Goal: Task Accomplishment & Management: Manage account settings

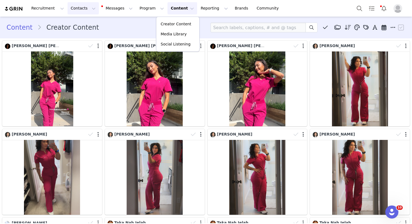
click at [80, 8] on button "Contacts Contacts" at bounding box center [82, 8] width 31 height 12
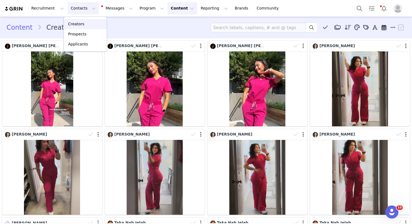
click at [85, 23] on div "Creators" at bounding box center [85, 24] width 36 height 6
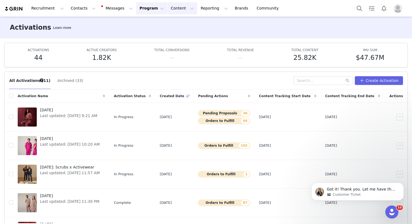
click at [170, 13] on button "Content Content" at bounding box center [182, 8] width 30 height 12
click at [54, 138] on span "[DATE]" at bounding box center [70, 139] width 60 height 6
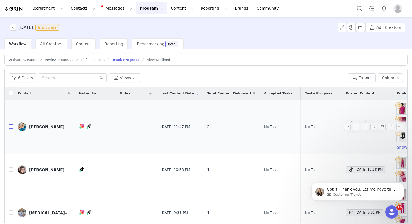
drag, startPoint x: 9, startPoint y: 127, endPoint x: 10, endPoint y: 132, distance: 5.5
click at [9, 127] on input "checkbox" at bounding box center [11, 126] width 4 height 4
checkbox input "true"
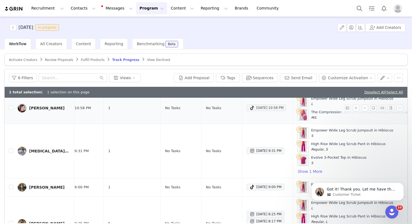
scroll to position [73, 100]
click at [261, 107] on div "Sep 30, 2025 10:58 PM" at bounding box center [265, 107] width 34 height 7
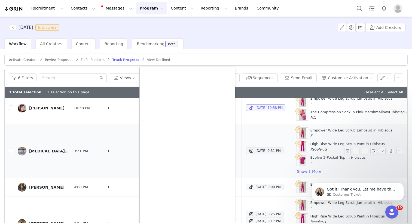
drag, startPoint x: 10, startPoint y: 108, endPoint x: 185, endPoint y: 150, distance: 179.9
click at [11, 108] on input "checkbox" at bounding box center [11, 108] width 4 height 4
checkbox input "true"
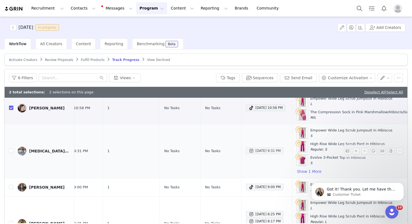
click at [249, 150] on div "Sep 30, 2025 9:31 PM" at bounding box center [264, 150] width 32 height 7
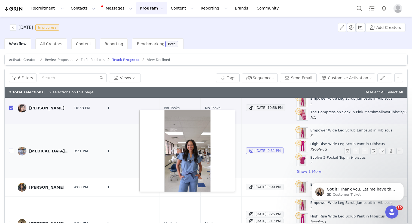
click at [11, 151] on input "checkbox" at bounding box center [11, 151] width 4 height 4
checkbox input "true"
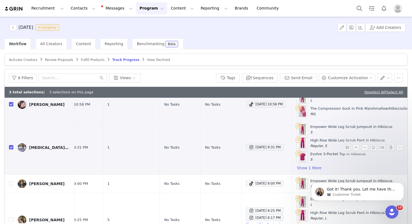
scroll to position [81, 100]
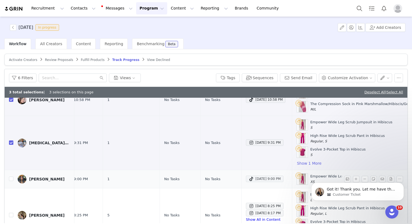
click at [256, 178] on div "Sep 30, 2025 9:00 PM" at bounding box center [264, 178] width 32 height 7
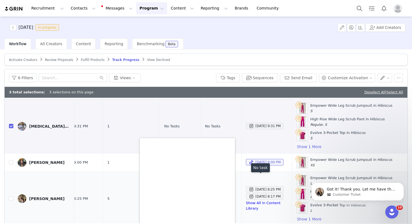
scroll to position [98, 100]
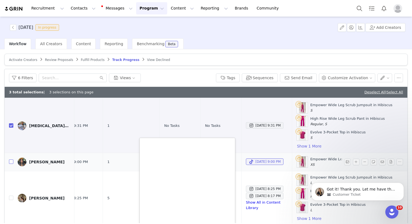
click at [12, 159] on label at bounding box center [11, 162] width 4 height 6
click at [12, 159] on input "checkbox" at bounding box center [11, 161] width 4 height 4
checkbox input "true"
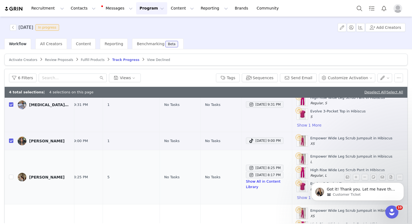
scroll to position [144, 100]
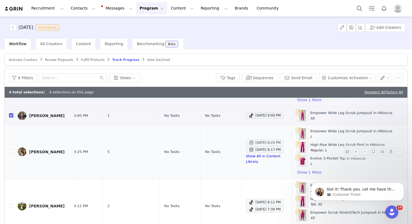
click at [254, 143] on div "Sep 30, 2025 8:25 PM" at bounding box center [264, 142] width 32 height 7
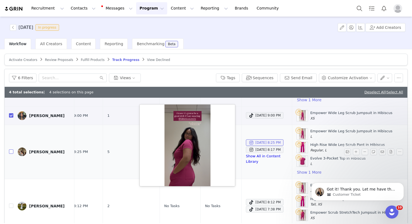
click at [12, 152] on input "checkbox" at bounding box center [11, 151] width 4 height 4
checkbox input "true"
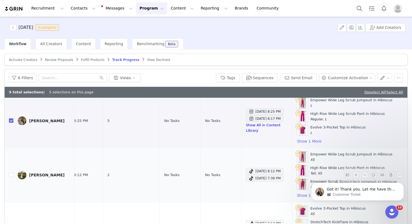
scroll to position [178, 100]
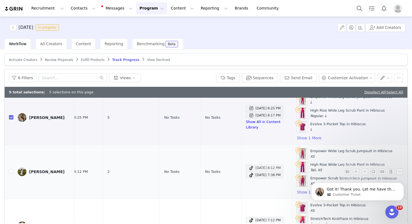
click at [266, 166] on div "Sep 30, 2025 8:12 PM" at bounding box center [264, 168] width 32 height 7
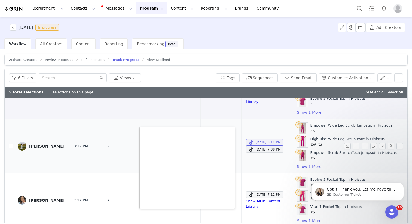
scroll to position [209, 100]
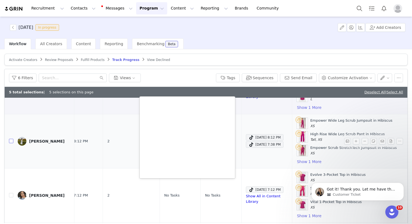
click at [12, 141] on input "checkbox" at bounding box center [11, 141] width 4 height 4
checkbox input "true"
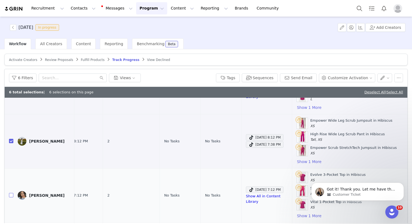
click at [11, 195] on input "checkbox" at bounding box center [11, 195] width 4 height 4
checkbox input "true"
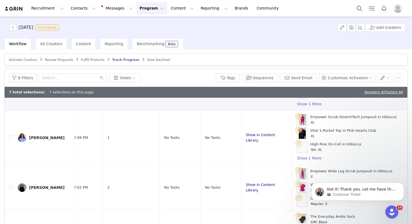
scroll to position [322, 100]
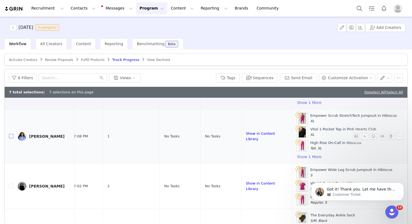
drag, startPoint x: 12, startPoint y: 135, endPoint x: 12, endPoint y: 140, distance: 4.9
click at [12, 135] on input "checkbox" at bounding box center [11, 136] width 4 height 4
checkbox input "true"
click at [12, 185] on input "checkbox" at bounding box center [11, 186] width 4 height 4
checkbox input "true"
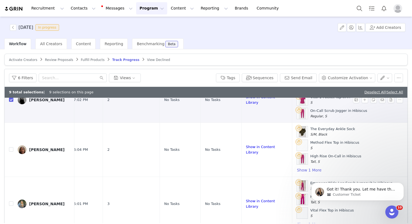
scroll to position [411, 100]
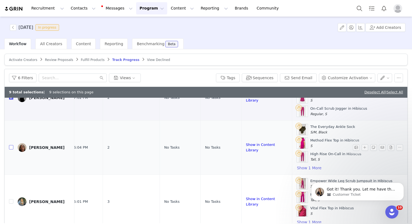
click at [10, 147] on input "checkbox" at bounding box center [11, 147] width 4 height 4
checkbox input "true"
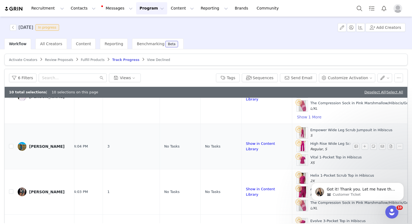
scroll to position [649, 100]
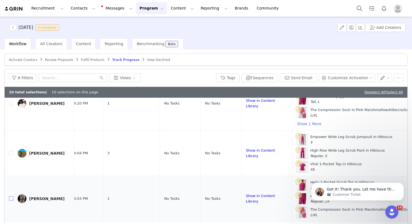
click at [10, 197] on input "checkbox" at bounding box center [11, 198] width 4 height 4
checkbox input "true"
click at [11, 153] on input "checkbox" at bounding box center [11, 153] width 4 height 4
checkbox input "true"
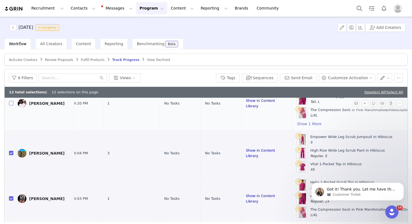
click at [13, 101] on label at bounding box center [11, 104] width 4 height 6
click at [13, 101] on input "checkbox" at bounding box center [11, 103] width 4 height 4
checkbox input "true"
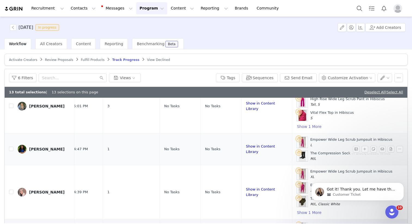
scroll to position [506, 100]
click at [11, 150] on input "checkbox" at bounding box center [11, 149] width 4 height 4
checkbox input "true"
click at [11, 192] on input "checkbox" at bounding box center [11, 192] width 4 height 4
checkbox input "true"
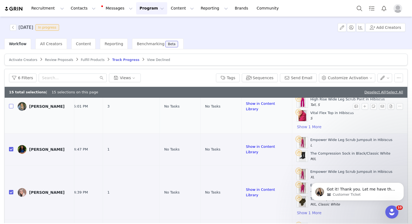
click at [13, 106] on input "checkbox" at bounding box center [11, 106] width 4 height 4
checkbox input "true"
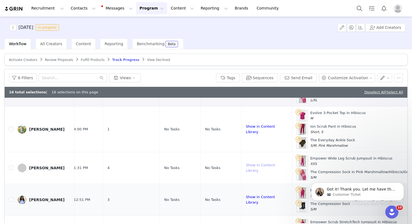
scroll to position [767, 100]
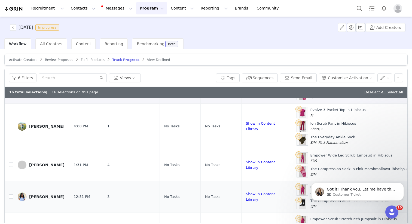
click at [10, 206] on td at bounding box center [9, 197] width 9 height 32
click at [10, 199] on input "checkbox" at bounding box center [11, 196] width 4 height 4
checkbox input "true"
click at [12, 164] on input "checkbox" at bounding box center [11, 164] width 4 height 4
checkbox input "true"
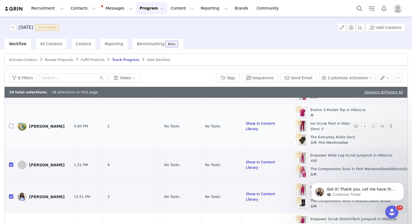
click at [12, 125] on input "checkbox" at bounding box center [11, 126] width 4 height 4
checkbox input "true"
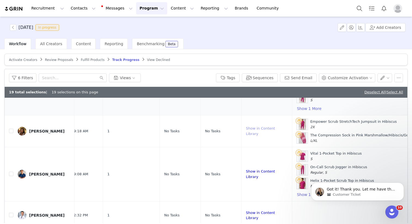
scroll to position [1022, 100]
click at [12, 129] on input "checkbox" at bounding box center [11, 131] width 4 height 4
checkbox input "true"
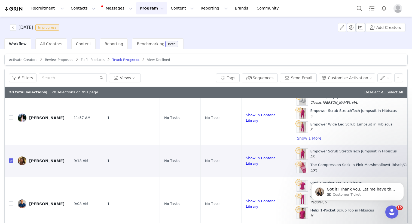
scroll to position [921, 100]
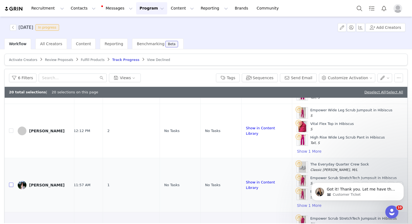
click at [11, 183] on input "checkbox" at bounding box center [11, 185] width 4 height 4
checkbox input "true"
click at [11, 131] on input "checkbox" at bounding box center [11, 130] width 4 height 4
checkbox input "true"
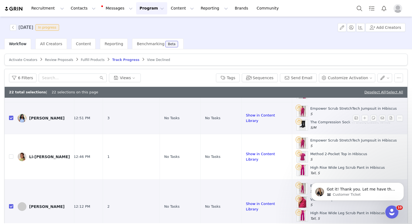
scroll to position [838, 100]
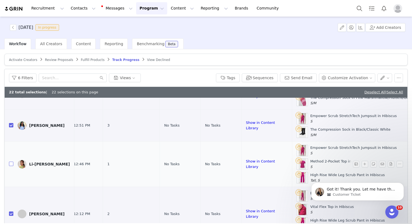
click at [11, 164] on input "checkbox" at bounding box center [11, 164] width 4 height 4
checkbox input "true"
click at [223, 76] on button "Tags" at bounding box center [228, 77] width 24 height 9
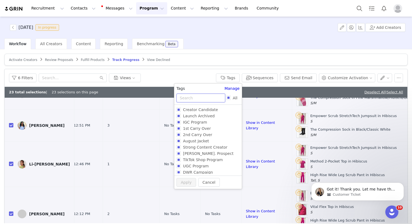
click at [205, 97] on input "text" at bounding box center [200, 98] width 49 height 9
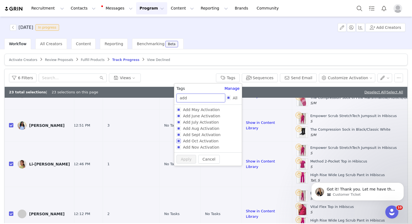
type input "add"
click at [204, 142] on span "Add Oct Activation" at bounding box center [201, 141] width 40 height 4
click at [181, 142] on input "Add Oct Activation" at bounding box center [178, 141] width 4 height 4
checkbox input "true"
click at [187, 167] on button "Apply" at bounding box center [186, 169] width 20 height 9
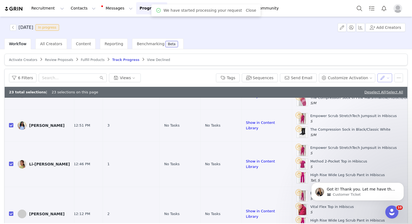
click at [378, 79] on button "button" at bounding box center [384, 77] width 15 height 9
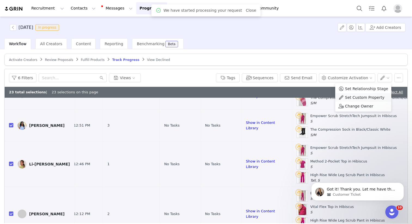
click at [361, 96] on span "Set Custom Property" at bounding box center [364, 97] width 39 height 6
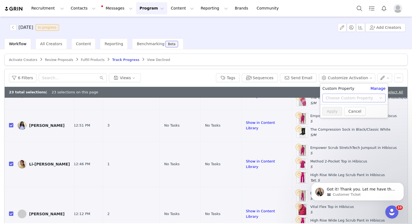
click at [342, 100] on div "Choose Custom Property" at bounding box center [350, 97] width 51 height 5
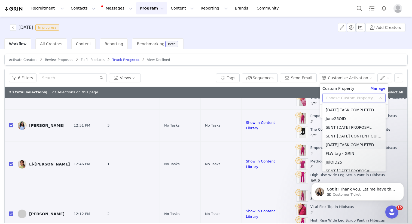
scroll to position [761, 0]
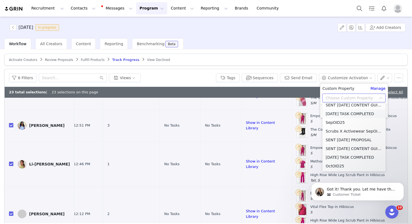
click at [348, 114] on li "SEP'25 TASK COMPLETED" at bounding box center [353, 113] width 63 height 9
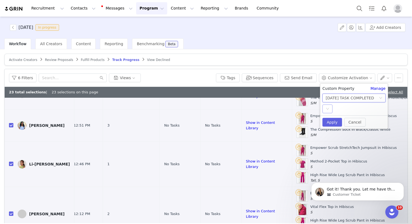
click at [326, 105] on div "Select" at bounding box center [327, 108] width 10 height 9
click at [334, 119] on li "YES" at bounding box center [353, 119] width 63 height 9
click at [332, 119] on button "Apply" at bounding box center [332, 122] width 20 height 9
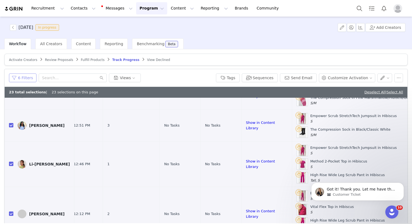
drag, startPoint x: 20, startPoint y: 79, endPoint x: 36, endPoint y: 112, distance: 36.6
click at [20, 79] on button "6 Filters" at bounding box center [22, 77] width 27 height 9
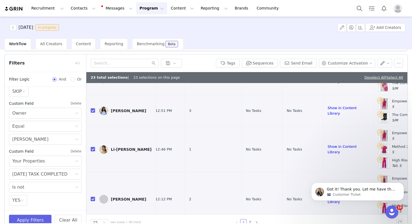
scroll to position [26, 0]
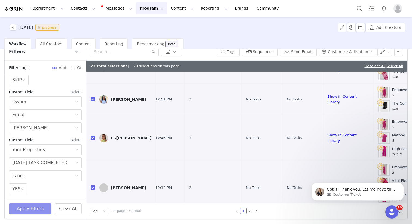
click at [33, 208] on button "Apply Filters" at bounding box center [30, 208] width 42 height 11
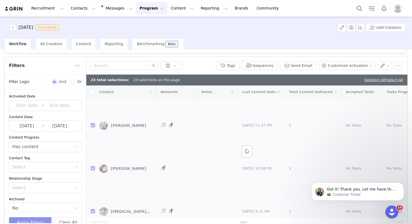
scroll to position [0, 0]
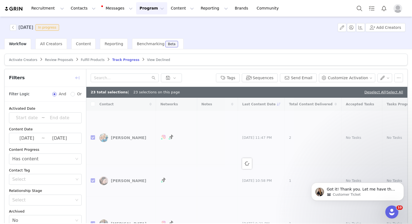
click at [76, 77] on button "button" at bounding box center [77, 77] width 9 height 9
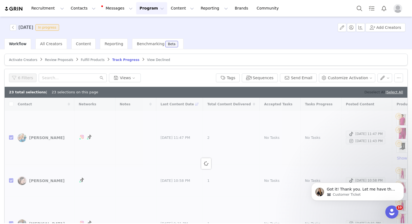
checkbox input "false"
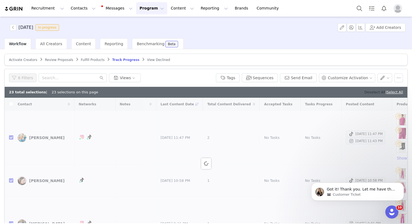
checkbox input "false"
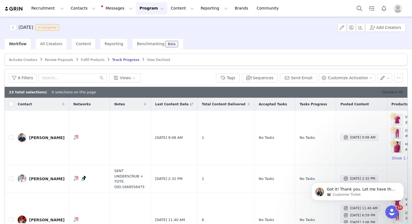
click at [387, 92] on link "Deselect All" at bounding box center [392, 92] width 21 height 4
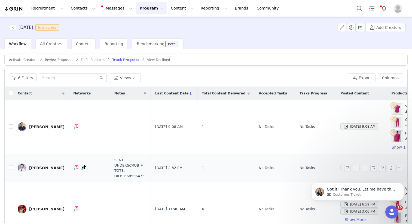
click at [340, 170] on span "Sep 27, 2025 2:32 PM" at bounding box center [359, 167] width 38 height 7
click at [209, 162] on td "1" at bounding box center [225, 168] width 57 height 28
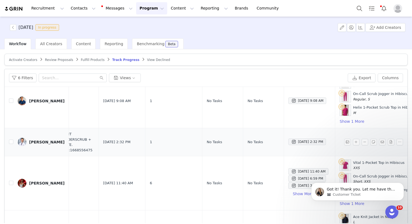
scroll to position [26, 93]
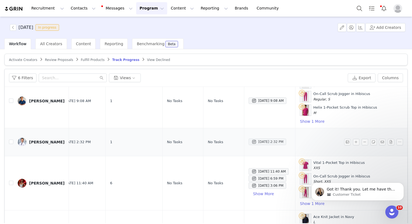
click at [251, 142] on div "Sep 27, 2025 2:32 PM" at bounding box center [267, 141] width 32 height 7
click at [251, 141] on div "Sep 27, 2025 2:32 PM" at bounding box center [267, 141] width 32 height 7
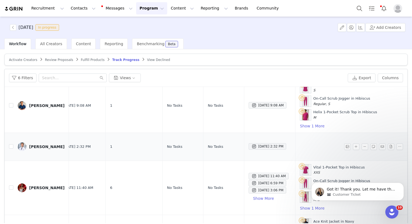
scroll to position [3, 93]
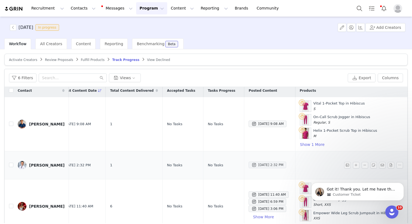
click at [251, 164] on div "Sep 27, 2025 2:32 PM" at bounding box center [267, 165] width 32 height 7
click at [13, 167] on td "[PERSON_NAME]" at bounding box center [41, 165] width 56 height 28
drag, startPoint x: 12, startPoint y: 166, endPoint x: 17, endPoint y: 162, distance: 6.0
click at [12, 166] on input "checkbox" at bounding box center [11, 165] width 4 height 4
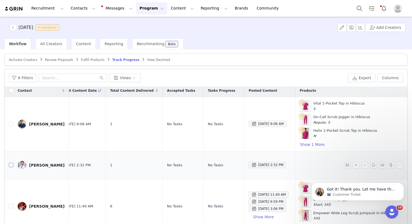
checkbox input "true"
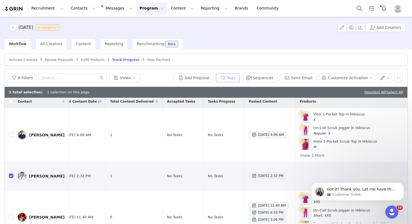
click at [227, 77] on button "Tags" at bounding box center [228, 77] width 24 height 9
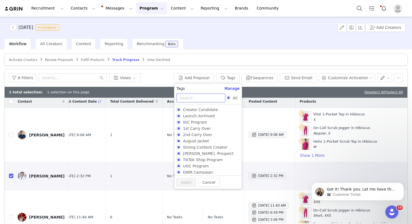
click at [199, 96] on input "text" at bounding box center [200, 98] width 49 height 9
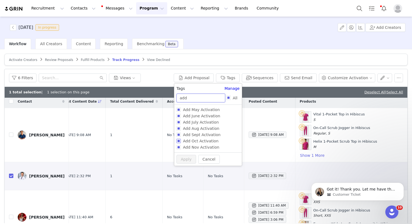
type input "add"
click at [201, 141] on span "Add Oct Activation" at bounding box center [201, 141] width 40 height 4
click at [181, 141] on input "Add Oct Activation" at bounding box center [178, 141] width 4 height 4
checkbox input "true"
click at [190, 165] on button "Apply" at bounding box center [186, 169] width 20 height 9
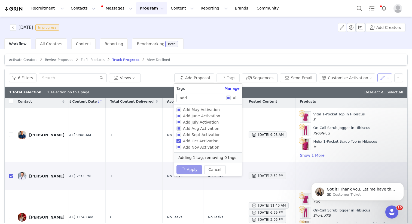
scroll to position [0, 0]
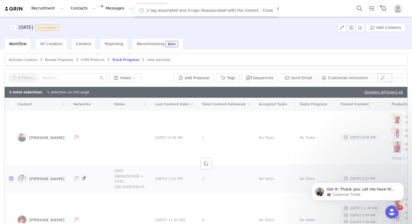
click at [381, 78] on button "button" at bounding box center [384, 77] width 15 height 9
click at [351, 97] on span "Set Custom Property" at bounding box center [364, 97] width 39 height 6
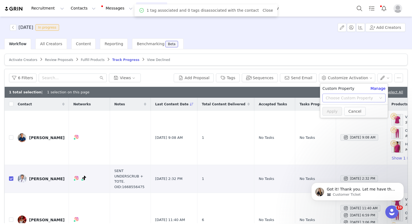
click at [340, 96] on div "Choose Custom Property" at bounding box center [350, 97] width 51 height 5
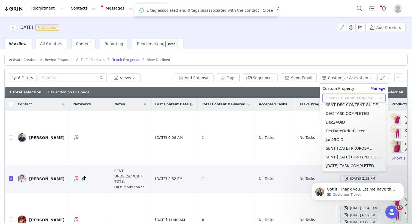
scroll to position [761, 0]
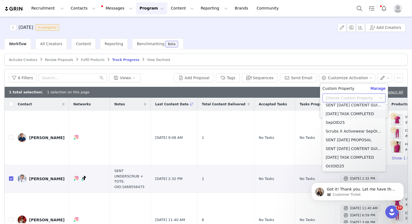
click at [340, 116] on li "SEP'25 TASK COMPLETED" at bounding box center [353, 113] width 63 height 9
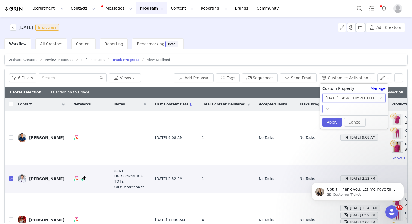
click at [331, 105] on div "Select" at bounding box center [327, 108] width 10 height 9
click at [332, 115] on li "YES" at bounding box center [353, 119] width 63 height 9
click at [331, 121] on button "Apply" at bounding box center [332, 122] width 20 height 9
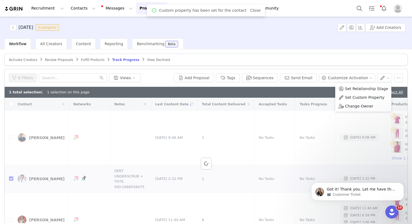
checkbox input "false"
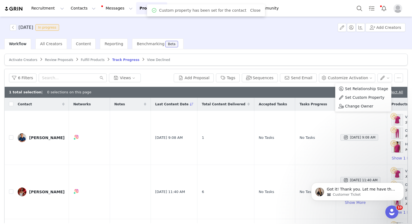
click at [331, 58] on article "Activate Creators Review Proposals Fulfill Products Track Progress View Declined" at bounding box center [205, 60] width 403 height 12
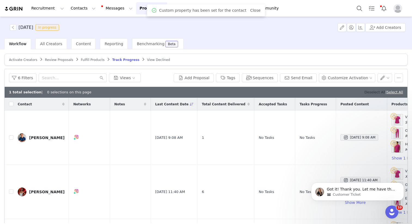
click at [371, 92] on link "Deselect All" at bounding box center [374, 92] width 21 height 4
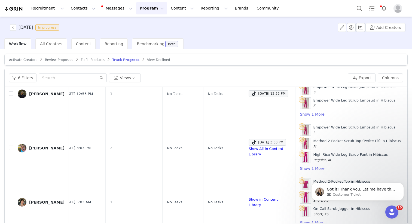
scroll to position [26, 0]
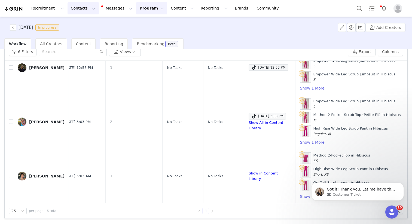
click at [73, 8] on button "Contacts Contacts" at bounding box center [82, 8] width 31 height 12
click at [82, 26] on p "Creators" at bounding box center [76, 24] width 16 height 6
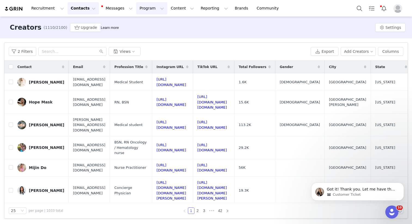
click at [144, 10] on button "Program Program" at bounding box center [151, 8] width 31 height 12
click at [151, 27] on link "Activations" at bounding box center [149, 24] width 43 height 10
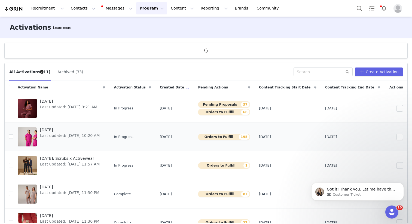
click at [44, 129] on span "SEPTEMBER 2025" at bounding box center [70, 130] width 60 height 6
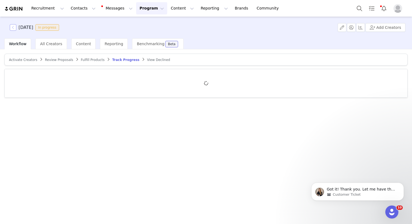
click at [11, 28] on button "button" at bounding box center [13, 27] width 7 height 7
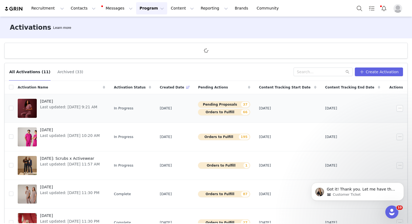
click at [50, 105] on span "Last updated: Sep 12, 2025 9:21 AM" at bounding box center [68, 107] width 57 height 6
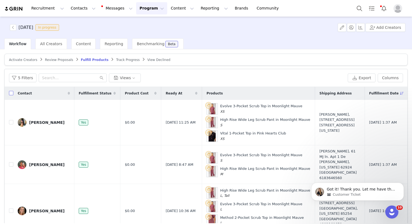
click at [11, 92] on input "checkbox" at bounding box center [11, 93] width 4 height 4
checkbox input "true"
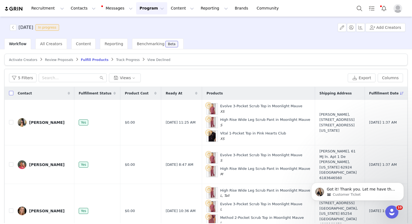
checkbox input "true"
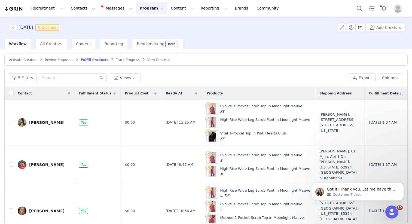
checkbox input "true"
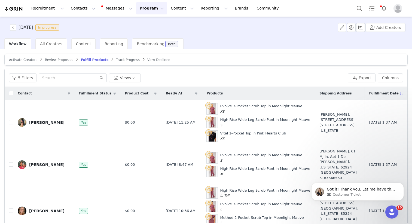
checkbox input "true"
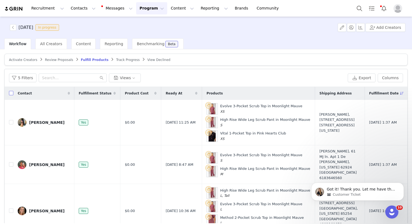
checkbox input "true"
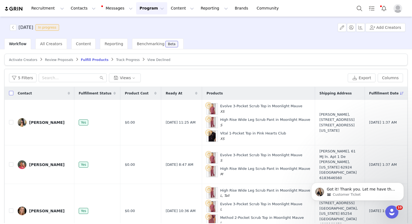
checkbox input "true"
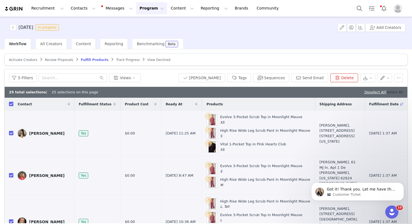
click at [386, 91] on link "Select All" at bounding box center [394, 92] width 16 height 4
click at [307, 78] on button "Send Email" at bounding box center [309, 77] width 37 height 9
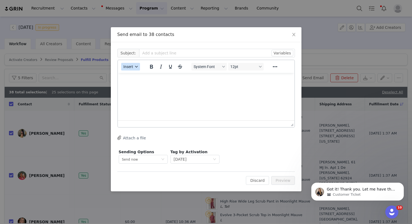
click at [134, 66] on div "button" at bounding box center [136, 66] width 4 height 3
click at [137, 75] on div "Insert Template" at bounding box center [150, 76] width 49 height 7
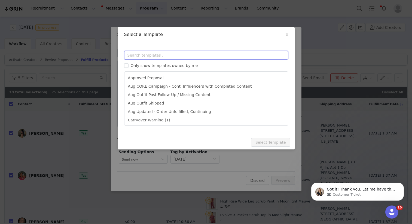
click at [152, 56] on input "text" at bounding box center [206, 55] width 164 height 9
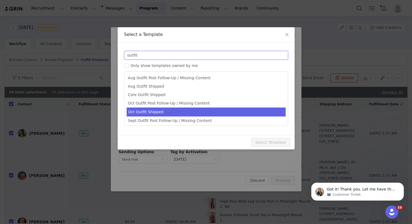
type input "outfit"
click at [181, 115] on li "Oct Outfit Shipped" at bounding box center [206, 111] width 159 height 9
type input "📦 October's Outfit Is On The Way! | Fabletics Scrubs"
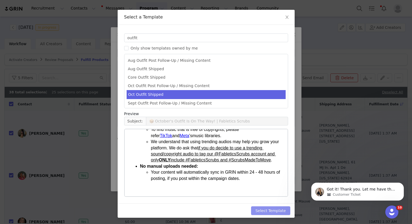
scroll to position [18, 0]
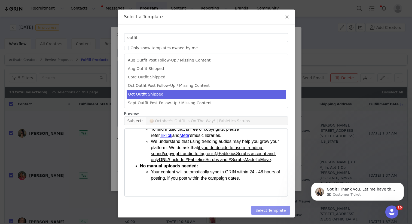
click at [266, 208] on button "Select Template" at bounding box center [270, 210] width 39 height 9
type input "📦 October's Outfit Is On The Way! | Fabletics Scrubs"
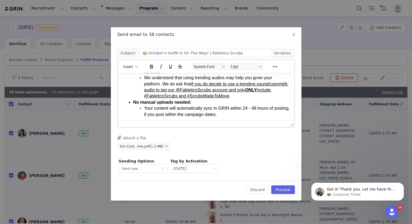
scroll to position [165, 0]
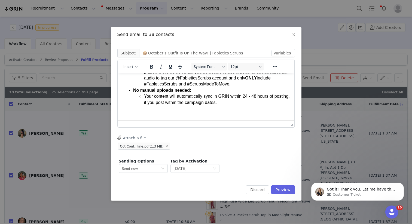
click at [142, 117] on html "*No reply necessary* Hi [first_name], Your OCTOBER order is placed and will be …" at bounding box center [206, 14] width 176 height 211
click at [142, 112] on p "Rich Text Area. Press ALT-0 for help." at bounding box center [206, 113] width 168 height 6
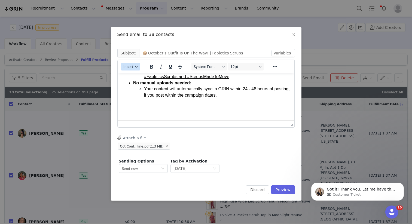
click at [130, 67] on span "Insert" at bounding box center [128, 66] width 10 height 4
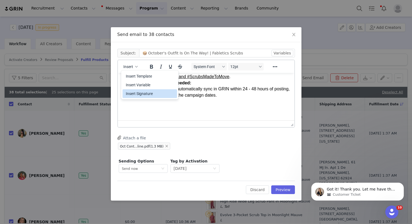
click at [137, 91] on div "Insert Signature" at bounding box center [150, 93] width 49 height 7
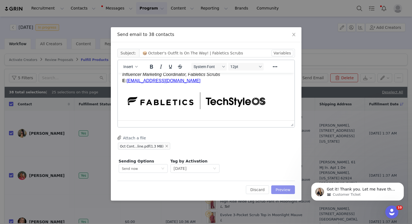
click at [290, 190] on button "Preview" at bounding box center [283, 189] width 24 height 9
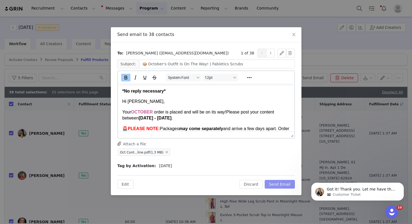
scroll to position [0, 0]
click at [283, 184] on button "Send Email" at bounding box center [279, 184] width 30 height 9
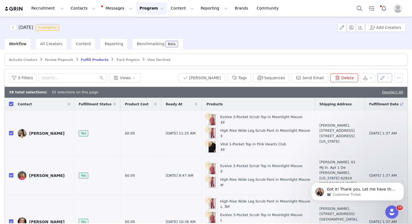
click at [383, 77] on button "button" at bounding box center [384, 77] width 15 height 9
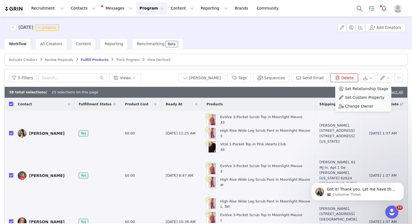
click at [360, 95] on span "Set Custom Property" at bounding box center [364, 97] width 39 height 6
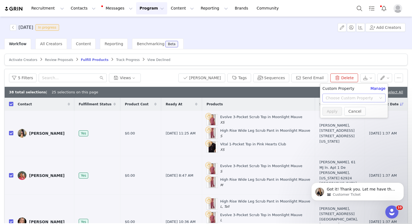
click at [346, 97] on div "Choose Custom Property" at bounding box center [350, 97] width 51 height 5
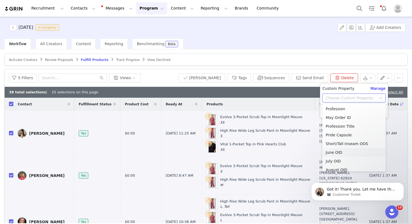
scroll to position [761, 0]
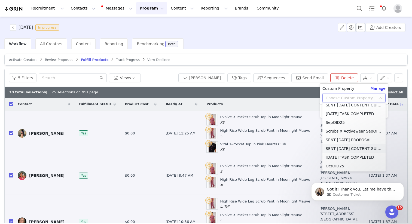
click at [350, 149] on li "SENT [DATE] CONTENT GUIDELINES" at bounding box center [353, 148] width 63 height 9
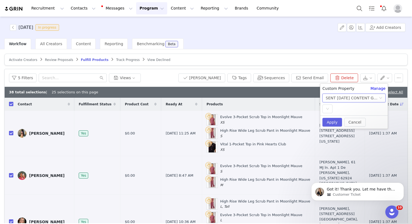
drag, startPoint x: 325, startPoint y: 101, endPoint x: 327, endPoint y: 104, distance: 3.7
click at [325, 102] on div "Choose Custom Property SENT OCT'25 CONTENT GUIDELINES" at bounding box center [353, 98] width 63 height 9
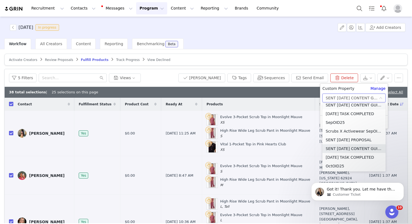
scroll to position [759, 0]
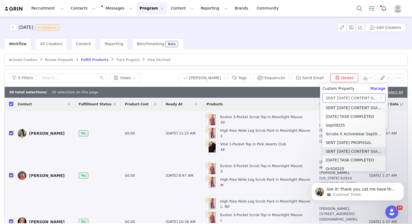
click at [328, 106] on li "SENT [DATE] CONTENT GUIDELINES" at bounding box center [353, 107] width 63 height 9
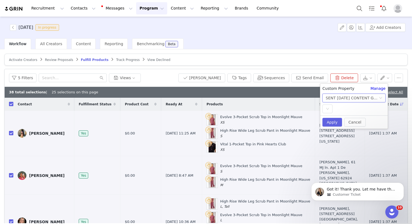
click at [338, 100] on div "SENT [DATE] CONTENT GUIDELINES" at bounding box center [351, 98] width 53 height 8
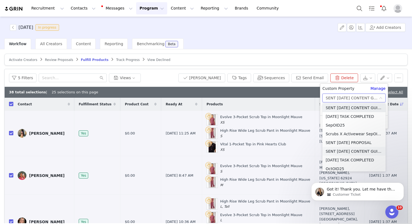
click at [354, 151] on li "SENT [DATE] CONTENT GUIDELINES" at bounding box center [353, 151] width 63 height 9
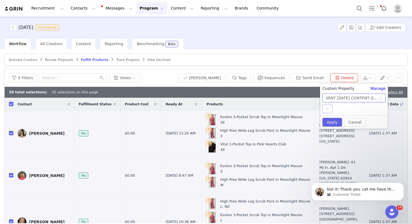
click at [330, 108] on div "Select" at bounding box center [327, 108] width 10 height 9
click at [340, 128] on li "SKIP" at bounding box center [353, 128] width 63 height 9
click at [335, 110] on icon "icon: down" at bounding box center [335, 108] width 3 height 3
click at [337, 120] on li "YES" at bounding box center [353, 119] width 63 height 9
click at [331, 122] on button "Apply" at bounding box center [332, 122] width 20 height 9
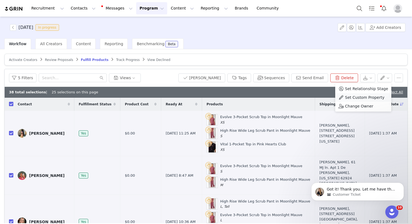
click at [342, 95] on span at bounding box center [340, 97] width 5 height 6
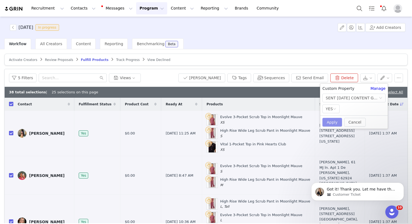
click at [333, 121] on button "Apply" at bounding box center [332, 122] width 20 height 9
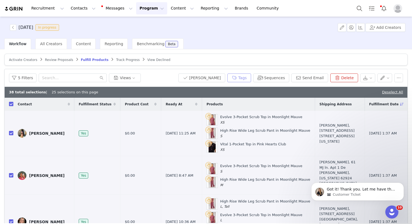
click at [243, 77] on button "Tags" at bounding box center [239, 77] width 24 height 9
click at [225, 61] on article "Activate Creators Review Proposals Fulfill Products Track Progress View Declined" at bounding box center [205, 60] width 403 height 12
click at [22, 75] on button "5 Filters" at bounding box center [22, 77] width 27 height 9
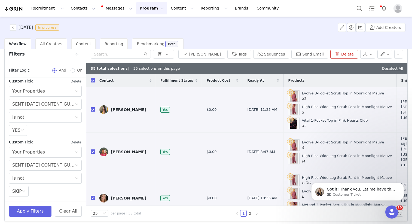
scroll to position [26, 0]
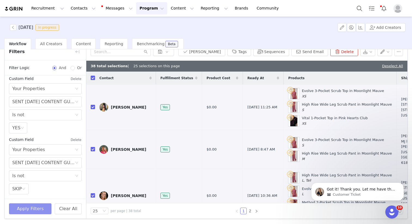
click at [35, 205] on button "Apply Filters" at bounding box center [30, 208] width 42 height 11
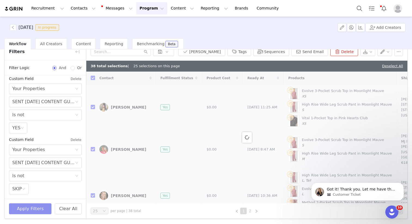
checkbox input "false"
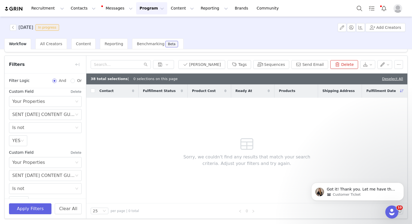
scroll to position [13, 0]
click at [76, 52] on article "Activate Creators Review Proposals Fulfill Products Track Progress View Declined" at bounding box center [205, 46] width 403 height 12
click at [76, 63] on button "button" at bounding box center [77, 64] width 9 height 9
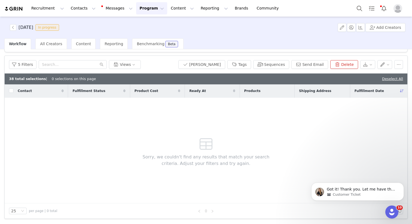
scroll to position [175, 0]
click at [396, 80] on link "Deselect All" at bounding box center [392, 79] width 21 height 4
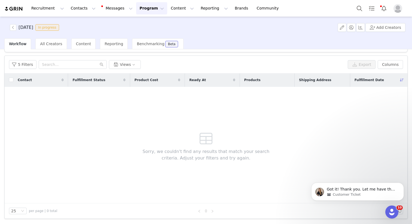
click at [179, 61] on div "5 Filters Views" at bounding box center [177, 64] width 336 height 9
click at [19, 45] on span "Workflow" at bounding box center [17, 44] width 17 height 4
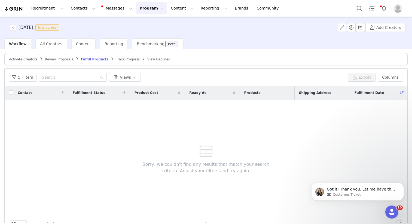
scroll to position [1, 0]
click at [127, 59] on span "Track Progress" at bounding box center [127, 59] width 23 height 4
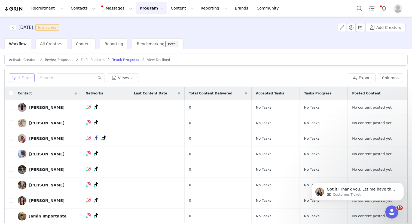
click at [16, 75] on button "1 Filter" at bounding box center [22, 77] width 26 height 9
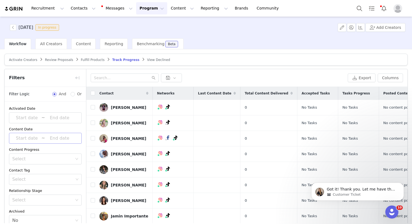
click at [24, 140] on input at bounding box center [26, 138] width 29 height 7
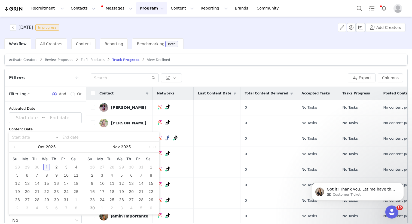
click at [46, 169] on div "1" at bounding box center [46, 167] width 7 height 7
type input "2025-10-01"
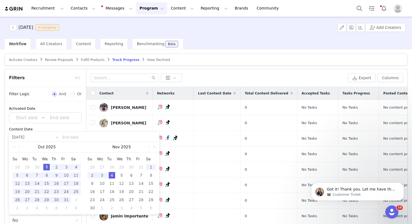
click at [113, 176] on div "4" at bounding box center [112, 175] width 7 height 7
type input "2025-10-01"
type input "2025-11-04"
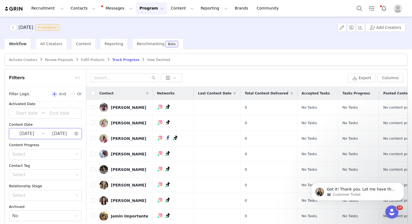
scroll to position [9, 0]
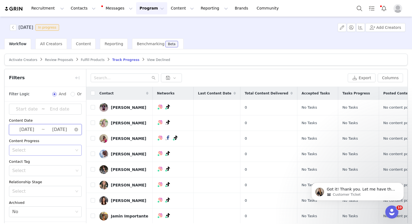
click at [59, 150] on div "Select" at bounding box center [42, 149] width 60 height 5
click at [57, 163] on li "Has content" at bounding box center [43, 162] width 69 height 9
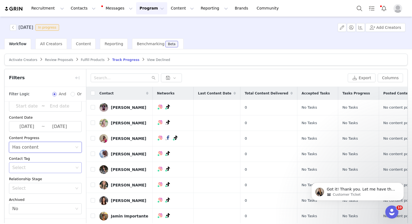
scroll to position [23, 0]
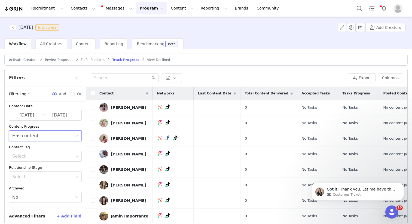
click at [66, 217] on button "+ Add Field" at bounding box center [68, 216] width 25 height 9
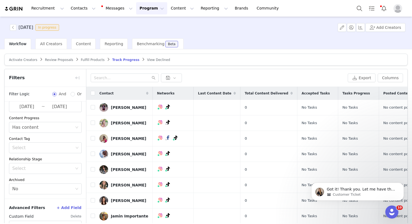
scroll to position [45, 0]
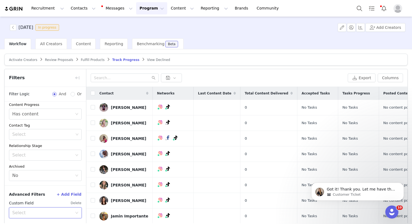
drag, startPoint x: 47, startPoint y: 207, endPoint x: 45, endPoint y: 211, distance: 3.8
click at [46, 210] on div "Select" at bounding box center [43, 213] width 63 height 10
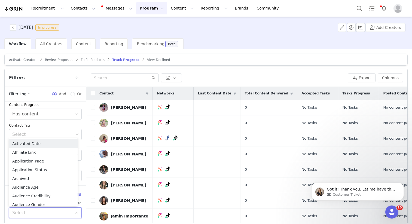
click at [45, 211] on input at bounding box center [43, 213] width 63 height 10
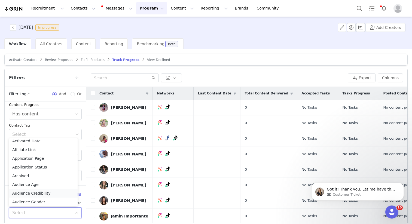
scroll to position [343, 0]
click at [41, 198] on li "Your Properties" at bounding box center [43, 200] width 69 height 9
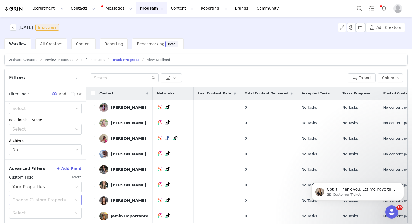
scroll to position [71, 0]
click at [36, 202] on div "Choose Custom Property" at bounding box center [42, 199] width 60 height 5
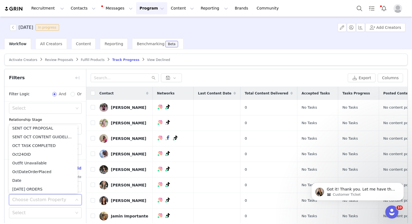
scroll to position [761, 0]
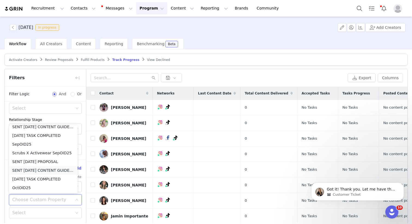
click at [45, 171] on li "SENT OCT'25 CONTENT GUIDELINES" at bounding box center [43, 170] width 69 height 9
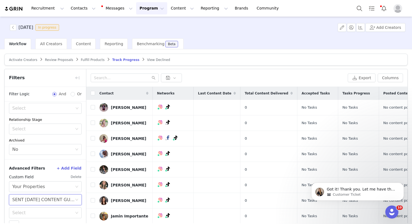
click at [34, 200] on div "SENT OCT'25 CONTENT GUIDELINES" at bounding box center [43, 200] width 63 height 10
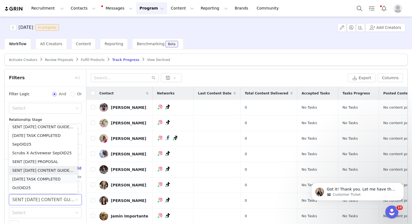
click at [44, 177] on li "OCT'25 TASK COMPLETED" at bounding box center [43, 179] width 69 height 9
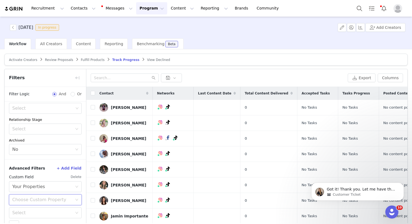
click at [41, 201] on div "Choose Custom Property" at bounding box center [42, 199] width 60 height 5
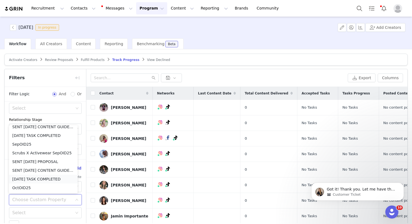
click at [42, 180] on li "OCT'25 TASK COMPLETED" at bounding box center [43, 179] width 69 height 9
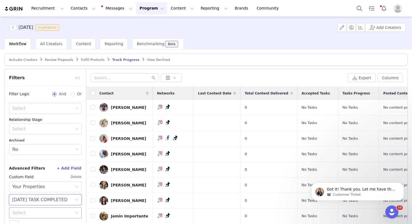
click at [39, 210] on div "Select" at bounding box center [42, 212] width 60 height 5
click at [30, 184] on li "Is not" at bounding box center [43, 183] width 69 height 9
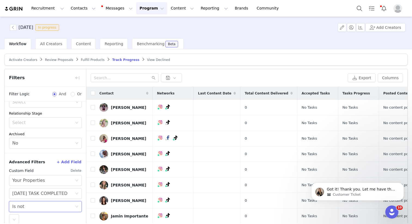
scroll to position [82, 0]
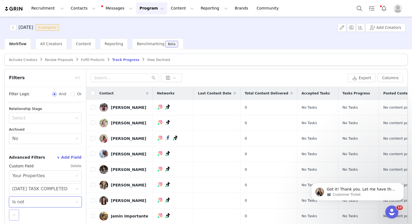
click at [17, 211] on div "Select" at bounding box center [14, 215] width 10 height 11
click at [22, 196] on li "YES" at bounding box center [43, 194] width 69 height 9
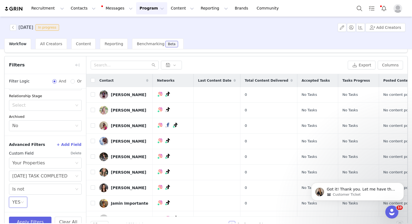
scroll to position [26, 0]
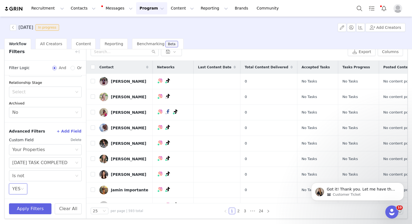
click at [69, 130] on button "+ Add Field" at bounding box center [68, 131] width 25 height 9
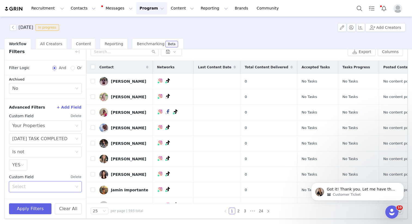
click at [40, 182] on div "Select" at bounding box center [43, 186] width 63 height 10
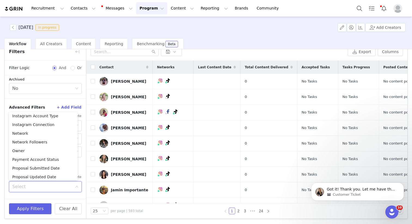
scroll to position [343, 0]
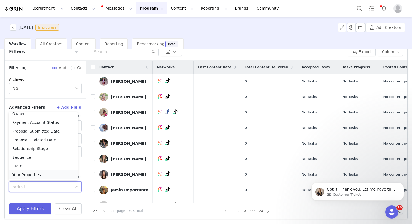
click at [37, 171] on li "Your Properties" at bounding box center [43, 174] width 69 height 9
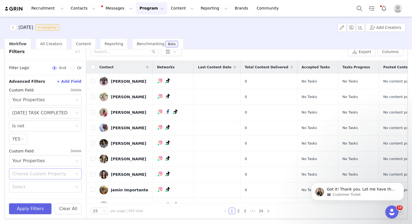
scroll to position [132, 0]
click at [37, 173] on div "Choose Custom Property" at bounding box center [42, 173] width 60 height 5
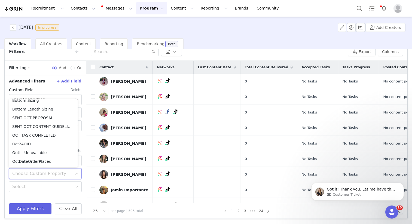
scroll to position [761, 0]
click at [45, 153] on li "OCT'25 TASK COMPLETED" at bounding box center [43, 153] width 69 height 9
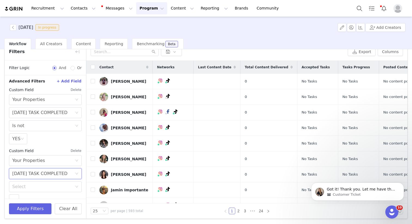
scroll to position [141, 0]
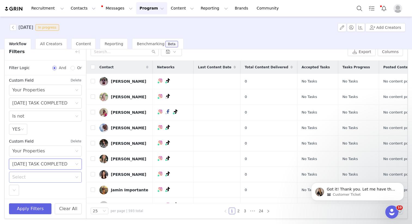
click at [35, 178] on div "Select" at bounding box center [42, 176] width 60 height 5
click at [29, 199] on li "Is not" at bounding box center [43, 197] width 69 height 9
click at [16, 192] on div "Select" at bounding box center [14, 190] width 10 height 11
click at [19, 209] on li "SKIP" at bounding box center [43, 211] width 69 height 9
click at [37, 191] on div "Select SKIP" at bounding box center [45, 190] width 73 height 11
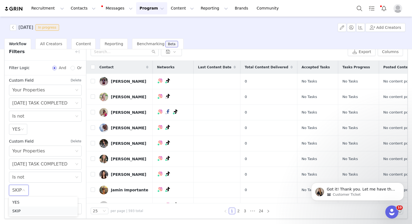
click at [28, 209] on li "SKIP" at bounding box center [43, 211] width 69 height 9
click at [28, 209] on button "Apply Filters" at bounding box center [30, 208] width 42 height 11
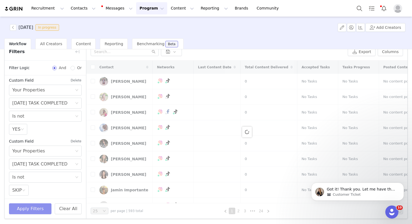
click at [28, 209] on button "Apply Filters" at bounding box center [30, 208] width 42 height 11
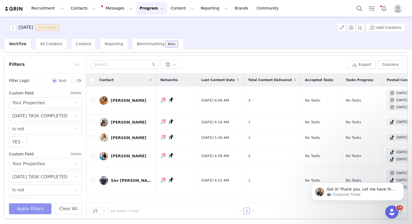
scroll to position [13, 0]
click at [79, 64] on button "button" at bounding box center [77, 64] width 9 height 9
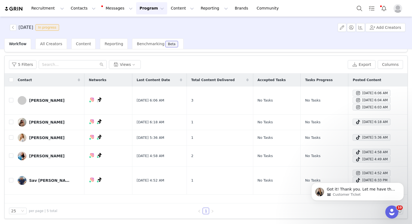
scroll to position [165, 0]
click at [141, 9] on button "Program Program" at bounding box center [151, 8] width 31 height 12
click at [143, 21] on p "Activations" at bounding box center [142, 24] width 21 height 6
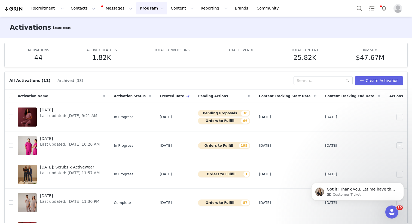
click at [48, 101] on div "Activation Name" at bounding box center [61, 96] width 96 height 13
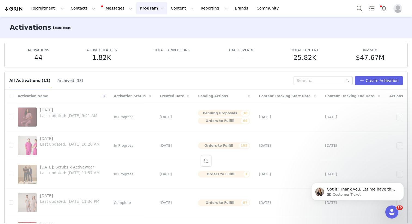
click at [50, 107] on div at bounding box center [206, 161] width 402 height 143
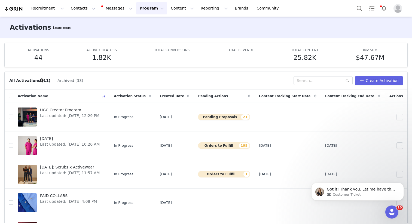
click at [89, 93] on div "Activation Name" at bounding box center [61, 96] width 96 height 13
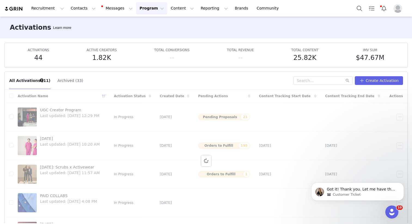
click at [51, 96] on div at bounding box center [206, 161] width 402 height 143
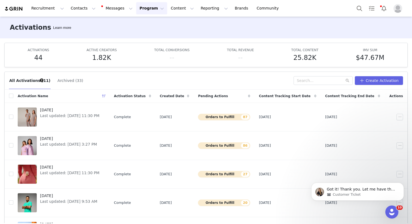
click at [54, 95] on div "Activation Name" at bounding box center [61, 96] width 96 height 13
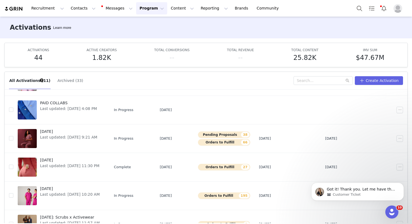
scroll to position [156, 0]
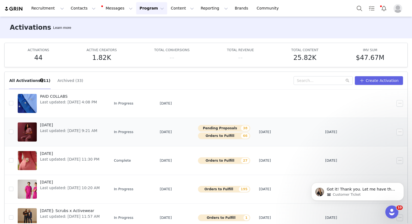
click at [56, 126] on span "OCTOBER 2025" at bounding box center [68, 125] width 57 height 6
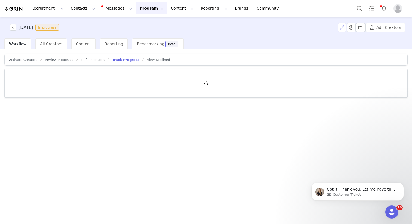
click at [340, 27] on button "button" at bounding box center [341, 27] width 9 height 9
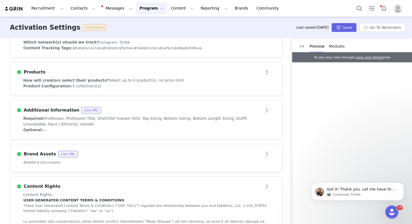
scroll to position [229, 0]
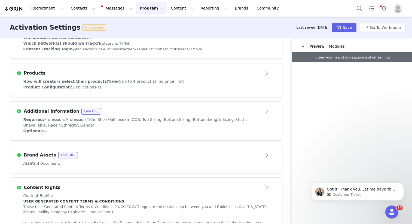
click at [143, 87] on div "Product Configuration: 5 collections(s)" at bounding box center [145, 87] width 245 height 6
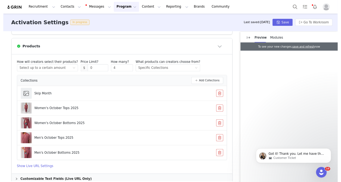
scroll to position [267, 0]
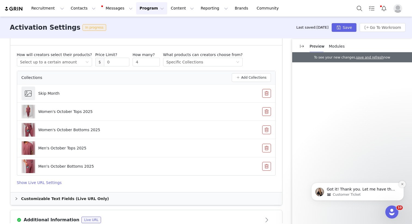
click at [401, 185] on icon "Dismiss notification" at bounding box center [402, 184] width 3 height 3
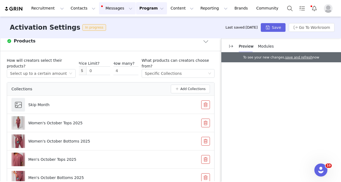
click at [110, 10] on button "Messages Messages" at bounding box center [117, 8] width 37 height 12
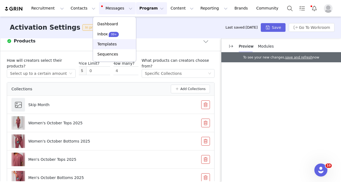
click at [117, 45] on div "Templates" at bounding box center [114, 44] width 36 height 6
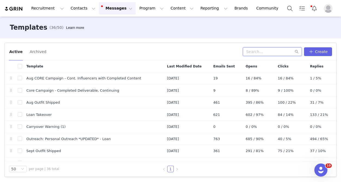
click at [282, 54] on input "text" at bounding box center [272, 51] width 59 height 9
type input "c"
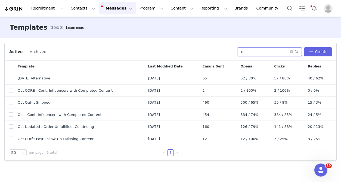
type input "oct"
click at [304, 114] on button "button" at bounding box center [303, 114] width 7 height 7
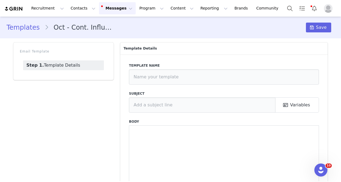
type input "Oct - Cont. Influencers with Completed Content"
type input "October Campaign: Moonlight Mauve is Back! | Fabletics Scrubs"
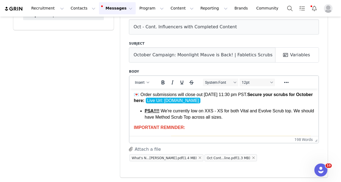
scroll to position [35, 0]
click at [230, 120] on li "PSA!!!! We're currently low on XXS - XS for both Vital and Evolve Scrub top. We…" at bounding box center [230, 113] width 170 height 12
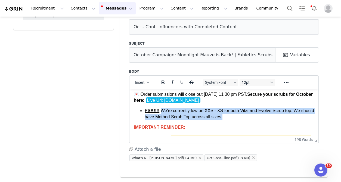
drag, startPoint x: 239, startPoint y: 118, endPoint x: 162, endPoint y: 111, distance: 77.3
click at [162, 111] on li "PSA!!!! We're currently low on XXS - XS for both Vital and Evolve Scrub top. We…" at bounding box center [230, 113] width 170 height 12
paste body "Rich Text Area. Press ALT-0 for help."
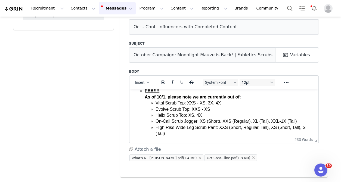
scroll to position [49, 0]
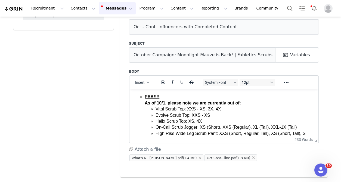
click at [144, 103] on ul "PSA!!!! As of 10/1, please note we are currently out of: Vital Scrub Top: XXS -…" at bounding box center [224, 118] width 180 height 49
drag, startPoint x: 146, startPoint y: 104, endPoint x: 138, endPoint y: 104, distance: 7.9
click at [138, 104] on ul "PSA!!!! As of 10/1, please note we are currently out of: Vital Scrub Top: XXS -…" at bounding box center [224, 118] width 180 height 49
click at [140, 104] on ul "PSA!!!! As of 10/1, please note we are currently out of: Vital Scrub Top: XXS -…" at bounding box center [224, 118] width 180 height 49
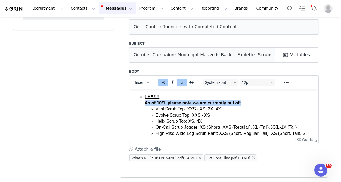
drag, startPoint x: 143, startPoint y: 104, endPoint x: 256, endPoint y: 103, distance: 113.5
click at [256, 103] on ul "PSA!!!! As of 10/1, please note we are currently out of: Vital Scrub Top: XXS -…" at bounding box center [224, 118] width 180 height 49
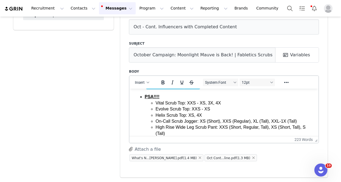
click at [226, 98] on li "PSA!!!! Vital Scrub Top: XXS - XS, 3X, 4X Evolve Scrub Top: XXS - XS Helix Scru…" at bounding box center [230, 115] width 170 height 43
click at [221, 98] on li "PSA!!!! Vital Scrub Top: XXS - XS, 3X, 4X Evolve Scrub Top: XXS - XS Helix Scru…" at bounding box center [230, 115] width 170 height 43
click at [202, 100] on li "Vital Scrub Top: XXS - XS, 3X, 4X" at bounding box center [235, 103] width 159 height 6
click at [171, 98] on li "PSA!!!! Vital Scrub Top: XXS - XS, 3X, 4X Evolve Scrub Top: XXS - XS Helix Scru…" at bounding box center [230, 115] width 170 height 43
click at [161, 96] on li "PSA!!!! Vital Scrub Top: XXS - XS, 3X, 4X Evolve Scrub Top: XXS - XS Helix Scru…" at bounding box center [230, 115] width 170 height 43
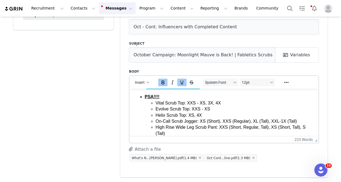
click at [161, 96] on li "PSA!!!! Vital Scrub Top: XXS - XS, 3X, 4X Evolve Scrub Top: XXS - XS Helix Scru…" at bounding box center [230, 115] width 170 height 43
click at [192, 100] on li "Vital Scrub Top: XXS - XS, 3X, 4X" at bounding box center [235, 103] width 159 height 6
drag, startPoint x: 192, startPoint y: 96, endPoint x: 162, endPoint y: 96, distance: 29.9
click at [162, 96] on li "We're currently PSA!!!! Vital Scrub Top: XXS - XS, 3X, 4X Evolve Scrub Top: XXS…" at bounding box center [230, 115] width 170 height 43
click at [146, 97] on strong "We're currently PSA!!!!" at bounding box center [168, 96] width 47 height 5
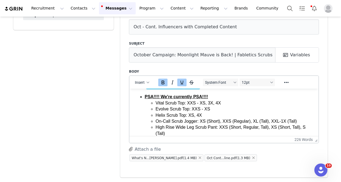
click at [198, 95] on strong "PSA!!!! We're currently PSA!!!!" at bounding box center [176, 96] width 63 height 5
drag, startPoint x: 195, startPoint y: 95, endPoint x: 209, endPoint y: 96, distance: 14.2
click at [209, 96] on li "PSA!!!! We're currently PSA!!!! Vital Scrub Top: XXS - XS, 3X, 4X Evolve Scrub …" at bounding box center [230, 115] width 170 height 43
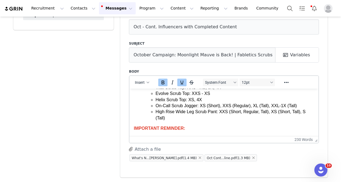
scroll to position [64, 0]
click at [210, 119] on li "High Rise Wide Leg Scrub Pant: XXS (Short, Regular, Tall), XS (Short, Tall), S …" at bounding box center [235, 115] width 159 height 12
drag, startPoint x: 170, startPoint y: 130, endPoint x: 126, endPoint y: 128, distance: 44.4
click at [130, 128] on html "Hi First Name , Fall is here, and so is Moonlight Mauve ! 🍁 We’re bringing back…" at bounding box center [224, 131] width 189 height 212
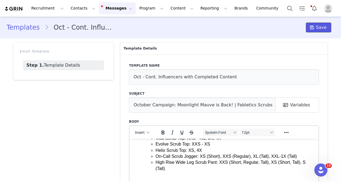
click at [315, 27] on span at bounding box center [312, 27] width 7 height 7
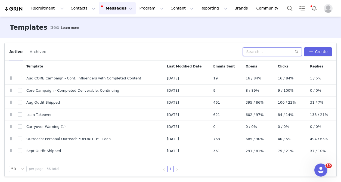
click at [262, 51] on input "text" at bounding box center [272, 51] width 59 height 9
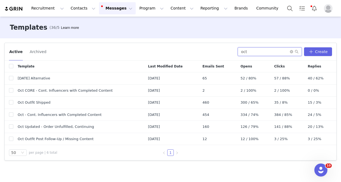
type input "oct"
click at [305, 114] on button "button" at bounding box center [303, 114] width 7 height 7
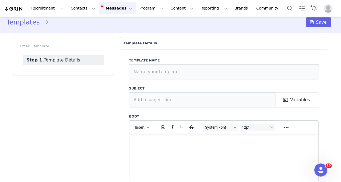
type input "Oct - Cont. Influencers with Completed Content"
type input "October Campaign: Moonlight Mauve is Back! | Fabletics Scrubs"
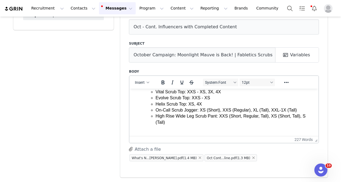
scroll to position [69, 0]
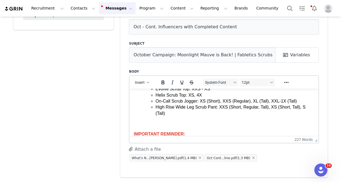
click at [173, 120] on div "Vital Scrub Top: XXS - XS, 3X, 4X Evolve Scrub Top: XXS - XS Helix Scrub Top: X…" at bounding box center [230, 103] width 170 height 47
drag, startPoint x: 137, startPoint y: 123, endPoint x: 159, endPoint y: 126, distance: 22.8
click at [159, 126] on ul "PSA!!!! We're currently out of the following sizes: Vital Scrub Top: XXS - XS, …" at bounding box center [224, 99] width 180 height 53
drag, startPoint x: 157, startPoint y: 126, endPoint x: 181, endPoint y: 126, distance: 24.5
click at [184, 126] on p "Rich Text Area. Press ALT-0 for help." at bounding box center [230, 124] width 170 height 6
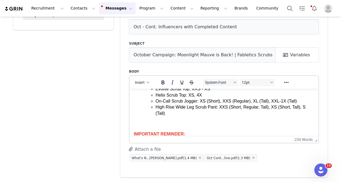
click at [170, 126] on p "Rich Text Area. Press ALT-0 for help." at bounding box center [230, 124] width 170 height 6
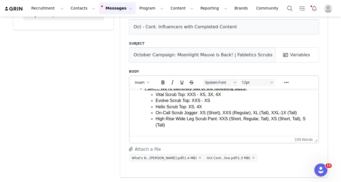
scroll to position [51, 0]
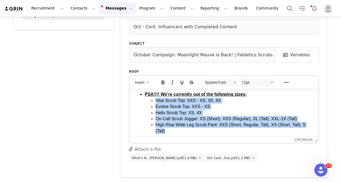
drag, startPoint x: 170, startPoint y: 131, endPoint x: 150, endPoint y: 97, distance: 39.0
click at [150, 97] on ul "Vital Scrub Top: XXS - XS, 3X, 4X Evolve Scrub Top: XXS - XS Helix Scrub Top: X…" at bounding box center [230, 115] width 170 height 36
copy ul "Vital Scrub Top: XXS - XS, 3X, 4X Evolve Scrub Top: XXS - XS Helix Scrub Top: X…"
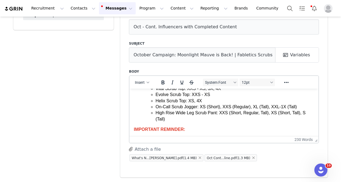
scroll to position [65, 0]
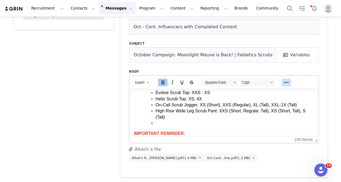
click at [291, 82] on button "Reveal or hide additional toolbar items" at bounding box center [286, 83] width 9 height 8
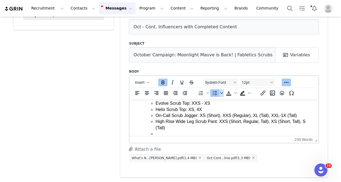
click at [222, 94] on span "Bullet list" at bounding box center [222, 93] width 4 height 8
click at [178, 91] on icon "Decrease indent" at bounding box center [175, 93] width 4 height 4
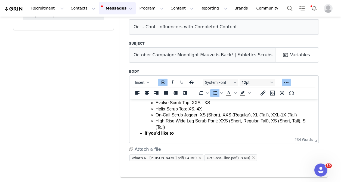
scroll to position [77, 0]
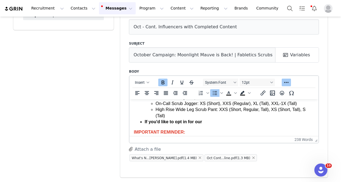
click at [106, 8] on button "Messages Messages" at bounding box center [117, 8] width 37 height 12
click at [205, 122] on li "If you'd like to opt in for our" at bounding box center [230, 122] width 170 height 6
drag, startPoint x: 207, startPoint y: 122, endPoint x: 143, endPoint y: 122, distance: 63.9
click at [143, 122] on ul "PSA!!!! We're currently out of the following sizes: Vital Scrub Top: XXS - XS, …" at bounding box center [224, 100] width 180 height 49
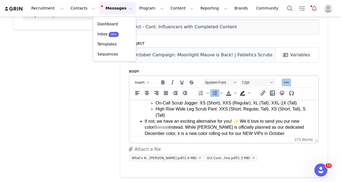
scroll to position [83, 0]
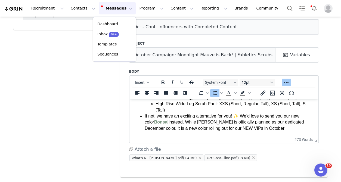
click at [154, 116] on li "If not, we have an exciting alternative for you! ✨ We’d love to send you our ne…" at bounding box center [230, 122] width 170 height 18
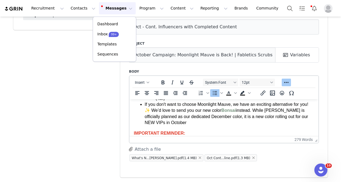
scroll to position [97, 0]
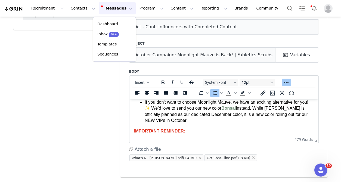
click at [190, 120] on li "If you don't want to choose Moonlight Mauve, we have an exciting alternative fo…" at bounding box center [230, 111] width 170 height 24
click at [228, 115] on li "If you don't want to choose Moonlight Mauve, we have an exciting alternative fo…" at bounding box center [230, 111] width 170 height 24
click at [260, 120] on li "If you don't want to choose Moonlight Mauve, we have an exciting alternative fo…" at bounding box center [230, 111] width 170 height 24
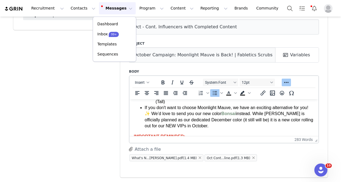
drag, startPoint x: 222, startPoint y: 113, endPoint x: 237, endPoint y: 107, distance: 16.1
click at [237, 107] on li "If you don't want to choose Moonlight Mauve, we have an exciting alternative fo…" at bounding box center [230, 116] width 170 height 24
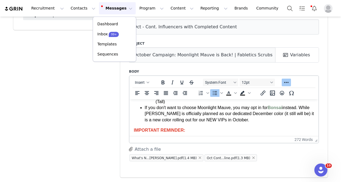
click at [256, 118] on li "If you don't want to choose Moonlight Mauve, you may opt in for Bonsai instead.…" at bounding box center [230, 113] width 170 height 18
click at [253, 121] on li "If you don't want to choose Moonlight Mauve, you may opt in for Bonsai instead.…" at bounding box center [230, 113] width 170 height 18
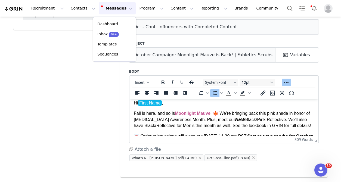
scroll to position [0, 0]
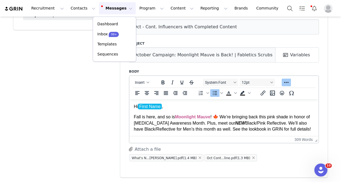
click at [328, 60] on div "Template Details Template name Oct - Cont. Influencers with Completed Content S…" at bounding box center [224, 85] width 214 height 192
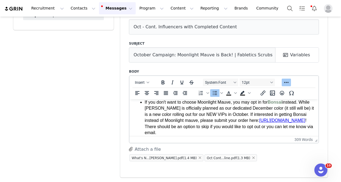
scroll to position [58, 0]
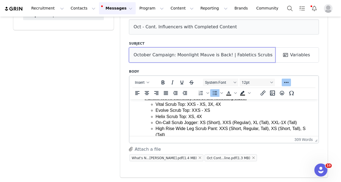
click at [135, 53] on input "October Campaign: Moonlight Mauve is Back! | Fabletics Scrubs" at bounding box center [202, 54] width 147 height 15
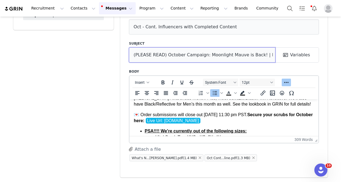
scroll to position [26, 0]
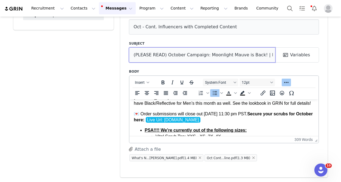
type input "(PLEASE READ) October Campaign: Moonlight Mauve is Back! | Fabletics Scrubs"
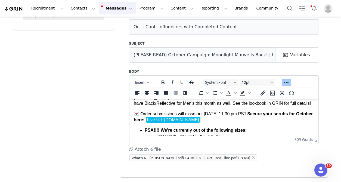
click at [238, 120] on p "💌 Order submissions will close out 10/1 @ 11:30 pm PST. Secure your scrubs for …" at bounding box center [224, 117] width 180 height 12
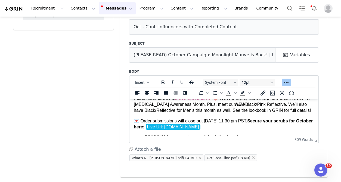
drag, startPoint x: 306, startPoint y: 111, endPoint x: 225, endPoint y: 111, distance: 81.1
click at [225, 111] on p "Fall is here, and so is Moonlight Mauve ! 🍁 We’re bringing back this pink shade…" at bounding box center [224, 104] width 180 height 18
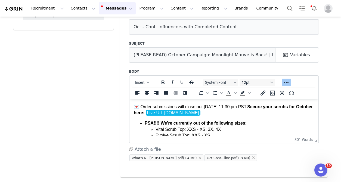
scroll to position [34, 0]
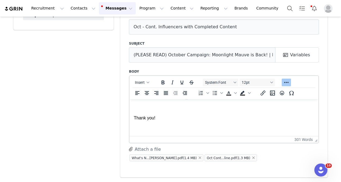
click at [222, 130] on p "Rich Text Area. Press ALT-0 for help." at bounding box center [224, 128] width 180 height 6
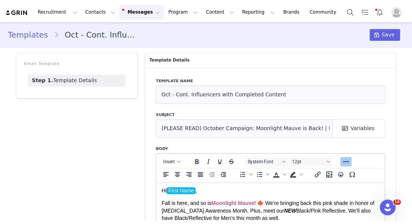
scroll to position [0, 0]
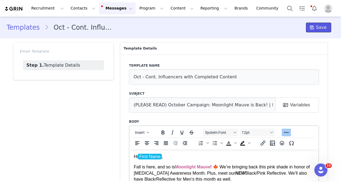
click at [317, 26] on button "Save" at bounding box center [318, 28] width 25 height 10
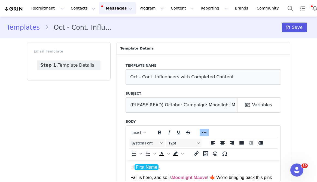
click at [293, 30] on span "Save" at bounding box center [297, 27] width 11 height 7
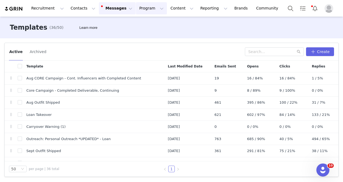
click at [139, 9] on button "Program Program" at bounding box center [151, 8] width 31 height 12
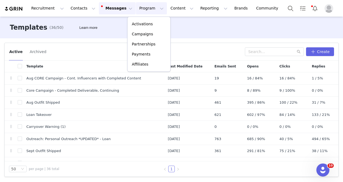
click at [65, 47] on div "Active Archived" at bounding box center [127, 51] width 236 height 9
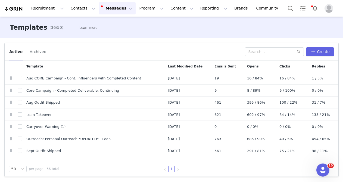
click at [16, 7] on img at bounding box center [13, 8] width 19 height 5
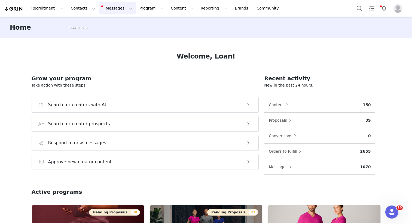
click at [113, 11] on button "Messages Messages" at bounding box center [117, 8] width 37 height 12
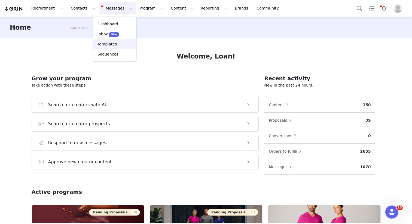
click at [113, 42] on p "Templates" at bounding box center [106, 44] width 19 height 6
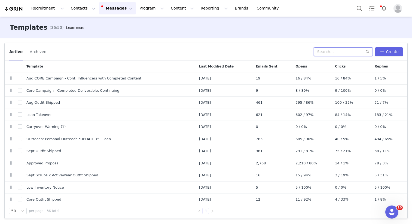
click at [327, 52] on input "text" at bounding box center [342, 51] width 59 height 9
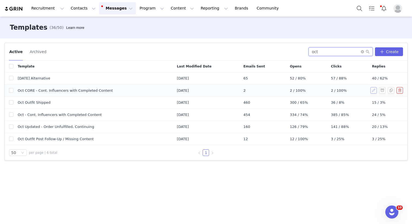
type input "oct"
click at [373, 90] on button "button" at bounding box center [373, 90] width 7 height 7
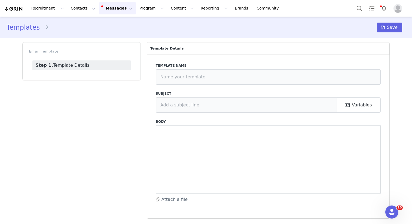
type input "Oct CORE - Cont. Influencers with Completed Content"
type input "October Campaign + Order Form✨ | Fabletics Scrubs"
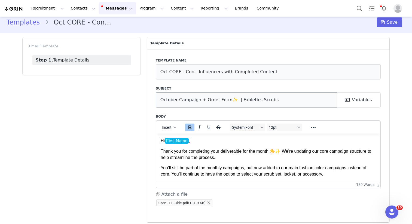
scroll to position [8, 0]
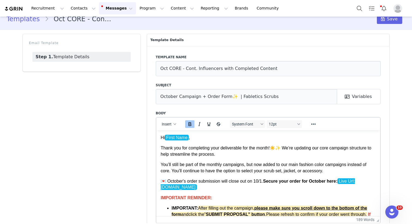
drag, startPoint x: 376, startPoint y: 182, endPoint x: 380, endPoint y: 244, distance: 61.9
click at [380, 224] on html "Recruitment Recruitment Creator Search Curated Lists Landing Pages Web Extensio…" at bounding box center [206, 112] width 412 height 224
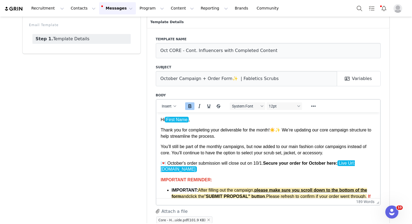
scroll to position [47, 0]
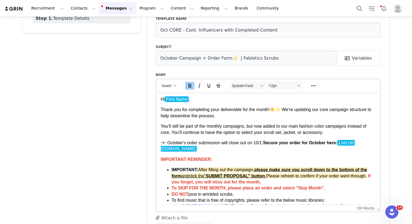
drag, startPoint x: 377, startPoint y: 183, endPoint x: 374, endPoint y: 216, distance: 32.8
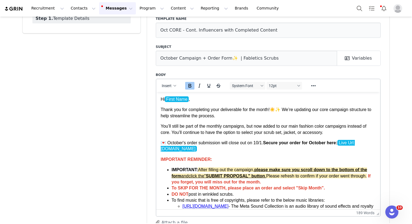
scroll to position [78, 0]
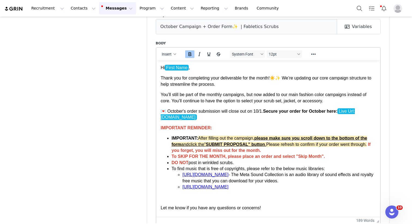
drag, startPoint x: 375, startPoint y: 182, endPoint x: 379, endPoint y: 214, distance: 31.5
click at [378, 224] on html "Recruitment Recruitment Creator Search Curated Lists Landing Pages Web Extensio…" at bounding box center [206, 112] width 412 height 224
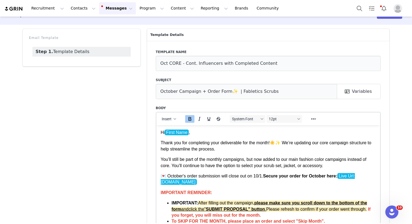
scroll to position [0, 0]
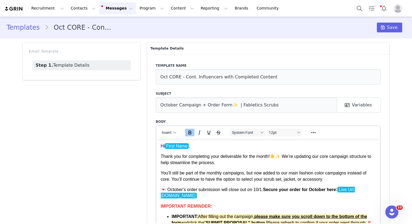
click at [36, 26] on link "Templates" at bounding box center [26, 28] width 38 height 10
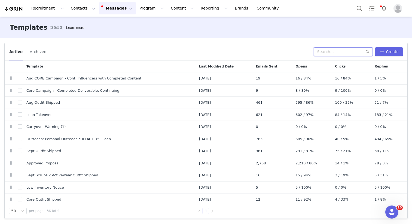
click at [359, 51] on input "text" at bounding box center [342, 51] width 59 height 9
type input "oct"
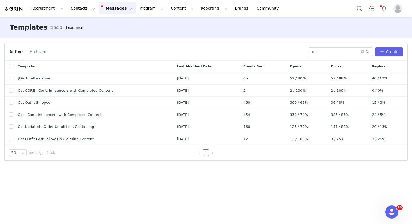
click at [259, 52] on div "Active Archived" at bounding box center [158, 51] width 299 height 9
click at [374, 113] on button "button" at bounding box center [373, 114] width 7 height 7
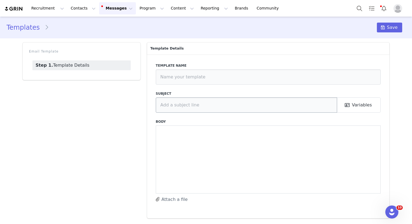
type input "Oct - Cont. Influencers with Completed Content"
type input "(PLEASE READ) October Campaign: Moonlight Mauve is Back! | Fabletics Scrubs"
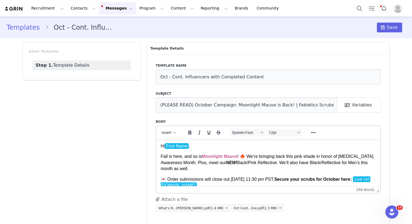
scroll to position [8, 0]
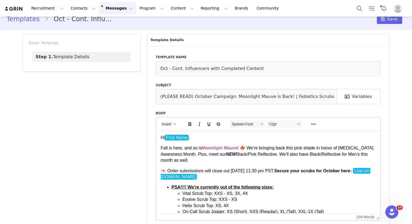
drag, startPoint x: 375, startPoint y: 181, endPoint x: 381, endPoint y: 194, distance: 13.8
click at [383, 224] on html "Recruitment Recruitment Creator Search Curated Lists Landing Pages Web Extensio…" at bounding box center [206, 112] width 412 height 224
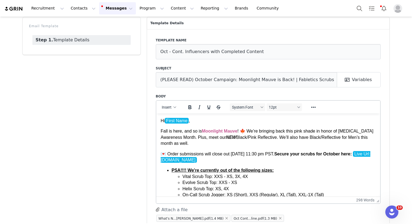
scroll to position [44, 0]
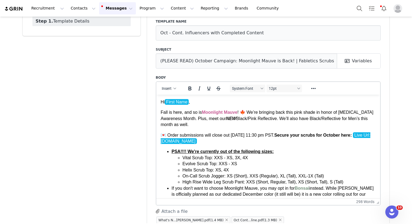
drag, startPoint x: 375, startPoint y: 181, endPoint x: 368, endPoint y: 238, distance: 57.5
click at [368, 224] on html "Recruitment Recruitment Creator Search Curated Lists Landing Pages Web Extensio…" at bounding box center [206, 112] width 412 height 224
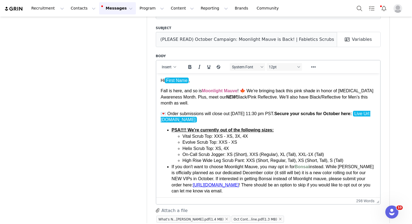
scroll to position [85, 0]
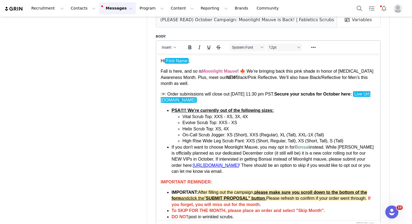
drag, startPoint x: 375, startPoint y: 181, endPoint x: 371, endPoint y: 243, distance: 61.9
click at [371, 224] on html "Recruitment Recruitment Creator Search Curated Lists Landing Pages Web Extensio…" at bounding box center [206, 112] width 412 height 224
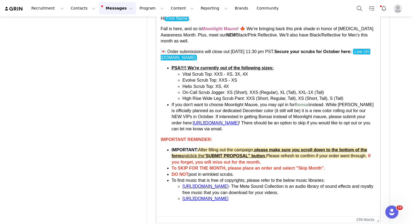
drag, startPoint x: 377, startPoint y: 183, endPoint x: 378, endPoint y: 214, distance: 31.6
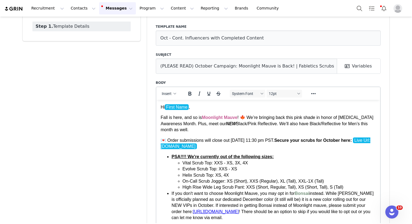
scroll to position [39, 0]
click at [177, 69] on input "(PLEASE READ) October Campaign: Moonlight Mauve is Back! | Fabletics Scrubs" at bounding box center [246, 65] width 181 height 15
drag, startPoint x: 190, startPoint y: 65, endPoint x: 155, endPoint y: 64, distance: 34.8
click at [156, 64] on input "(PLEASE READ) October Campaign: Moonlight Mauve is Back! | Fabletics Scrubs" at bounding box center [246, 65] width 181 height 15
click at [188, 65] on input "(PLEASE READ) October Campaign: Moonlight Mauve is Back! | Fabletics Scrubs" at bounding box center [246, 65] width 181 height 15
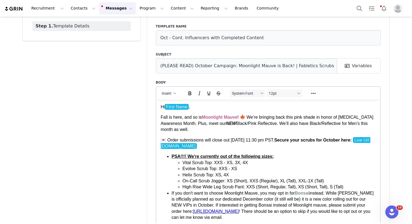
click at [206, 142] on span "💌 Order submissions will close out 10/1 @ 11:30 pm PST. Secure your scrubs for …" at bounding box center [254, 139] width 189 height 5
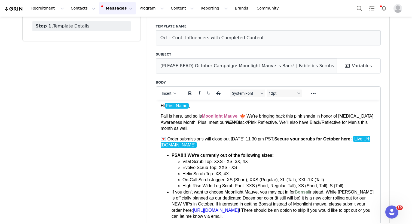
scroll to position [2, 0]
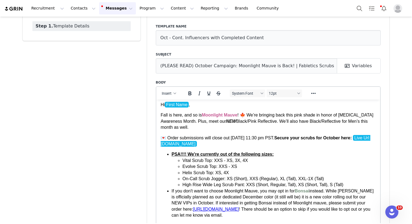
click at [239, 178] on li "On-Call Scrub Jogger: XS (Short), XXS (Regular), XL (Tall), XXL-1X (Tall)" at bounding box center [278, 178] width 193 height 6
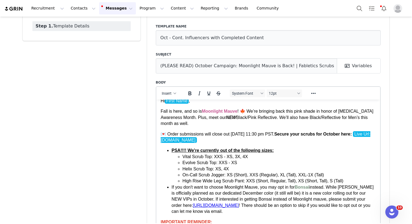
scroll to position [11, 0]
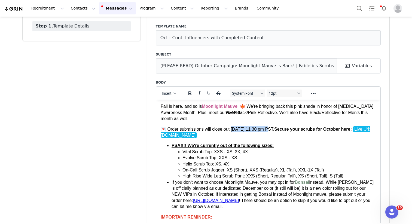
drag, startPoint x: 231, startPoint y: 128, endPoint x: 267, endPoint y: 131, distance: 36.3
click at [267, 131] on p "💌 Order submissions will close out 10/1 @ 11:30 pm PST. Secure your scrubs for …" at bounding box center [267, 132] width 215 height 12
click at [268, 173] on li "High Rise Wide Leg Scrub Pant: XXS (Short, Regular, Tall), XS (Short, Tall), S …" at bounding box center [278, 176] width 193 height 6
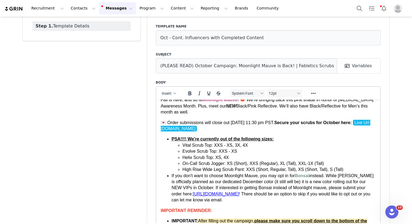
scroll to position [18, 0]
click at [385, 145] on div "Template name Oct - Cont. Influencers with Completed Content Subject (PLEASE RE…" at bounding box center [268, 180] width 242 height 331
click at [219, 155] on li "Helix Scrub Top: XS, 4X" at bounding box center [278, 157] width 193 height 6
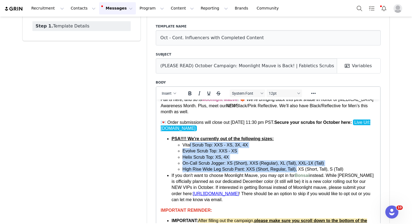
drag, startPoint x: 296, startPoint y: 170, endPoint x: 190, endPoint y: 146, distance: 108.9
click at [190, 146] on ul "Vital Scrub Top: XXS - XS, 3X, 4X Evolve Scrub Top: XXS - XS Helix Scrub Top: X…" at bounding box center [273, 157] width 204 height 30
click at [223, 161] on li "On-Call Scrub Jogger: XS (Short), XXS (Regular), XL (Tall), XXL-1X (Tall)" at bounding box center [278, 163] width 193 height 6
drag, startPoint x: 252, startPoint y: 169, endPoint x: 190, endPoint y: 148, distance: 65.6
click at [190, 148] on ul "Vital Scrub Top: XXS - XS, 3X, 4X Evolve Scrub Top: XXS - XS Helix Scrub Top: X…" at bounding box center [273, 157] width 204 height 30
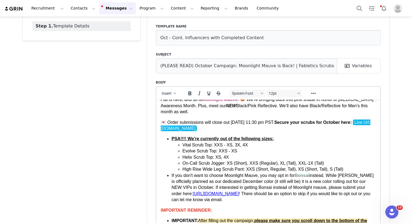
click at [232, 160] on li "On-Call Scrub Jogger: XS (Short), XXS (Regular), XL (Tall), XXL-1X (Tall)" at bounding box center [278, 163] width 193 height 6
click at [240, 168] on li "High Rise Wide Leg Scrub Pant: XXS (Short, Regular, Tall), XS (Short, Tall), S …" at bounding box center [278, 169] width 193 height 6
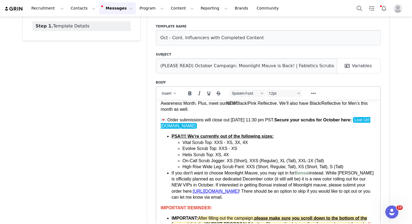
scroll to position [21, 0]
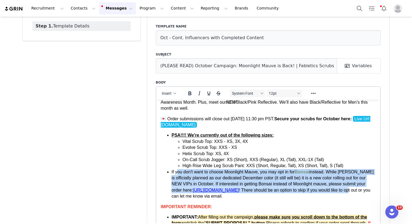
drag, startPoint x: 177, startPoint y: 172, endPoint x: 180, endPoint y: 196, distance: 24.4
click at [180, 196] on li "If you don't want to choose Moonlight Mauve, you may opt in for Bonsai instead.…" at bounding box center [273, 184] width 204 height 30
click at [190, 185] on li "If you don't want to choose Moonlight Mauve, you may opt in for Bonsai instead.…" at bounding box center [273, 184] width 204 height 30
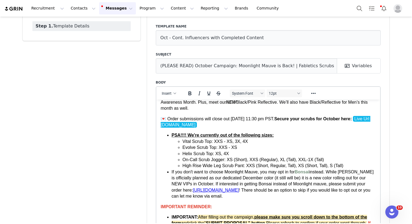
click at [213, 181] on li "If you don't want to choose Moonlight Mauve, you may opt in for Bonsai instead.…" at bounding box center [273, 184] width 204 height 30
drag, startPoint x: 203, startPoint y: 179, endPoint x: 245, endPoint y: 192, distance: 44.1
click at [245, 192] on li "If you don't want to choose Moonlight Mauve, you may opt in for Bonsai instead.…" at bounding box center [273, 184] width 204 height 30
click at [260, 198] on li "If you don't want to choose Moonlight Mauve, you may opt in for Bonsai instead.…" at bounding box center [273, 184] width 204 height 30
click at [254, 175] on li "If you don't want to choose Moonlight Mauve, you may opt in for Bonsai instead.…" at bounding box center [273, 184] width 204 height 30
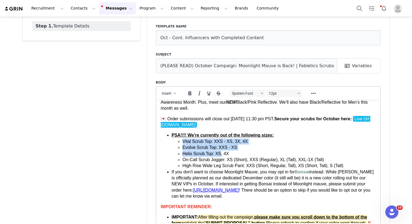
drag, startPoint x: 220, startPoint y: 150, endPoint x: 182, endPoint y: 138, distance: 40.2
click at [182, 138] on ul "Vital Scrub Top: XXS - XS, 3X, 4X Evolve Scrub Top: XXS - XS Helix Scrub Top: X…" at bounding box center [273, 153] width 204 height 30
drag, startPoint x: 201, startPoint y: 149, endPoint x: 205, endPoint y: 152, distance: 5.3
click at [201, 149] on li "Evolve Scrub Top: XXS - XS" at bounding box center [278, 147] width 193 height 6
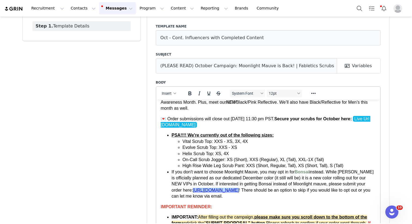
click at [205, 189] on link "https://forms.gle/RzBcj2GZjgSBrsv58" at bounding box center [215, 189] width 46 height 5
click at [214, 191] on link "https://forms.gle/RzBcj2GZjgSBrsv58" at bounding box center [215, 189] width 46 height 5
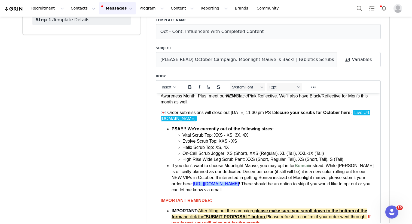
scroll to position [49, 0]
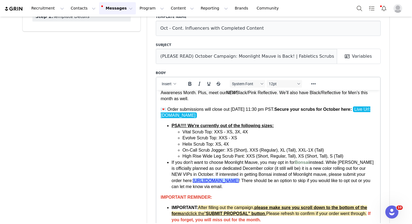
click at [206, 181] on link "https://forms.gle/RzBcj2GZjgSBrsv58" at bounding box center [215, 180] width 46 height 5
click at [266, 160] on li "If you don't want to choose Moonlight Mauve, you may opt in for Bonsai instead.…" at bounding box center [273, 174] width 204 height 30
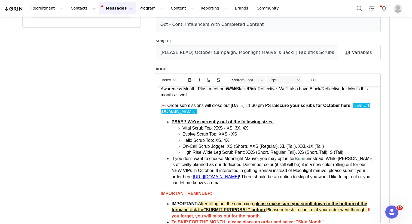
scroll to position [57, 0]
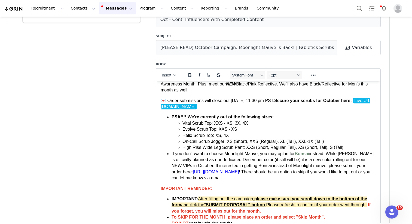
click at [273, 164] on li "If you don't want to choose Moonlight Mauve, you may opt in for Bonsai instead.…" at bounding box center [273, 165] width 204 height 30
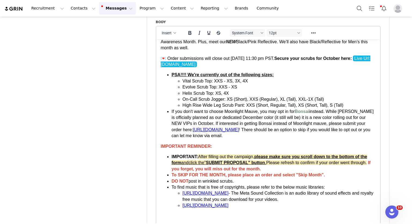
scroll to position [101, 0]
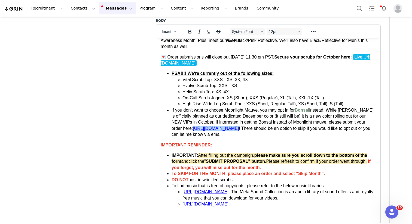
click at [222, 127] on link "https://forms.gle/RzBcj2GZjgSBrsv58" at bounding box center [215, 128] width 46 height 5
click at [219, 130] on link "https://forms.gle/RzBcj2GZjgSBrsv58" at bounding box center [215, 128] width 46 height 5
click at [311, 32] on icon "Reveal or hide additional toolbar items" at bounding box center [313, 31] width 7 height 7
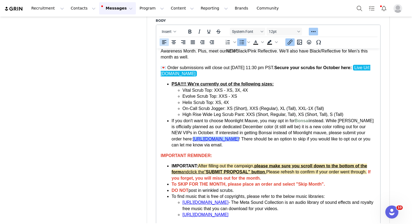
click at [287, 42] on icon "Insert/edit link" at bounding box center [289, 42] width 5 height 5
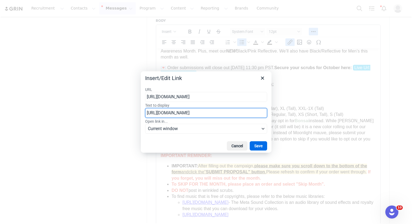
click at [181, 112] on input "https://forms.gle/RzBcj2GZjgSBrsv58" at bounding box center [206, 113] width 122 height 10
type input "HERE"
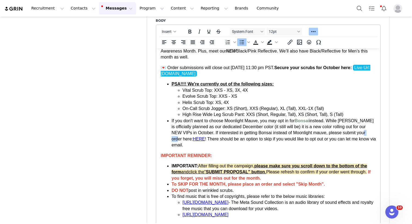
drag, startPoint x: 191, startPoint y: 140, endPoint x: 182, endPoint y: 140, distance: 9.3
click at [182, 140] on li "If you don't want to choose Moonlight Mauve, you may opt in for Bonsai instead.…" at bounding box center [273, 133] width 204 height 30
click at [211, 124] on li "If you don't want to choose Moonlight Mauve, you may opt in for Bonsai instead.…" at bounding box center [273, 133] width 204 height 30
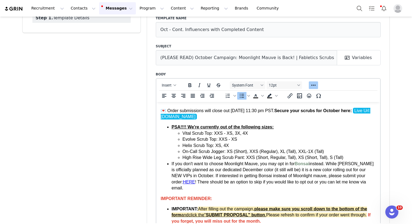
scroll to position [0, 0]
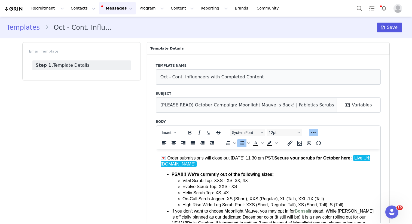
click at [384, 32] on button "Save" at bounding box center [389, 28] width 25 height 10
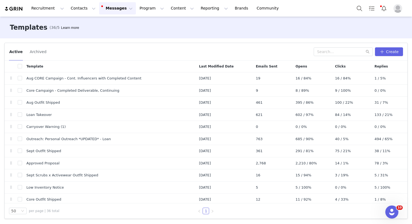
click at [222, 31] on div "Templates (36/50) Learn more" at bounding box center [206, 28] width 412 height 22
click at [152, 37] on div "Templates (36/50) Learn more" at bounding box center [206, 28] width 412 height 22
click at [148, 13] on button "Program Program" at bounding box center [151, 8] width 31 height 12
click at [143, 23] on p "Activations" at bounding box center [142, 24] width 21 height 6
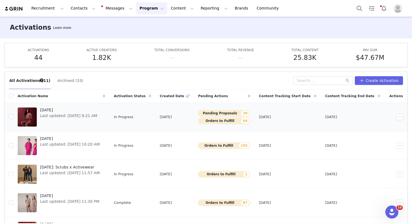
click at [63, 111] on span "OCTOBER 2025" at bounding box center [68, 110] width 57 height 6
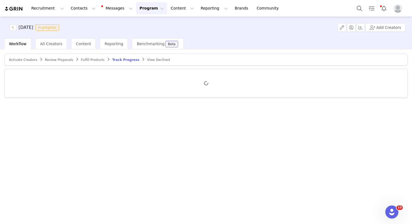
click at [287, 33] on div "OCTOBER 2025 In progress Add Creators" at bounding box center [206, 28] width 412 height 22
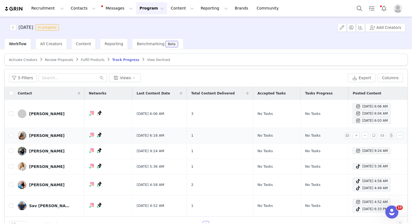
scroll to position [13, 0]
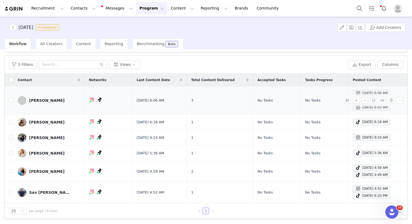
click at [352, 94] on span "Oct 1, 2025 6:06 AM" at bounding box center [371, 93] width 38 height 7
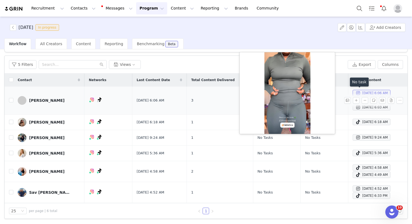
click at [352, 94] on span "Oct 1, 2025 6:06 AM" at bounding box center [371, 93] width 38 height 7
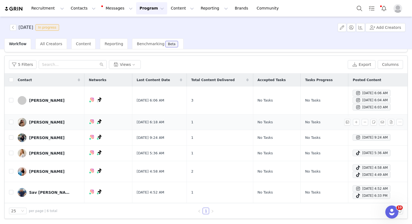
click at [355, 122] on span at bounding box center [357, 122] width 5 height 7
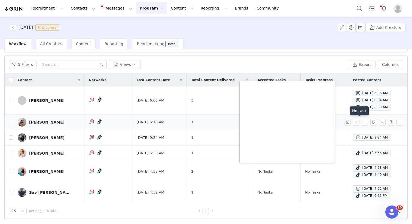
click at [355, 122] on span at bounding box center [357, 122] width 5 height 7
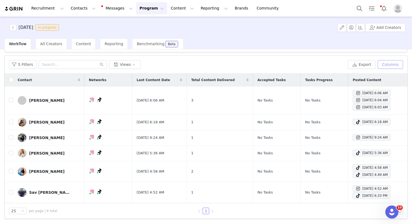
click at [381, 67] on button "Columns" at bounding box center [389, 64] width 25 height 9
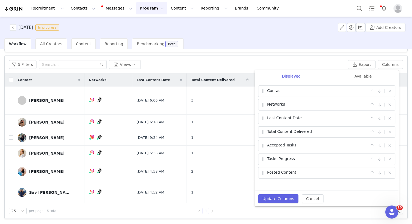
drag, startPoint x: 182, startPoint y: 59, endPoint x: 165, endPoint y: 58, distance: 16.9
click at [177, 59] on div "5 Filters Views Export Columns Displayed Available Contact | Networks | Last Co…" at bounding box center [206, 65] width 402 height 18
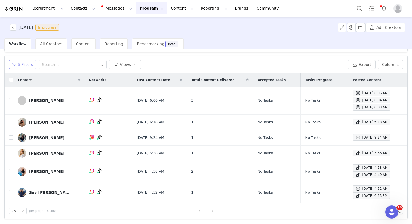
click at [21, 64] on button "5 Filters" at bounding box center [22, 64] width 27 height 9
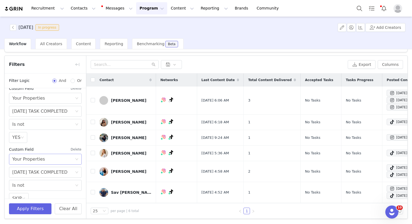
scroll to position [14, 0]
click at [178, 63] on button "button" at bounding box center [171, 64] width 21 height 9
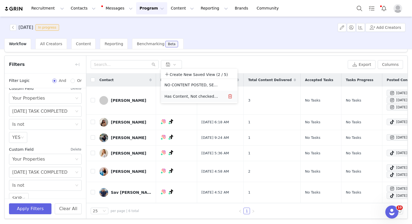
click at [228, 97] on button "button" at bounding box center [230, 96] width 7 height 7
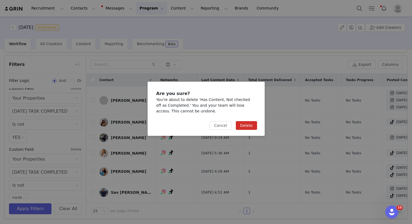
click at [242, 127] on button "Delete" at bounding box center [246, 125] width 21 height 9
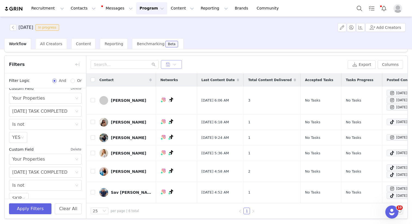
click at [173, 66] on button "button" at bounding box center [171, 64] width 21 height 9
click at [180, 75] on li "Create New Saved View (1 / 5)" at bounding box center [199, 74] width 76 height 9
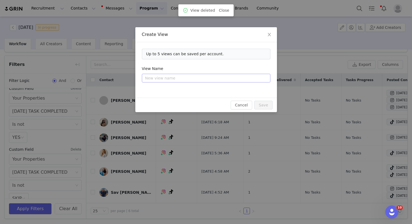
click at [182, 78] on input "text" at bounding box center [206, 78] width 128 height 9
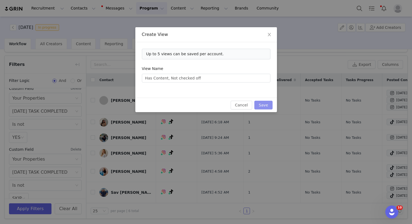
type input "Has Content, Not checked off"
click at [266, 106] on button "Save" at bounding box center [263, 105] width 18 height 9
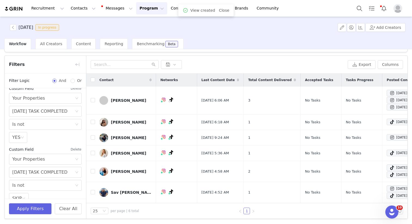
click at [217, 62] on div at bounding box center [218, 64] width 255 height 9
click at [173, 61] on button "button" at bounding box center [171, 64] width 21 height 9
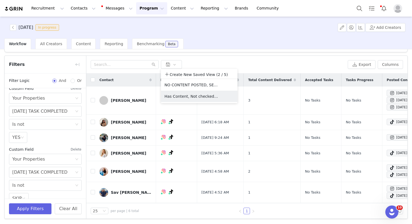
click at [226, 61] on div at bounding box center [218, 64] width 255 height 9
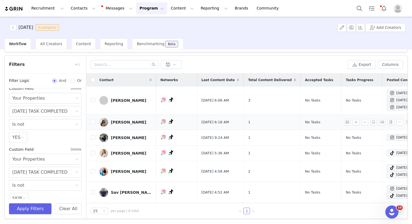
scroll to position [0, 19]
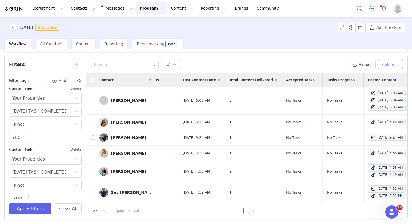
click at [390, 65] on button "Columns" at bounding box center [389, 64] width 25 height 9
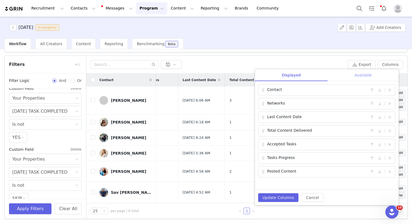
click at [354, 76] on div "Available" at bounding box center [362, 75] width 71 height 12
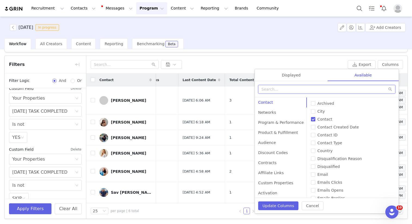
click at [301, 91] on input "text" at bounding box center [326, 89] width 137 height 9
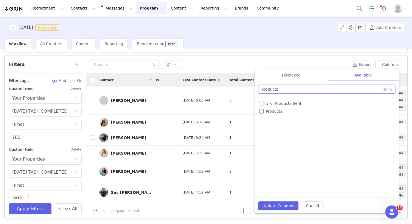
type input "products"
click at [272, 114] on label "Products" at bounding box center [326, 112] width 135 height 6
click at [263, 113] on input "Products" at bounding box center [261, 111] width 4 height 4
checkbox input "true"
click at [278, 204] on button "Update Columns" at bounding box center [278, 205] width 40 height 9
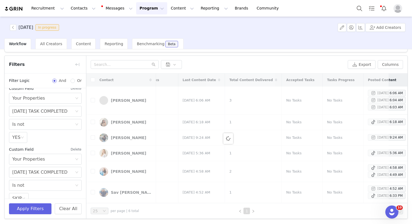
scroll to position [0, 0]
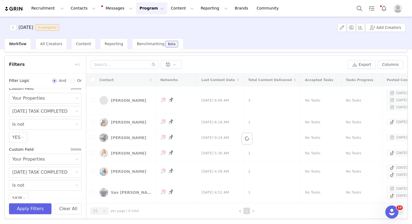
click at [261, 66] on div at bounding box center [218, 64] width 255 height 9
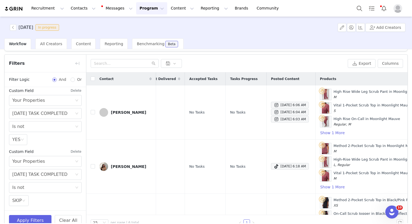
scroll to position [0, 131]
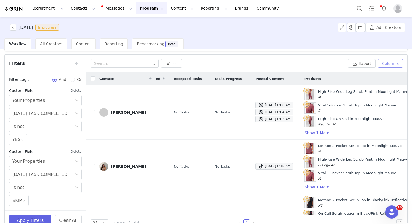
click at [389, 64] on button "Columns" at bounding box center [389, 63] width 25 height 9
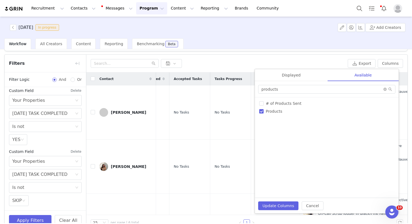
drag, startPoint x: 292, startPoint y: 78, endPoint x: 315, endPoint y: 123, distance: 50.7
click at [292, 78] on div "Displayed" at bounding box center [291, 75] width 73 height 12
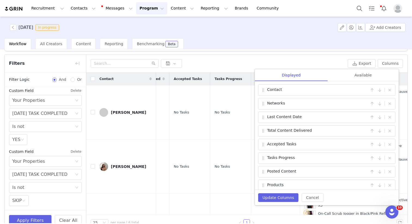
click at [389, 145] on div "Accepted Tasks |" at bounding box center [326, 144] width 137 height 11
click at [387, 145] on button "button" at bounding box center [389, 144] width 7 height 7
click at [273, 197] on button "Update Columns" at bounding box center [278, 197] width 40 height 9
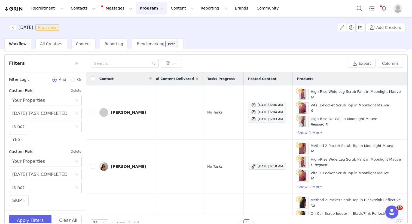
scroll to position [0, 0]
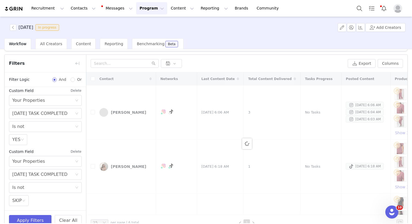
click at [244, 58] on div "Export Columns Displayed Available Contact | Networks | Last Content Date | Tot…" at bounding box center [246, 64] width 321 height 18
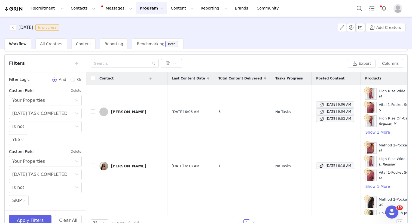
scroll to position [1, 90]
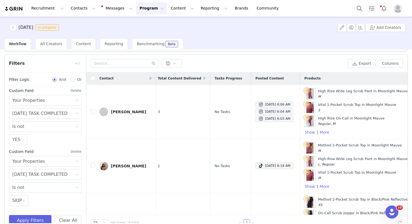
click at [16, 8] on img at bounding box center [13, 8] width 19 height 5
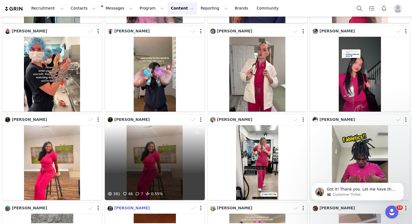
scroll to position [890, 0]
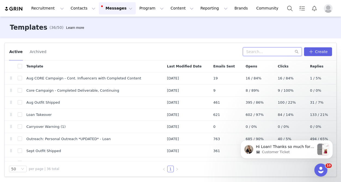
click at [261, 51] on input "text" at bounding box center [272, 51] width 59 height 9
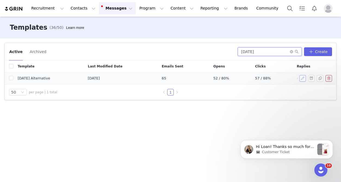
type input "october'25"
click at [303, 79] on button "button" at bounding box center [303, 78] width 7 height 7
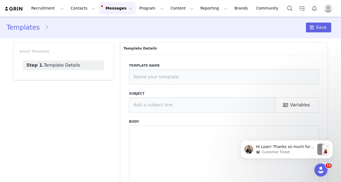
type input "October'25 Alternative"
type input "Update on Scrubs Selection for October | Fabletics Scrubs"
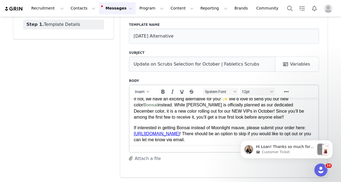
scroll to position [46, 0]
click at [149, 106] on span "Bonsai" at bounding box center [150, 104] width 14 height 5
click at [143, 106] on span "Bonsai" at bounding box center [150, 104] width 14 height 5
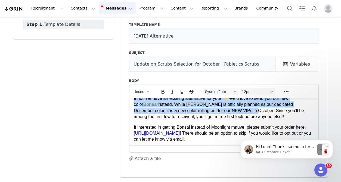
drag, startPoint x: 134, startPoint y: 105, endPoint x: 231, endPoint y: 115, distance: 98.3
click at [231, 115] on p "If not, we have an exciting alternative for you! ✨ We’d love to send you our ne…" at bounding box center [224, 107] width 180 height 24
copy p "If not, we have an exciting alternative for you! ✨ We’d love to send you our ne…"
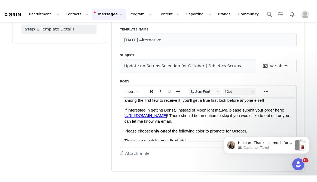
scroll to position [63, 0]
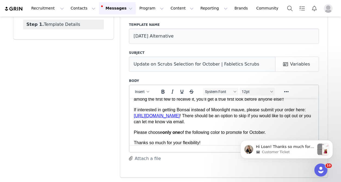
drag, startPoint x: 133, startPoint y: 115, endPoint x: 194, endPoint y: 116, distance: 61.0
click at [194, 116] on html "Hi First Name , We wanted to give you a quick update on your original scrubs re…" at bounding box center [224, 97] width 189 height 126
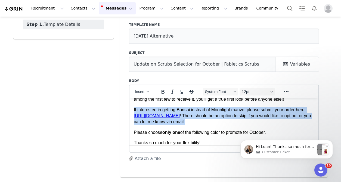
drag, startPoint x: 220, startPoint y: 127, endPoint x: 132, endPoint y: 116, distance: 87.9
click at [132, 116] on html "Hi First Name , We wanted to give you a quick update on your original scrubs re…" at bounding box center [224, 97] width 189 height 126
copy p "If interested in getting Bonsai instead of Moonlight mauve, please submit your …"
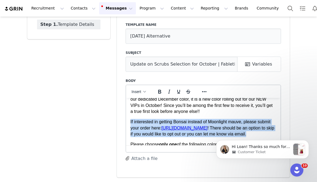
click at [147, 123] on p "If interested in getting Bonsai instead of Moonlight mauve, please submit your …" at bounding box center [203, 128] width 146 height 18
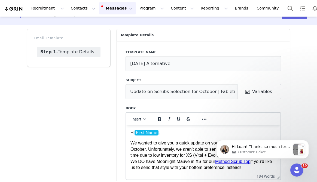
scroll to position [0, 0]
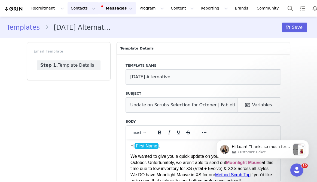
click at [75, 11] on button "Contacts Contacts" at bounding box center [82, 8] width 31 height 12
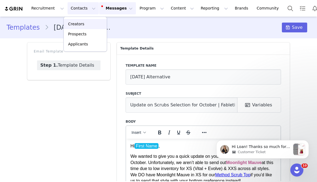
click at [81, 22] on p "Creators" at bounding box center [76, 24] width 16 height 6
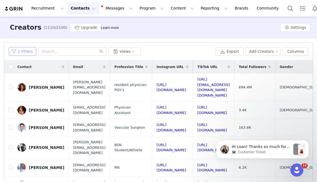
click at [24, 51] on button "2 Filters" at bounding box center [22, 51] width 27 height 9
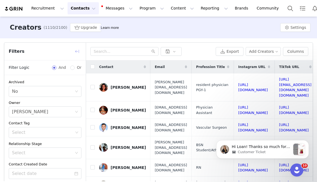
click at [77, 50] on button "button" at bounding box center [77, 51] width 9 height 9
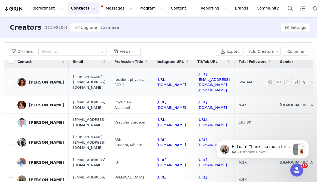
scroll to position [5, 0]
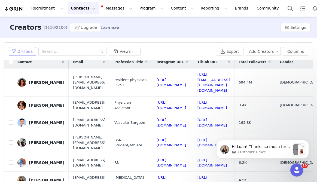
click at [29, 53] on button "2 Filters" at bounding box center [22, 51] width 27 height 9
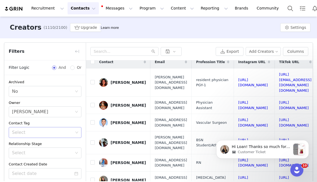
click at [26, 135] on div "Select" at bounding box center [42, 132] width 65 height 10
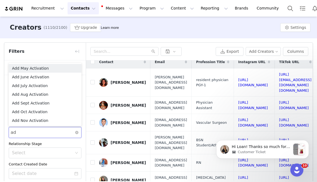
type input "add"
click at [32, 113] on li "Add Oct Activation" at bounding box center [45, 111] width 73 height 9
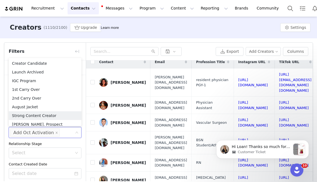
scroll to position [3, 0]
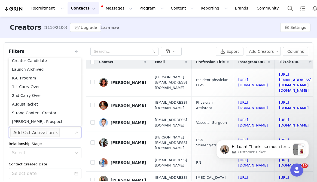
click at [6, 144] on div "Archived Select No Owner Select Loan Nguyen Contact Tag Select Add Oct Activati…" at bounding box center [44, 170] width 81 height 190
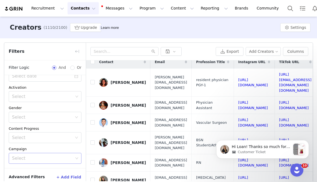
scroll to position [29, 0]
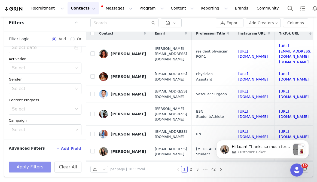
click at [21, 168] on button "Apply Filters" at bounding box center [30, 167] width 42 height 11
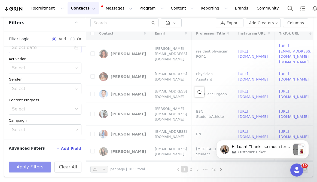
scroll to position [0, 0]
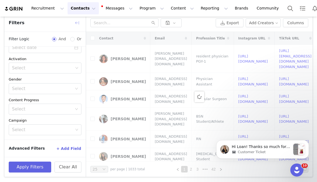
click at [76, 22] on button "button" at bounding box center [77, 23] width 9 height 9
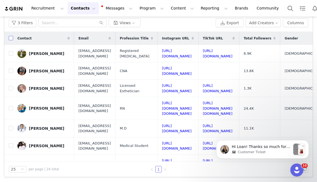
click at [10, 36] on input "checkbox" at bounding box center [11, 38] width 4 height 4
checkbox input "true"
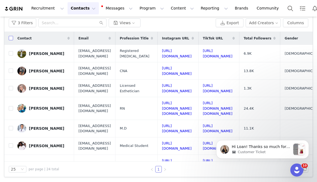
checkbox input "true"
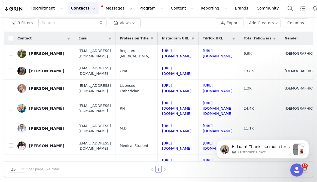
checkbox input "true"
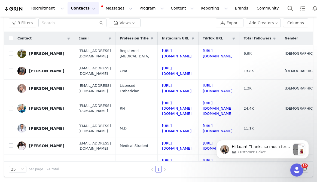
checkbox input "true"
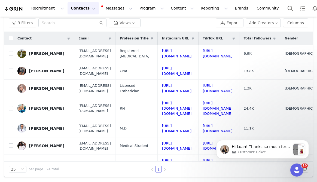
checkbox input "true"
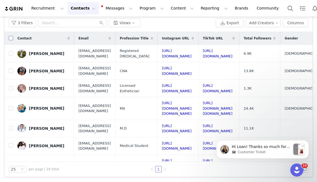
checkbox input "true"
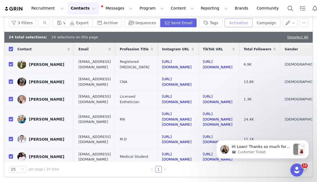
click at [244, 25] on button "Activation" at bounding box center [238, 23] width 28 height 9
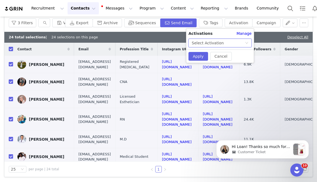
click at [221, 43] on div "Select Activation" at bounding box center [208, 43] width 32 height 8
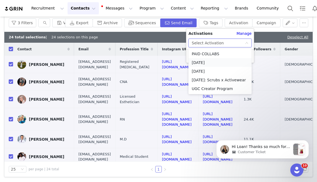
click at [211, 64] on li "[DATE]" at bounding box center [219, 62] width 63 height 9
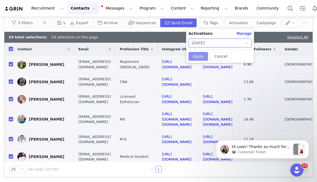
click at [199, 58] on button "Apply" at bounding box center [198, 56] width 20 height 9
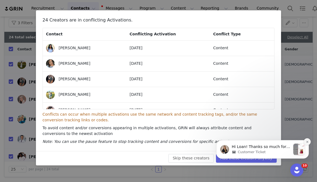
click at [307, 141] on icon "Dismiss notification" at bounding box center [307, 141] width 3 height 3
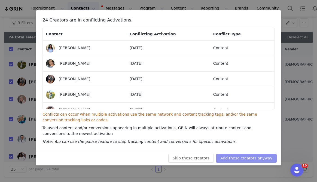
click at [251, 158] on button "Add these creators anyway" at bounding box center [246, 158] width 61 height 9
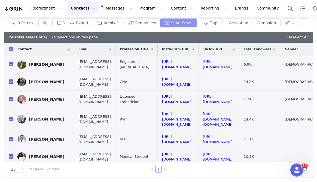
click at [173, 24] on button "Send Email" at bounding box center [178, 23] width 37 height 9
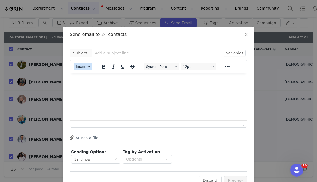
click at [86, 69] on button "Insert" at bounding box center [82, 67] width 19 height 8
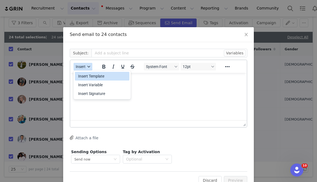
click at [86, 78] on div "Insert Template" at bounding box center [102, 76] width 49 height 7
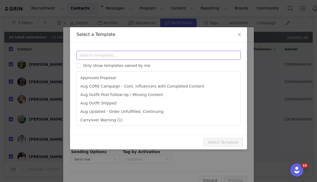
click at [101, 55] on input "text" at bounding box center [158, 55] width 164 height 9
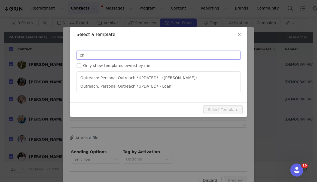
type input "c"
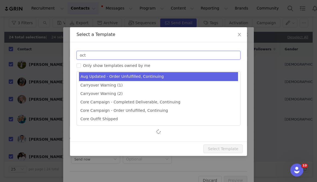
scroll to position [47, 0]
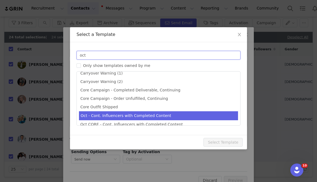
type input "oct"
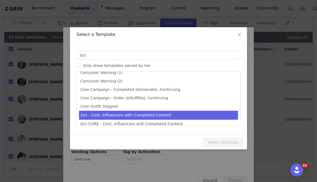
click at [156, 117] on li "Oct - Cont. Influencers with Completed Content" at bounding box center [158, 115] width 159 height 9
type input "October Campaign: Moonlight Mauve is Back! | Fabletics Scrubs"
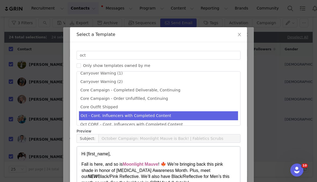
scroll to position [60, 0]
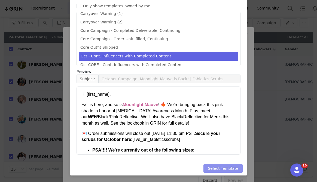
click at [218, 168] on button "Select Template" at bounding box center [222, 168] width 39 height 9
type input "October Campaign: Moonlight Mauve is Back! | Fabletics Scrubs"
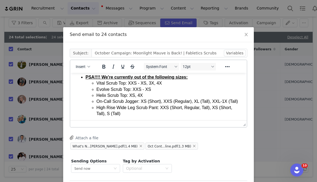
scroll to position [60, 0]
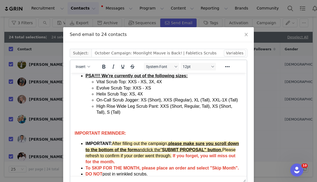
drag, startPoint x: 245, startPoint y: 126, endPoint x: 241, endPoint y: 191, distance: 65.7
click at [241, 182] on html "Recruitment Recruitment Creator Search Curated Lists Landing Pages Web Extensio…" at bounding box center [158, 91] width 317 height 182
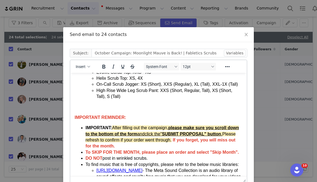
scroll to position [79, 0]
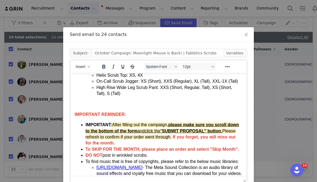
click at [207, 114] on p "IMPORTANT REMINDER:" at bounding box center [159, 115] width 168 height 6
click at [203, 106] on p "Rich Text Area. Press ALT-0 for help." at bounding box center [163, 104] width 157 height 6
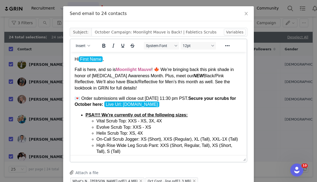
scroll to position [19, 0]
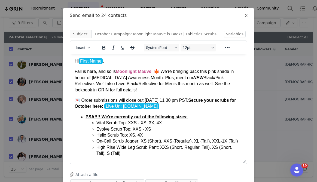
click at [246, 18] on icon "icon: close" at bounding box center [246, 15] width 4 height 4
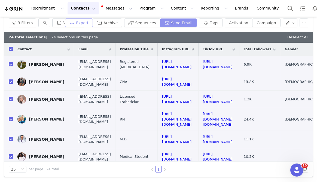
scroll to position [0, 0]
click at [73, 10] on button "Contacts Contacts" at bounding box center [82, 8] width 31 height 12
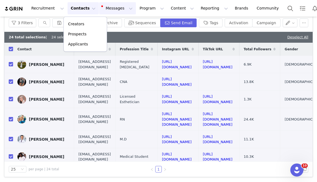
click at [110, 8] on button "Messages Messages" at bounding box center [117, 8] width 37 height 12
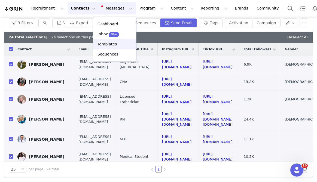
click at [103, 46] on p "Templates" at bounding box center [106, 44] width 19 height 6
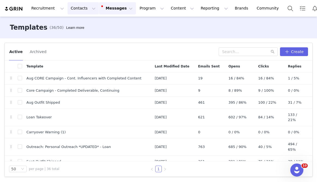
click at [81, 11] on button "Contacts Contacts" at bounding box center [82, 8] width 31 height 12
click at [78, 27] on p "Creators" at bounding box center [76, 24] width 16 height 6
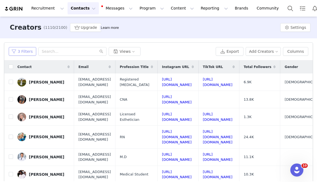
click at [25, 51] on button "3 Filters" at bounding box center [22, 51] width 27 height 9
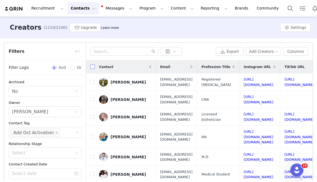
click at [92, 64] on input "checkbox" at bounding box center [92, 66] width 4 height 4
checkbox input "true"
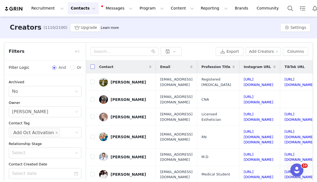
checkbox input "true"
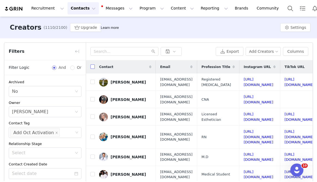
checkbox input "true"
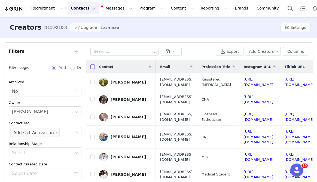
checkbox input "true"
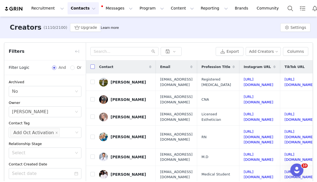
checkbox input "true"
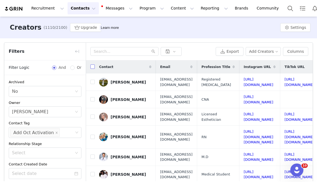
checkbox input "true"
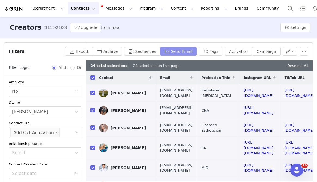
click at [190, 51] on button "Send Email" at bounding box center [178, 51] width 37 height 9
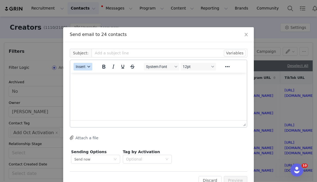
click at [91, 64] on button "Insert" at bounding box center [82, 67] width 19 height 8
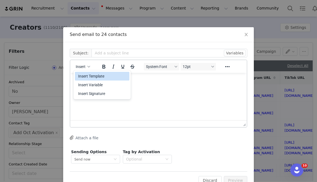
click at [91, 77] on div "Insert Template" at bounding box center [102, 76] width 49 height 7
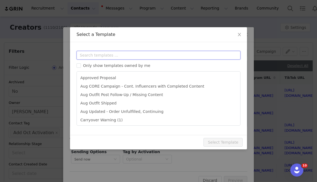
click at [104, 54] on input "text" at bounding box center [158, 55] width 164 height 9
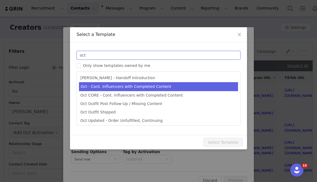
type input "oct"
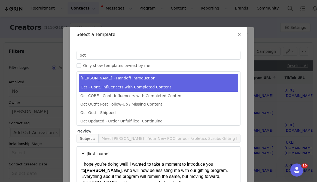
click at [101, 88] on li "Oct - Cont. Influencers with Completed Content" at bounding box center [158, 87] width 159 height 9
type input "(PLEASE READ) October Campaign: Moonlight Mauve is Back! | Fabletics Scrubs"
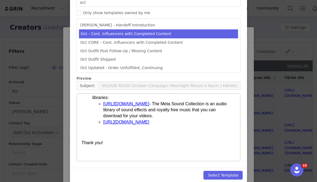
scroll to position [60, 0]
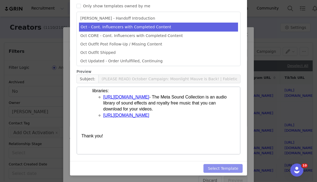
click at [221, 167] on button "Select Template" at bounding box center [222, 168] width 39 height 9
type input "(PLEASE READ) October Campaign: Moonlight Mauve is Back! | Fabletics Scrubs"
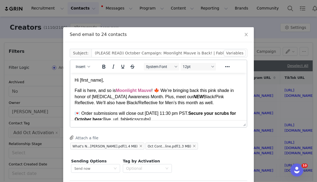
scroll to position [0, 0]
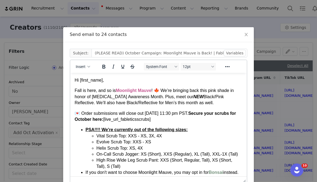
drag, startPoint x: 245, startPoint y: 126, endPoint x: 240, endPoint y: 202, distance: 76.6
click at [240, 182] on html "Recruitment Recruitment Creator Search Curated Lists Landing Pages Web Extensio…" at bounding box center [158, 91] width 317 height 182
click at [210, 98] on p "Fall is here, and so is Moonlight Mauve ! 🍁 We’re bringing back this pink shade…" at bounding box center [159, 97] width 168 height 18
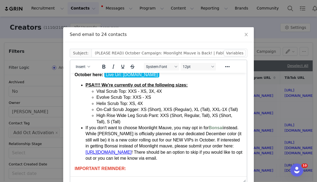
scroll to position [46, 0]
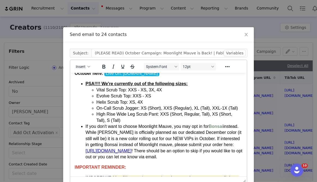
click at [184, 150] on li "If you don't want to choose Moonlight Mauve, you may opt in for Bonsai instead.…" at bounding box center [163, 142] width 157 height 36
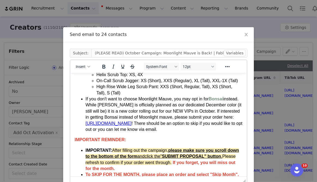
scroll to position [75, 0]
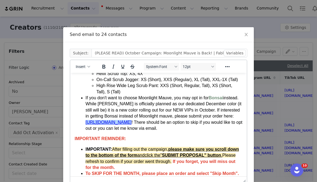
click at [131, 123] on link "https://forms.gle/RzBcj2GZjgSBrsv58" at bounding box center [108, 122] width 46 height 5
click at [226, 66] on icon "Reveal or hide additional toolbar items" at bounding box center [227, 66] width 7 height 7
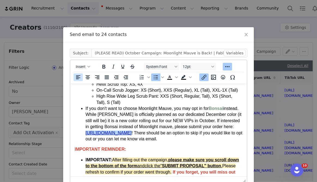
click at [204, 78] on icon "Insert/edit link" at bounding box center [203, 77] width 5 height 5
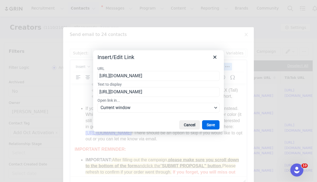
click at [162, 76] on input "https://forms.gle/RzBcj2GZjgSBrsv58" at bounding box center [158, 76] width 122 height 10
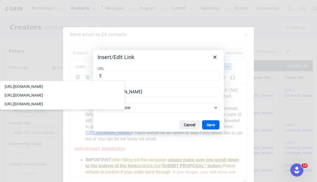
type input "https://forms.gle/RzBcj2GZjgSBrsv58"
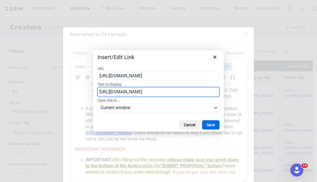
click at [156, 92] on input "https://forms.gle/RzBcj2GZjgSBrsv58" at bounding box center [158, 92] width 122 height 10
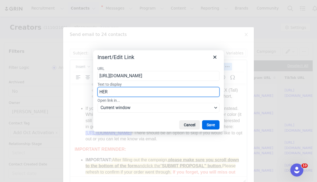
type input "HERE"
click at [213, 124] on button "Save" at bounding box center [210, 124] width 17 height 9
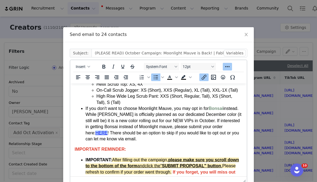
click at [104, 135] on li "If you don't want to choose Moonlight Mauve, you may opt in for Bonsai instead.…" at bounding box center [163, 124] width 157 height 36
drag, startPoint x: 106, startPoint y: 134, endPoint x: 97, endPoint y: 134, distance: 9.3
click at [97, 134] on li "If you don't want to choose Moonlight Mauve, you may opt in for Bonsai instead.…" at bounding box center [163, 124] width 157 height 36
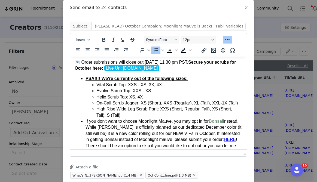
scroll to position [35, 0]
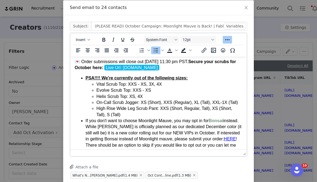
click at [158, 119] on li "If you don't want to choose Moonlight Mauve, you may opt in for Bonsai instead.…" at bounding box center [163, 136] width 157 height 36
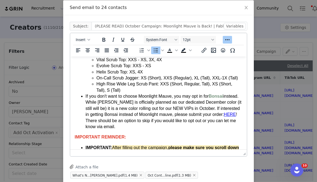
scroll to position [62, 0]
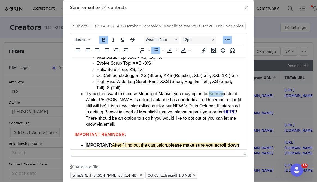
drag, startPoint x: 214, startPoint y: 93, endPoint x: 227, endPoint y: 94, distance: 13.4
click at [227, 94] on li "If you don't want to choose Moonlight Mauve, you may opt in for Bonsai instead.…" at bounding box center [163, 109] width 157 height 36
click at [177, 49] on icon "Text color" at bounding box center [176, 50] width 3 height 3
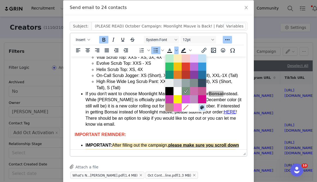
click at [201, 108] on icon at bounding box center [202, 108] width 4 height 4
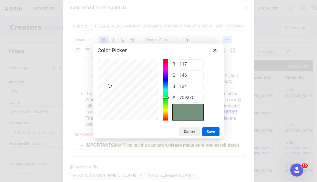
type input "96"
type input "122"
type input "102"
type input "607A66"
click at [110, 91] on div at bounding box center [127, 89] width 61 height 61
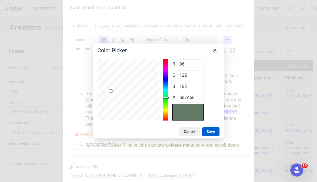
click at [208, 134] on button "Save" at bounding box center [210, 131] width 17 height 9
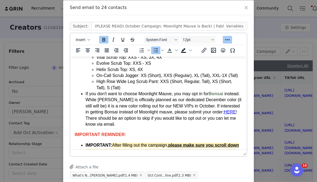
click at [212, 111] on li "If you don't want to choose Moonlight Mauve, you may opt in for Bonsai instead.…" at bounding box center [163, 109] width 157 height 36
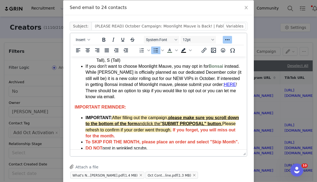
scroll to position [90, 0]
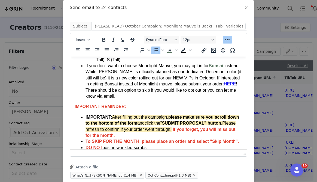
click at [158, 95] on li "If you don't want to choose Moonlight Mauve, you may opt in for Bonsai instead.…" at bounding box center [163, 81] width 157 height 36
click at [113, 89] on li "If you don't want to choose Moonlight Mauve, you may opt in for Bonsai instead.…" at bounding box center [163, 81] width 157 height 36
click at [200, 97] on li "If you don't want to choose Moonlight Mauve, you may opt in for Bonsai instead.…" at bounding box center [163, 81] width 157 height 36
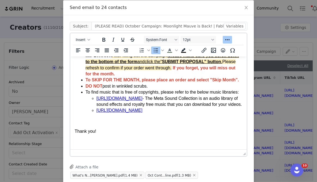
scroll to position [81, 0]
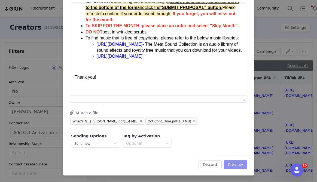
click at [234, 164] on button "Preview" at bounding box center [236, 164] width 24 height 9
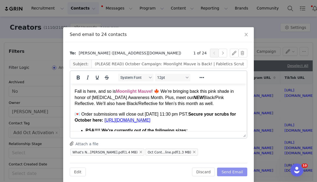
scroll to position [11, 0]
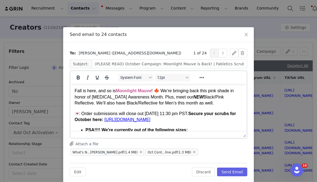
click at [138, 103] on p "Fall is here, and so is Moonlight Mauve ! 🍁 We’re bringing back this pink shade…" at bounding box center [159, 97] width 168 height 18
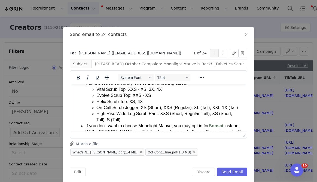
scroll to position [58, 0]
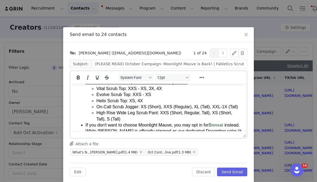
click at [136, 110] on li "On-Call Scrub Jogger: XS (Short), XXS (Regular), XL (Tall), XXL-1X (Tall)" at bounding box center [169, 107] width 146 height 6
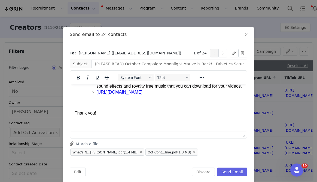
scroll to position [214, 0]
click at [123, 125] on p "Rich Text Area. Press ALT-0 for help." at bounding box center [159, 124] width 168 height 6
click at [78, 175] on button "Edit" at bounding box center [78, 172] width 16 height 9
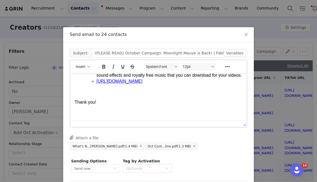
scroll to position [210, 0]
click at [93, 112] on p "Rich Text Area. Press ALT-0 for help." at bounding box center [159, 113] width 168 height 6
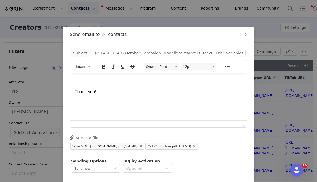
scroll to position [215, 0]
click at [84, 70] on button "Insert" at bounding box center [82, 67] width 19 height 8
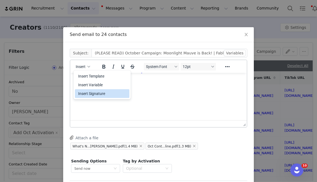
click at [85, 93] on div "Insert Signature" at bounding box center [102, 93] width 49 height 7
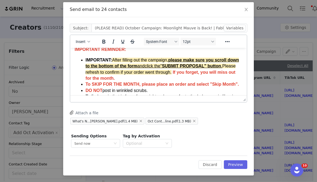
scroll to position [0, 0]
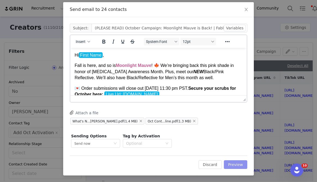
click at [233, 164] on button "Preview" at bounding box center [236, 164] width 24 height 9
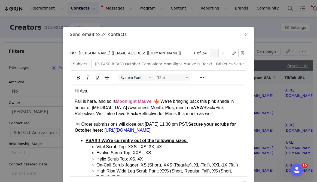
drag, startPoint x: 245, startPoint y: 135, endPoint x: 245, endPoint y: 205, distance: 69.4
click at [245, 182] on html "Recruitment Recruitment Creator Search Curated Lists Landing Pages Web Extensio…" at bounding box center [158, 91] width 317 height 182
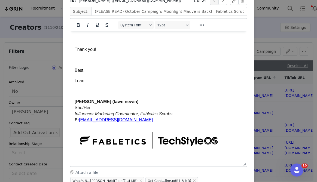
scroll to position [211, 0]
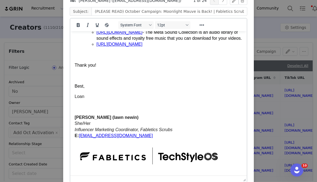
drag, startPoint x: 245, startPoint y: 130, endPoint x: 243, endPoint y: 188, distance: 58.3
click at [243, 182] on html "Recruitment Recruitment Creator Search Curated Lists Landing Pages Web Extensio…" at bounding box center [158, 91] width 317 height 182
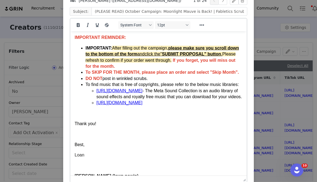
scroll to position [0, 0]
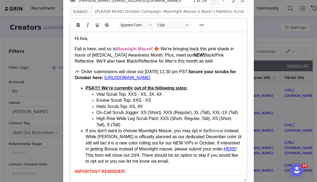
click at [85, 137] on ul "PSA!!!! We're currently out of the following sizes: Vital Scrub Top: XXS - XS, …" at bounding box center [159, 124] width 168 height 79
click at [130, 116] on li "On-Call Scrub Jogger: XS (Short), XXS (Regular), XL (Tall), XXL-1X (Tall)" at bounding box center [169, 113] width 146 height 6
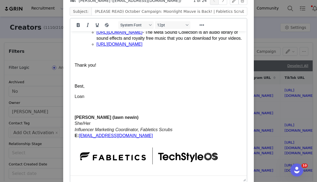
scroll to position [104, 0]
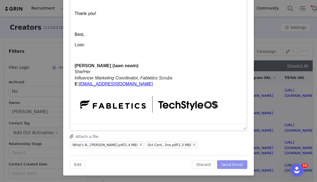
click at [227, 166] on button "Send Email" at bounding box center [232, 164] width 30 height 9
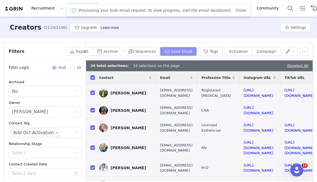
scroll to position [0, 0]
click at [289, 51] on button "button" at bounding box center [289, 51] width 15 height 9
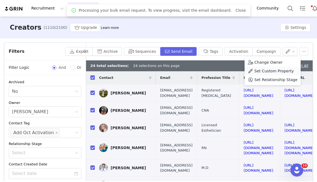
click at [269, 72] on span "Set Custom Property" at bounding box center [273, 71] width 39 height 6
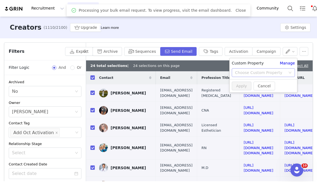
click at [253, 74] on div "Choose Custom Property" at bounding box center [260, 72] width 51 height 5
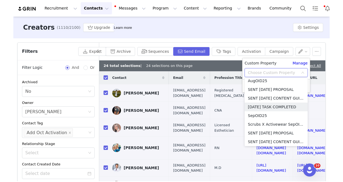
scroll to position [761, 0]
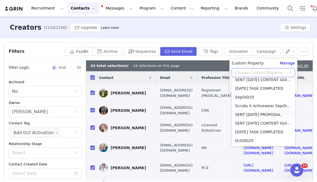
click at [250, 113] on li "SENT [DATE] PROPOSAL" at bounding box center [263, 114] width 63 height 9
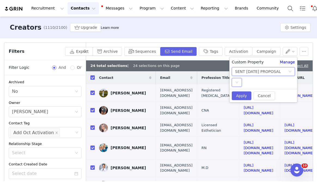
click at [234, 81] on div "Select" at bounding box center [237, 82] width 10 height 9
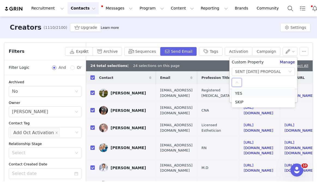
click at [238, 92] on li "YES" at bounding box center [263, 93] width 63 height 9
click at [240, 95] on button "Apply" at bounding box center [242, 95] width 20 height 9
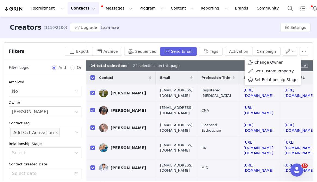
click at [70, 52] on div "Filters" at bounding box center [44, 52] width 81 height 18
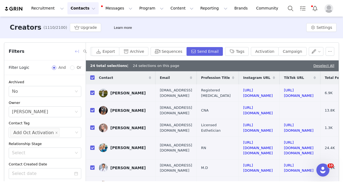
click at [76, 50] on button "button" at bounding box center [77, 51] width 9 height 9
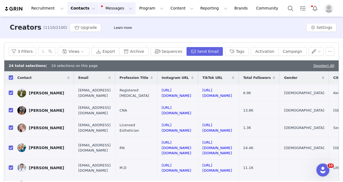
click at [112, 7] on button "Messages Messages" at bounding box center [117, 8] width 37 height 12
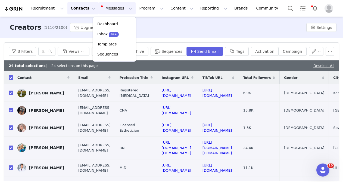
click at [84, 20] on div "Creators (1110/2100) Upgrade Learn more Settings" at bounding box center [171, 28] width 343 height 22
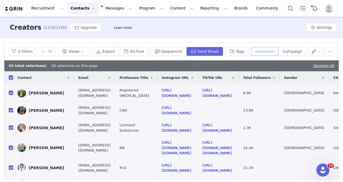
click at [258, 52] on button "Activation" at bounding box center [265, 51] width 28 height 9
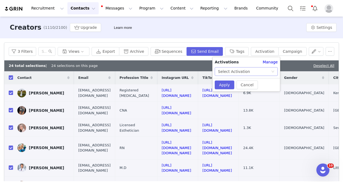
click at [250, 73] on div "Select Activation" at bounding box center [244, 71] width 53 height 8
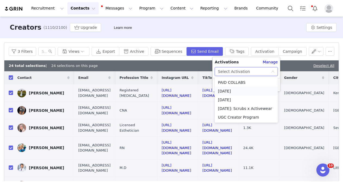
click at [233, 91] on li "OCTOBER 2025" at bounding box center [246, 91] width 63 height 9
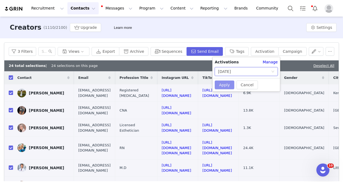
click at [224, 84] on button "Apply" at bounding box center [225, 85] width 20 height 9
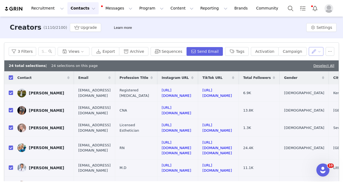
click at [312, 52] on button "button" at bounding box center [316, 51] width 15 height 9
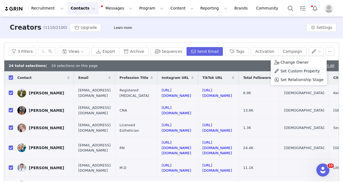
click at [305, 71] on span "Set Custom Property" at bounding box center [300, 71] width 39 height 6
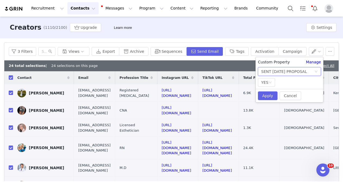
click at [300, 69] on div "SENT [DATE] PROPOSAL" at bounding box center [284, 71] width 46 height 8
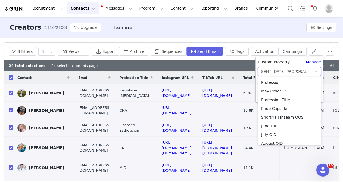
scroll to position [734, 0]
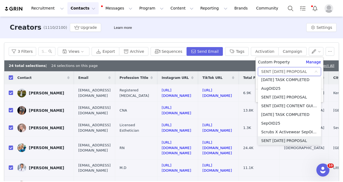
click at [300, 69] on div "SENT [DATE] PROPOSAL" at bounding box center [284, 71] width 46 height 8
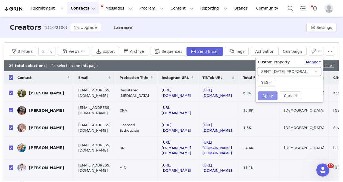
click at [269, 96] on button "Apply" at bounding box center [268, 95] width 20 height 9
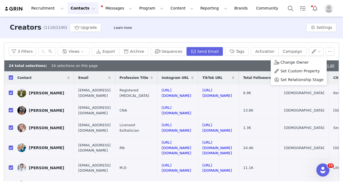
click at [252, 24] on div "Creators (1110/2100) Upgrade Learn more Settings" at bounding box center [171, 28] width 343 height 22
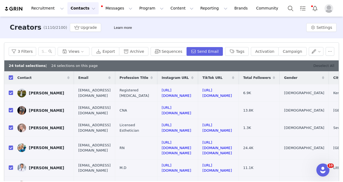
click at [317, 65] on link "Deselect All" at bounding box center [324, 66] width 21 height 4
checkbox input "false"
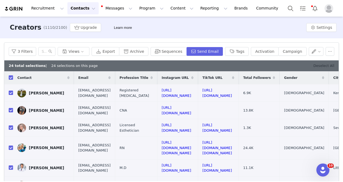
checkbox input "false"
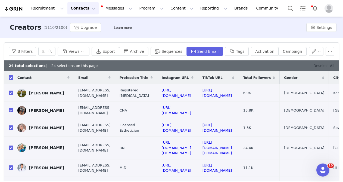
checkbox input "false"
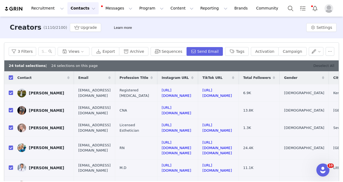
checkbox input "false"
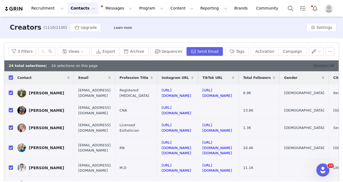
checkbox input "false"
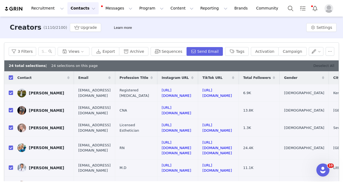
checkbox input "false"
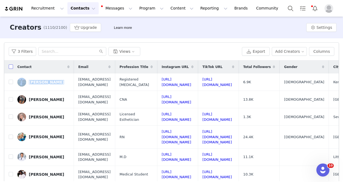
click at [11, 66] on input "checkbox" at bounding box center [11, 66] width 4 height 4
checkbox input "true"
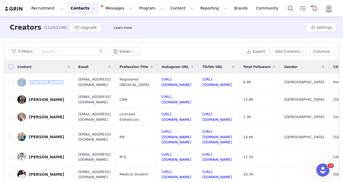
checkbox input "true"
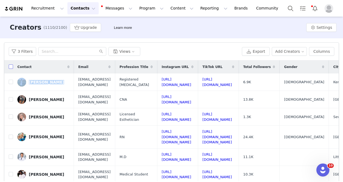
checkbox input "true"
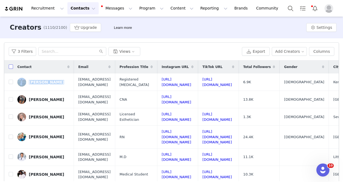
checkbox input "true"
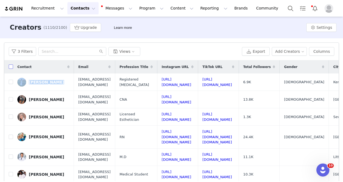
checkbox input "true"
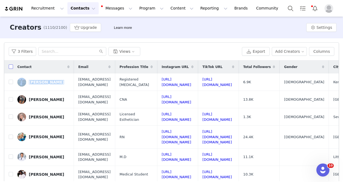
checkbox input "true"
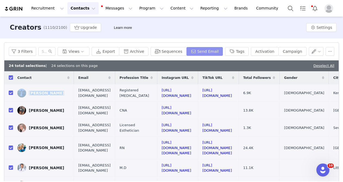
click at [212, 52] on button "Send Email" at bounding box center [205, 51] width 37 height 9
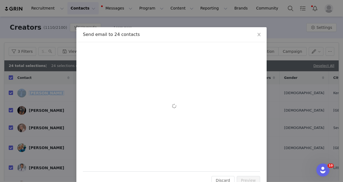
scroll to position [0, 0]
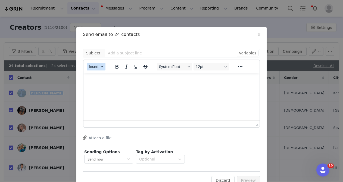
click at [100, 68] on button "Insert" at bounding box center [96, 67] width 19 height 8
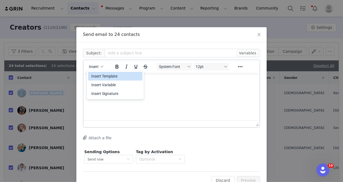
click at [101, 76] on div "Insert Template" at bounding box center [115, 76] width 49 height 7
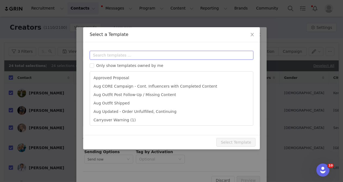
click at [111, 56] on input "text" at bounding box center [172, 55] width 164 height 9
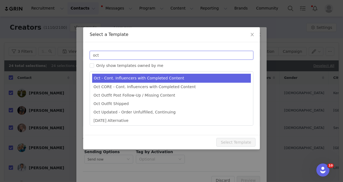
type input "oct"
type input "(PLEASE READ) October Campaign: Moonlight Mauve is Back! | Fabletics Scrubs"
click at [111, 80] on li "Oct - Cont. Influencers with Completed Content" at bounding box center [171, 78] width 159 height 9
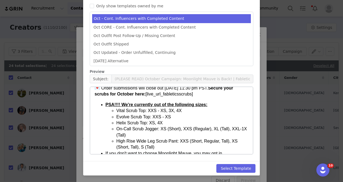
scroll to position [88, 0]
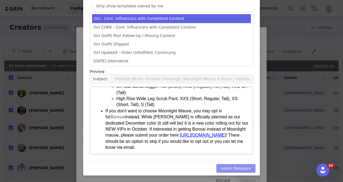
click at [229, 165] on button "Select Template" at bounding box center [236, 168] width 39 height 9
type input "(PLEASE READ) October Campaign: Moonlight Mauve is Back! | Fabletics Scrubs"
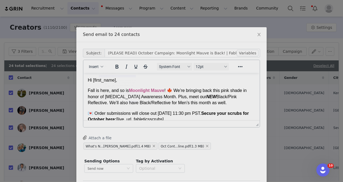
scroll to position [0, 0]
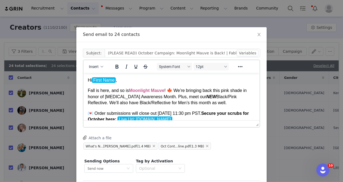
click at [180, 91] on p "Fall is here, and so is Moonlight Mauve ! 🍁 We’re bringing back this pink shade…" at bounding box center [172, 97] width 168 height 18
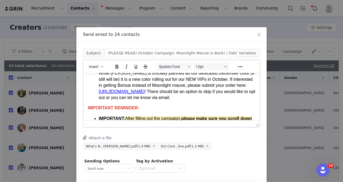
scroll to position [96, 0]
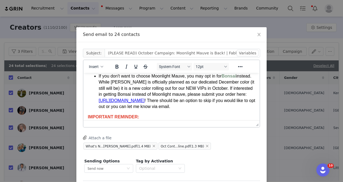
click at [145, 100] on link "https://forms.gle/RzBcj2GZjgSBrsv58" at bounding box center [122, 100] width 46 height 5
click at [238, 67] on icon "Reveal or hide additional toolbar items" at bounding box center [240, 66] width 7 height 7
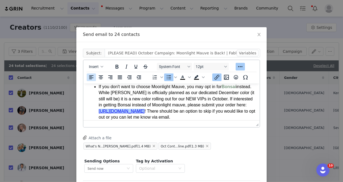
click at [218, 76] on icon "Insert/edit link" at bounding box center [217, 77] width 7 height 7
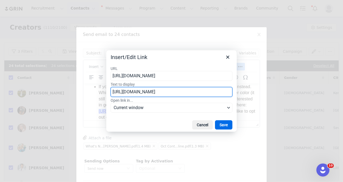
click at [191, 93] on input "https://forms.gle/RzBcj2GZjgSBrsv58" at bounding box center [172, 92] width 122 height 10
type input "HERE"
click at [227, 123] on button "Save" at bounding box center [223, 124] width 17 height 9
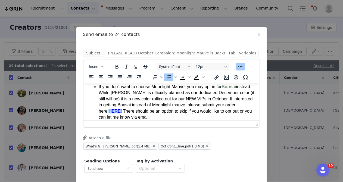
click at [201, 106] on li "If you don't want to choose Moonlight Mauve, you may opt in for Bonsai instead.…" at bounding box center [177, 102] width 157 height 36
click at [134, 111] on li "If you don't want to choose Moonlight Mauve, you may opt in for Bonsai instead.…" at bounding box center [177, 102] width 157 height 36
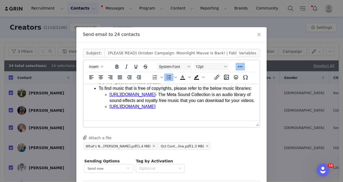
scroll to position [220, 0]
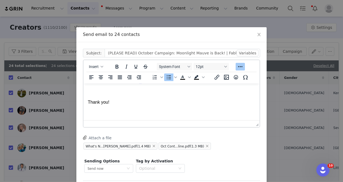
click at [129, 116] on p "Rich Text Area. Press ALT-0 for help." at bounding box center [172, 113] width 168 height 6
click at [101, 67] on icon "button" at bounding box center [102, 66] width 3 height 3
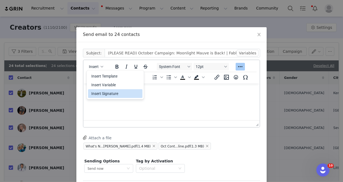
click at [103, 93] on div "Insert Signature" at bounding box center [115, 93] width 49 height 7
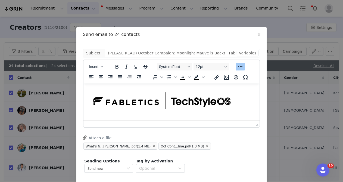
scroll to position [25, 0]
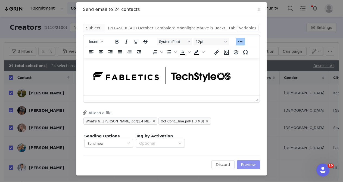
click at [248, 162] on button "Preview" at bounding box center [249, 164] width 24 height 9
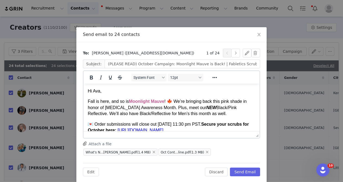
scroll to position [0, 0]
click at [243, 171] on button "Send Email" at bounding box center [245, 172] width 30 height 9
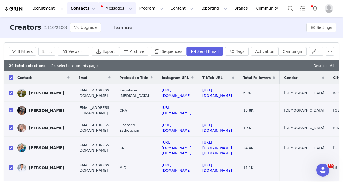
click at [119, 9] on button "Messages Messages" at bounding box center [117, 8] width 37 height 12
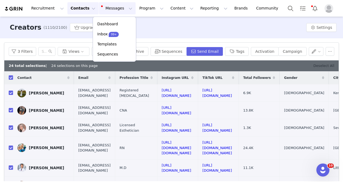
click at [317, 64] on link "Deselect All" at bounding box center [324, 66] width 21 height 4
checkbox input "false"
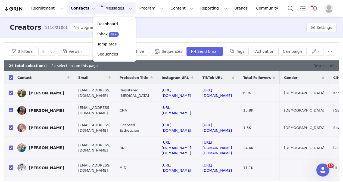
checkbox input "false"
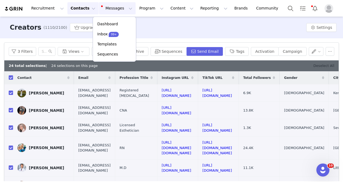
checkbox input "false"
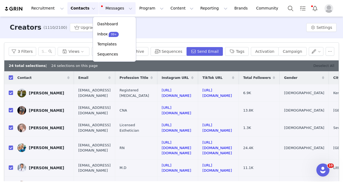
checkbox input "false"
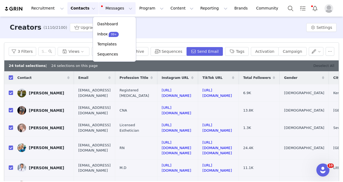
checkbox input "false"
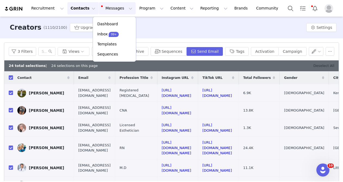
checkbox input "false"
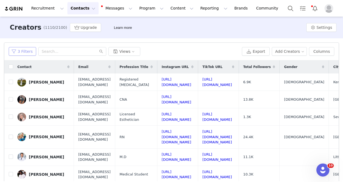
click at [26, 48] on button "3 Filters" at bounding box center [22, 51] width 27 height 9
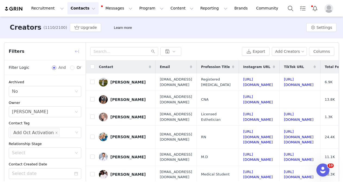
click at [78, 48] on button "button" at bounding box center [77, 51] width 9 height 9
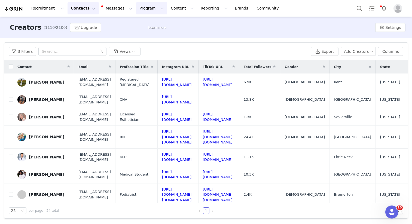
click at [136, 10] on button "Program Program" at bounding box center [151, 8] width 31 height 12
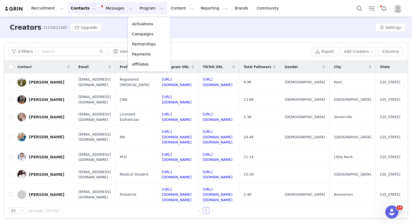
click at [119, 12] on button "Messages Messages" at bounding box center [117, 8] width 37 height 12
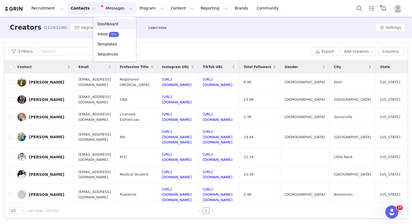
click at [120, 26] on div "Dashboard" at bounding box center [114, 24] width 36 height 6
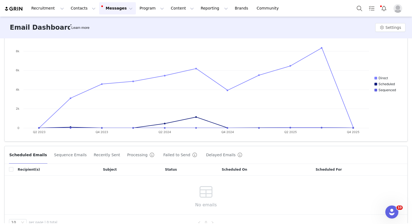
scroll to position [50, 0]
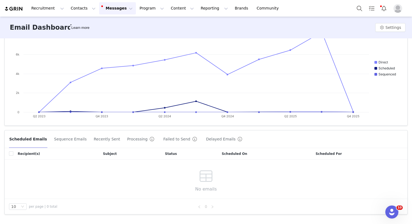
click at [57, 135] on button "Sequence Emails" at bounding box center [70, 139] width 33 height 9
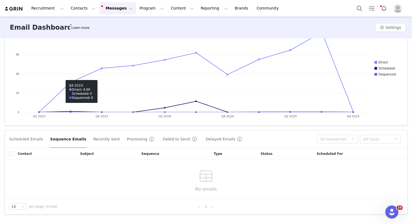
click at [101, 139] on button "Recently Sent" at bounding box center [106, 139] width 27 height 9
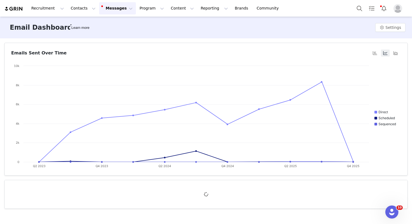
scroll to position [0, 0]
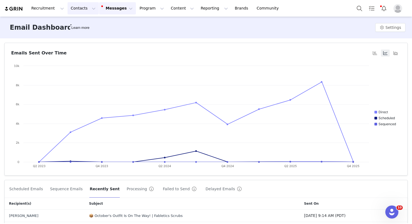
click at [81, 8] on button "Contacts Contacts" at bounding box center [82, 8] width 31 height 12
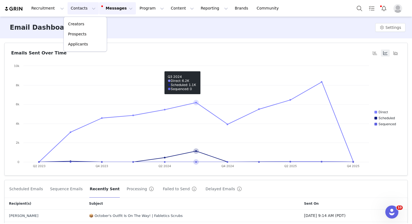
click at [213, 50] on div "Emails Sent Over Time" at bounding box center [190, 53] width 358 height 7
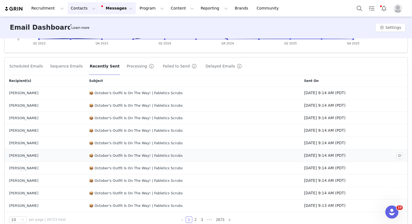
scroll to position [137, 0]
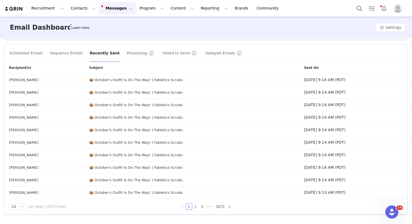
click at [192, 182] on link "2" at bounding box center [195, 207] width 6 height 6
click at [73, 5] on button "Contacts Contacts" at bounding box center [82, 8] width 31 height 12
click at [80, 23] on p "Creators" at bounding box center [76, 24] width 16 height 6
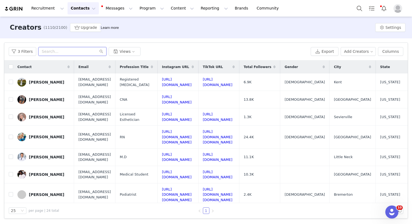
click at [62, 50] on input "text" at bounding box center [72, 51] width 68 height 9
click at [26, 49] on button "3 Filters" at bounding box center [22, 51] width 27 height 9
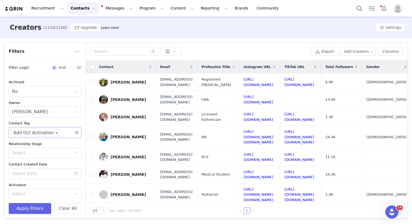
click at [55, 132] on icon "icon: close" at bounding box center [56, 132] width 3 height 3
drag, startPoint x: 33, startPoint y: 204, endPoint x: 40, endPoint y: 186, distance: 19.3
click at [33, 182] on button "Apply Filters" at bounding box center [30, 208] width 42 height 11
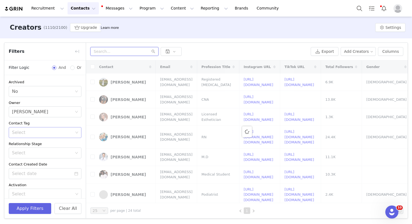
click at [115, 51] on input "text" at bounding box center [124, 51] width 68 height 9
type input "loan"
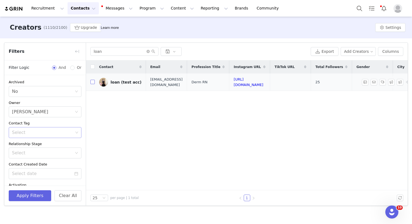
click at [93, 81] on input "checkbox" at bounding box center [92, 82] width 4 height 4
checkbox input "true"
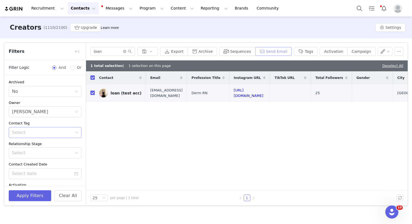
click at [271, 53] on button "Send Email" at bounding box center [273, 51] width 37 height 9
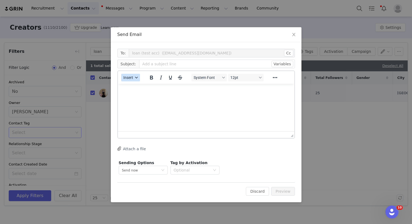
click at [136, 76] on icon "button" at bounding box center [136, 77] width 3 height 3
click at [139, 87] on div "Insert Template" at bounding box center [150, 87] width 49 height 7
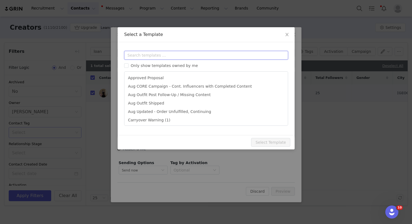
click at [154, 55] on input "text" at bounding box center [206, 55] width 164 height 9
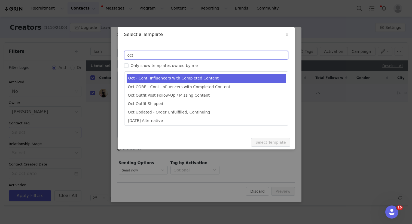
type input "oct"
type input "(PLEASE READ) October Campaign: Moonlight Mauve is Back! | Fabletics Scrubs"
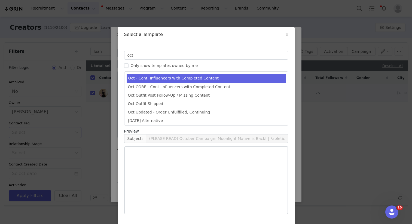
click at [173, 79] on li "Oct - Cont. Influencers with Completed Content" at bounding box center [206, 78] width 159 height 9
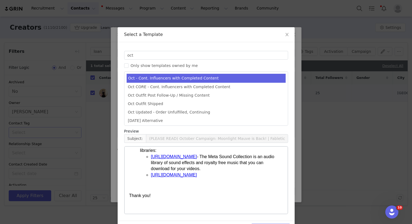
scroll to position [18, 0]
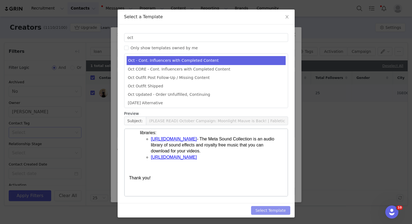
click at [270, 182] on button "Select Template" at bounding box center [270, 210] width 39 height 9
type input "(PLEASE READ) October Campaign: Moonlight Mauve is Back! | Fabletics Scrubs"
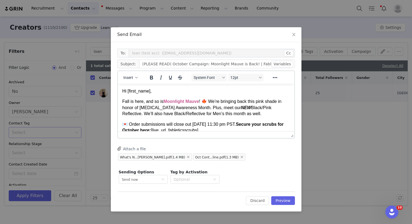
scroll to position [0, 0]
click at [282, 182] on div "Edit Discard Preview" at bounding box center [205, 198] width 177 height 13
click at [284, 182] on button "Preview" at bounding box center [283, 200] width 24 height 9
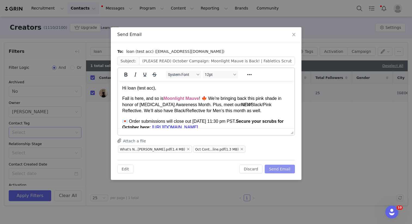
click at [287, 166] on button "Send Email" at bounding box center [279, 169] width 30 height 9
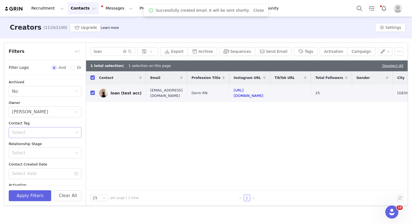
click at [263, 128] on div "Contact Email Profession Title Instagram URL TikTok URL Total Followers Gender …" at bounding box center [246, 130] width 321 height 119
click at [341, 65] on link "Deselect All" at bounding box center [392, 66] width 21 height 4
checkbox input "false"
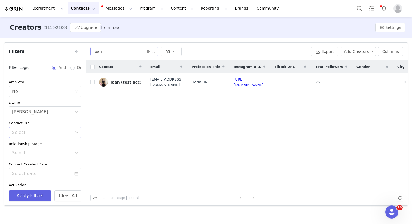
click at [147, 51] on icon "icon: close-circle" at bounding box center [147, 51] width 3 height 3
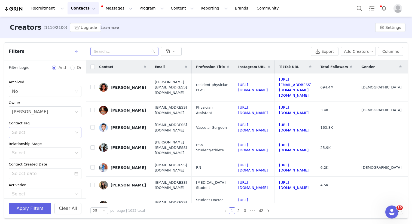
click at [78, 53] on button "button" at bounding box center [77, 51] width 9 height 9
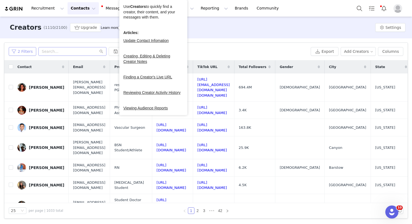
click at [23, 50] on button "2 Filters" at bounding box center [22, 51] width 27 height 9
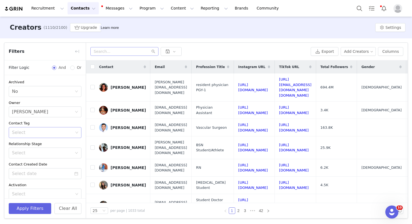
click at [33, 133] on div "Select" at bounding box center [42, 132] width 61 height 5
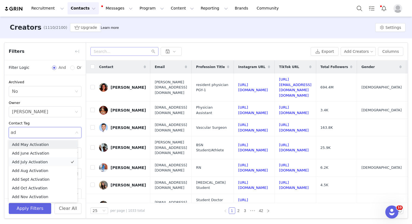
type input "add"
click at [39, 182] on li "Add Oct Activation" at bounding box center [43, 188] width 69 height 9
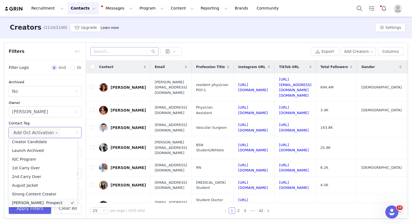
click at [33, 182] on li "Alberto - Influ. Prospect" at bounding box center [43, 202] width 69 height 9
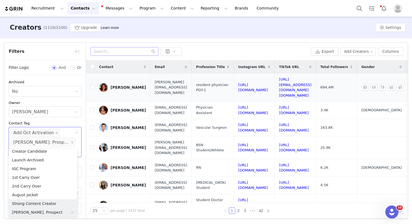
scroll to position [1, 0]
click at [71, 142] on icon "icon: close" at bounding box center [72, 142] width 3 height 3
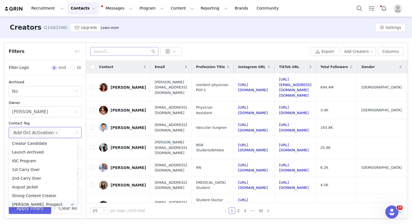
scroll to position [3, 0]
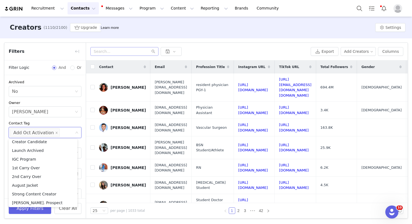
click at [5, 182] on div "Archived Select No Owner Select Loan Nguyen Contact Tag Select Add Oct Activati…" at bounding box center [44, 170] width 81 height 190
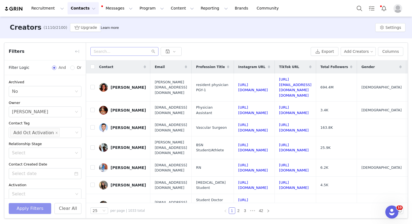
click at [16, 182] on button "Apply Filters" at bounding box center [30, 208] width 42 height 11
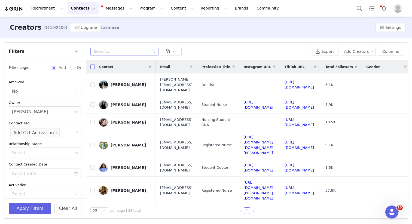
click at [92, 66] on input "checkbox" at bounding box center [92, 66] width 4 height 4
checkbox input "true"
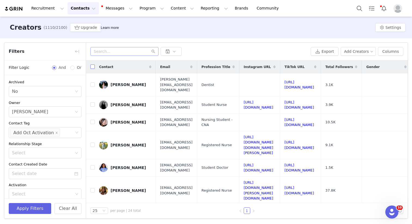
checkbox input "true"
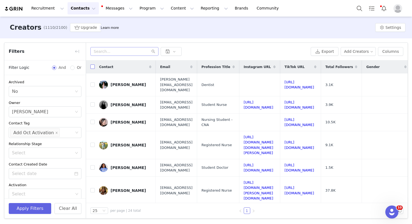
checkbox input "true"
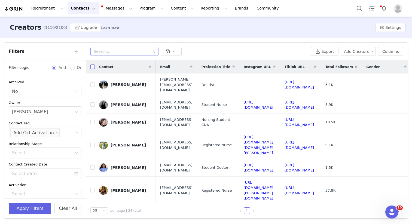
checkbox input "true"
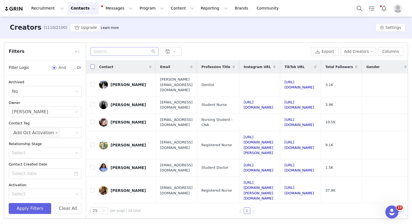
checkbox input "true"
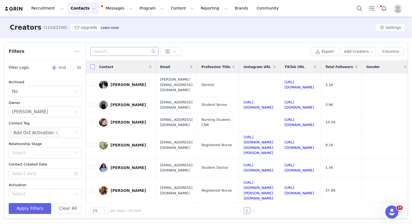
checkbox input "true"
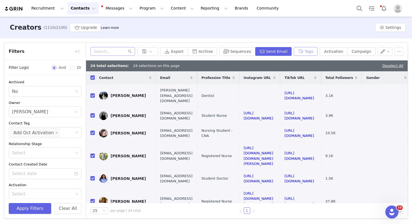
click at [310, 50] on button "Tags" at bounding box center [306, 51] width 24 height 9
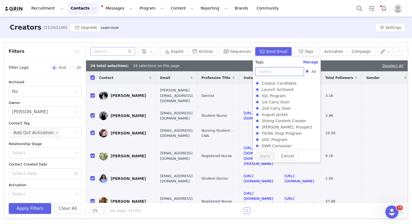
click at [283, 70] on input "text" at bounding box center [279, 71] width 49 height 9
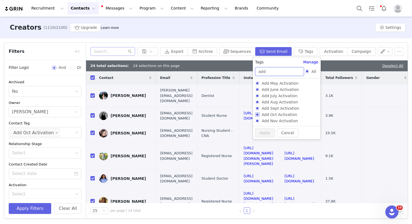
type input "add"
click at [272, 114] on span "Add Oct Activation" at bounding box center [279, 114] width 40 height 4
click at [259, 114] on input "Add Oct Activation" at bounding box center [257, 114] width 4 height 4
click at [272, 114] on span "Add Oct Activation" at bounding box center [279, 114] width 40 height 4
click at [259, 114] on input "Add Oct Activation" at bounding box center [257, 114] width 4 height 4
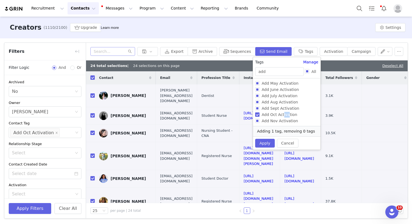
checkbox input "false"
click at [269, 141] on button "Apply" at bounding box center [265, 143] width 20 height 9
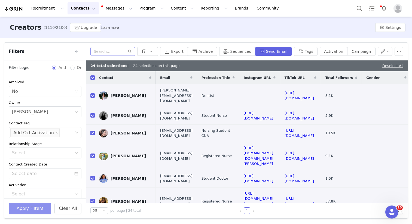
click at [27, 182] on button "Apply Filters" at bounding box center [30, 208] width 42 height 11
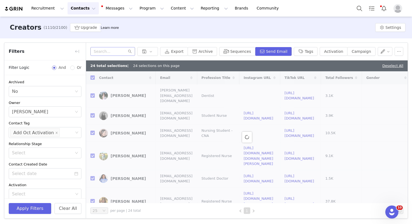
checkbox input "false"
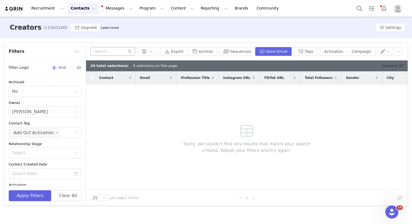
click at [341, 64] on link "Deselect All" at bounding box center [392, 66] width 21 height 4
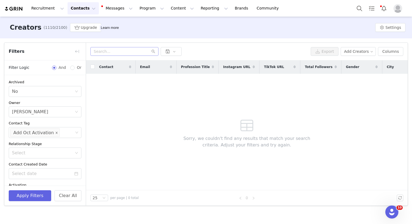
click at [55, 131] on span at bounding box center [56, 132] width 3 height 7
click at [33, 182] on button "Apply Filters" at bounding box center [30, 195] width 42 height 11
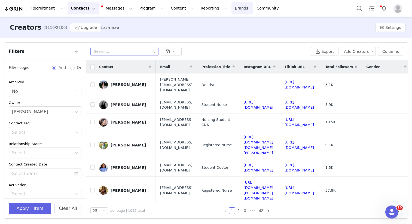
click at [231, 8] on link "Brands Brands" at bounding box center [241, 8] width 21 height 12
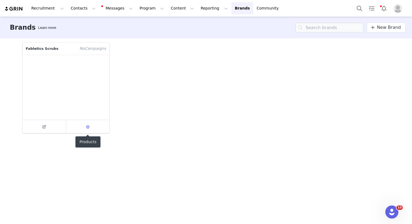
click at [86, 124] on span at bounding box center [87, 126] width 7 height 7
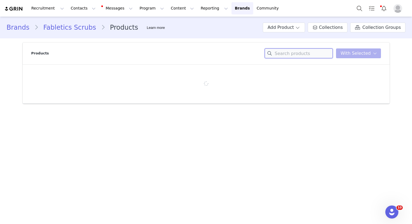
click at [305, 50] on input at bounding box center [298, 53] width 68 height 10
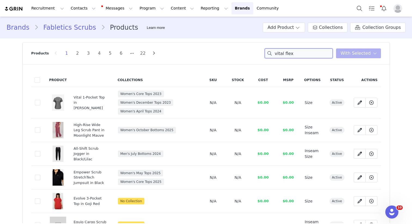
type input "vital flex"
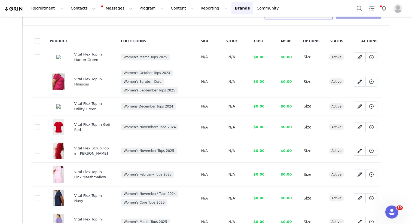
scroll to position [40, 0]
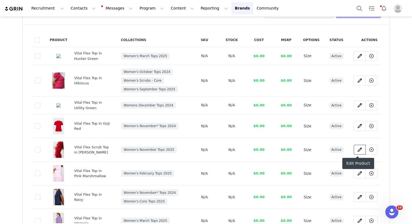
click at [341, 149] on icon at bounding box center [359, 149] width 4 height 4
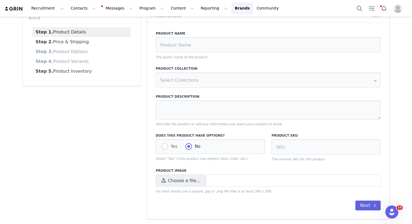
type input "Vital Flex Scrub Top in Holly Berry"
radio input "true"
radio input "false"
select select "28645409"
select select "28645410"
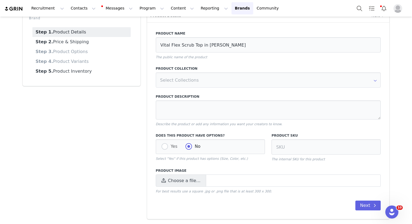
select select "28645411"
select select "28645412"
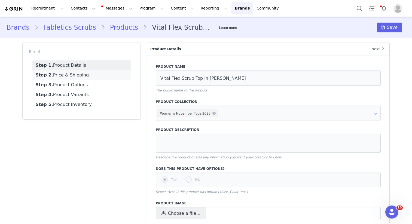
click at [98, 75] on link "Step 2. Price & Shipping" at bounding box center [81, 75] width 98 height 10
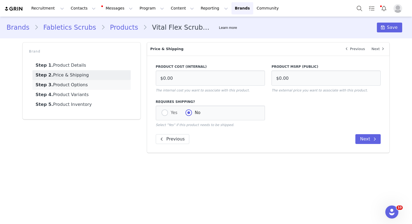
click at [87, 83] on link "Step 3. Product Options" at bounding box center [81, 85] width 98 height 10
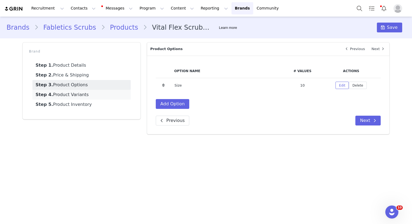
click at [79, 94] on link "Step 4. Product Variants" at bounding box center [81, 95] width 98 height 10
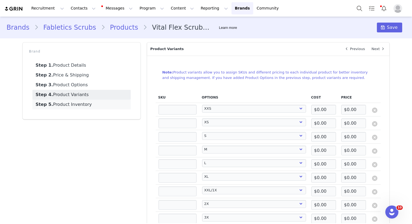
click at [74, 101] on link "Step 5. Product Inventory" at bounding box center [81, 105] width 98 height 10
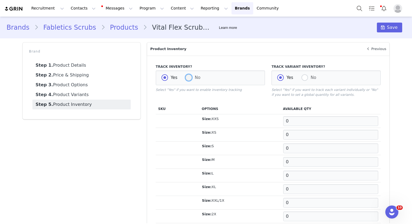
click at [186, 80] on span at bounding box center [188, 77] width 7 height 7
click at [186, 80] on input "No" at bounding box center [188, 77] width 7 height 7
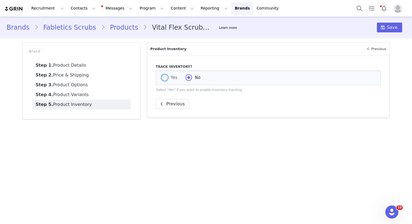
click at [165, 80] on span at bounding box center [164, 77] width 7 height 7
click at [165, 80] on input "Yes" at bounding box center [164, 77] width 7 height 7
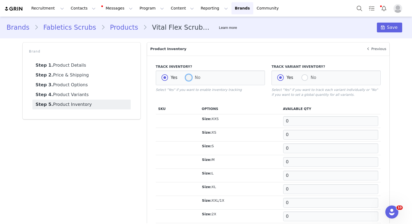
click at [187, 78] on span at bounding box center [188, 77] width 7 height 7
click at [187, 78] on input "No" at bounding box center [188, 77] width 7 height 7
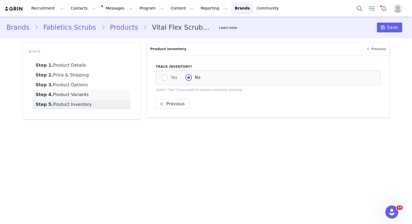
click at [83, 94] on link "Step 4. Product Variants" at bounding box center [81, 95] width 98 height 10
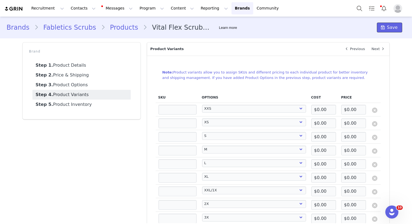
click at [341, 32] on button "Save" at bounding box center [389, 28] width 25 height 10
click at [341, 29] on button "Save" at bounding box center [389, 28] width 25 height 10
click at [81, 28] on link "Fabletics Scrubs" at bounding box center [69, 28] width 63 height 10
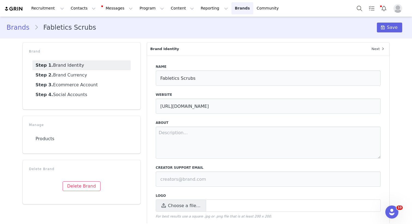
click at [231, 8] on link "Brands Brands" at bounding box center [241, 8] width 21 height 12
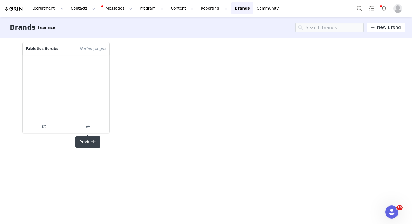
click at [86, 128] on icon at bounding box center [88, 127] width 4 height 4
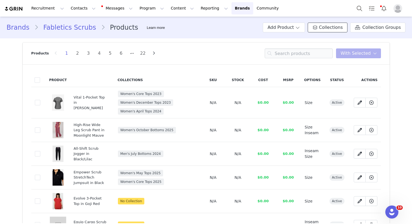
click at [333, 26] on span "Collections" at bounding box center [331, 27] width 24 height 7
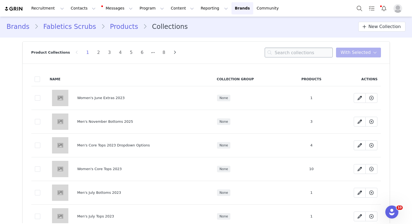
scroll to position [1, 0]
click at [285, 53] on input at bounding box center [298, 52] width 68 height 10
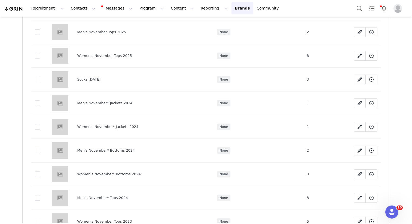
scroll to position [87, 0]
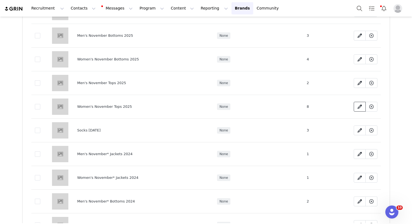
click at [341, 107] on icon at bounding box center [359, 106] width 4 height 4
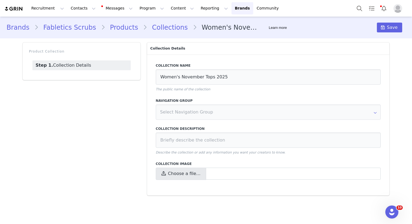
click at [190, 174] on span "Choose a file…" at bounding box center [184, 173] width 32 height 7
click at [190, 174] on input "Choose a file…" at bounding box center [268, 174] width 225 height 12
click at [106, 12] on button "Messages Messages" at bounding box center [117, 8] width 37 height 12
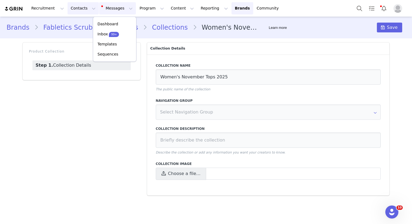
click at [75, 9] on button "Contacts Contacts" at bounding box center [82, 8] width 31 height 12
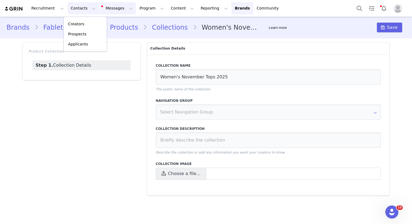
drag, startPoint x: 112, startPoint y: 9, endPoint x: 115, endPoint y: 14, distance: 5.7
click at [112, 9] on button "Messages Messages" at bounding box center [117, 8] width 37 height 12
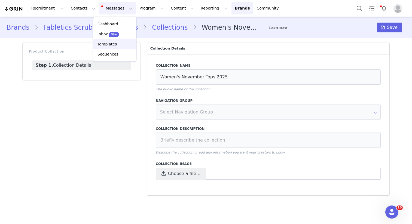
click at [109, 43] on p "Templates" at bounding box center [106, 44] width 19 height 6
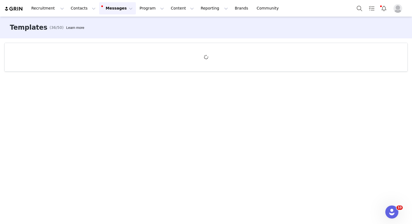
click at [204, 29] on div "Templates (36/50) Learn more" at bounding box center [206, 28] width 412 height 22
click at [15, 5] on div "Recruitment Recruitment Creator Search Curated Lists Landing Pages Web Extensio…" at bounding box center [144, 8] width 280 height 12
click at [17, 8] on img at bounding box center [13, 8] width 19 height 5
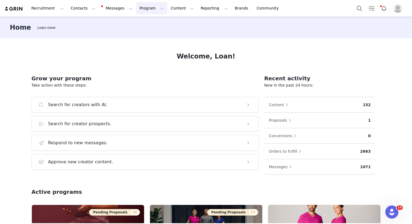
drag, startPoint x: 141, startPoint y: 11, endPoint x: 145, endPoint y: 16, distance: 5.8
click at [141, 11] on button "Program Program" at bounding box center [151, 8] width 31 height 12
click at [146, 18] on div "Activations Campaigns Partnerships Payments Affiliates" at bounding box center [149, 44] width 44 height 55
click at [145, 22] on p "Activations" at bounding box center [142, 24] width 21 height 6
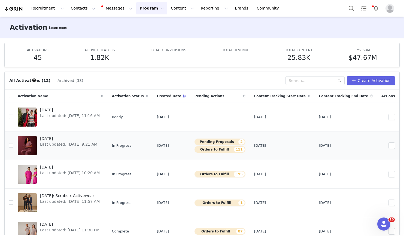
click at [55, 140] on span "OCTOBER 2025" at bounding box center [68, 139] width 57 height 6
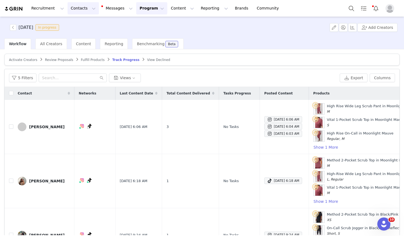
click at [79, 8] on button "Contacts Contacts" at bounding box center [82, 8] width 31 height 12
click at [116, 8] on button "Messages Messages" at bounding box center [117, 8] width 37 height 12
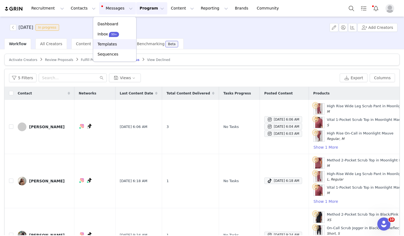
click at [113, 44] on p "Templates" at bounding box center [106, 44] width 19 height 6
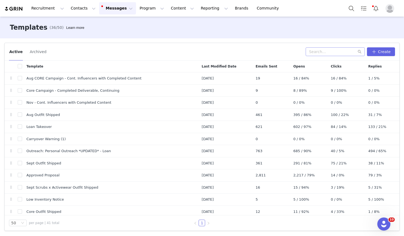
click at [332, 56] on div "Active Archived Create" at bounding box center [202, 52] width 394 height 18
click at [332, 54] on input "text" at bounding box center [334, 51] width 59 height 9
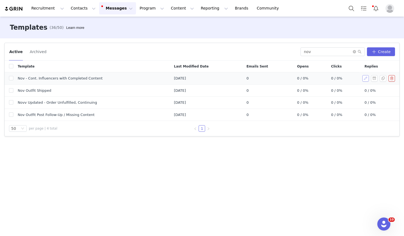
click at [341, 78] on button "button" at bounding box center [365, 78] width 7 height 7
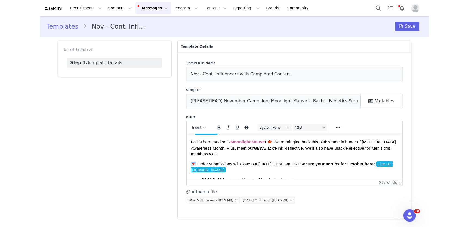
scroll to position [10, 0]
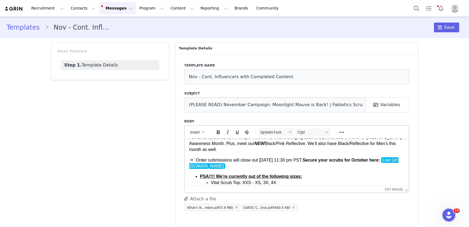
scroll to position [27, 0]
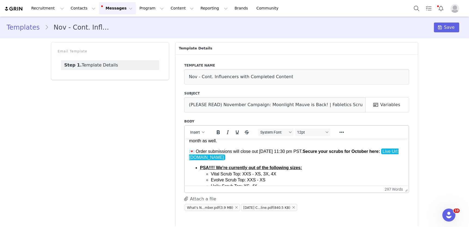
click at [266, 152] on span "💌 Order submissions will close out 10/1 @ 11:30 pm PST. Secure your scrubs for …" at bounding box center [283, 151] width 189 height 5
click at [264, 152] on span "💌 Order submissions will close out 10/1 @ 11:30 pm PST. Secure your scrubs for …" at bounding box center [283, 151] width 189 height 5
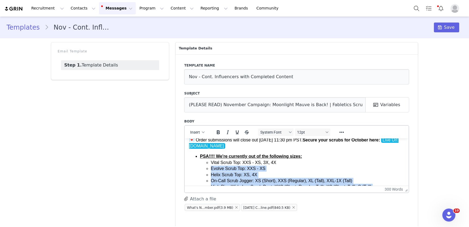
scroll to position [40, 0]
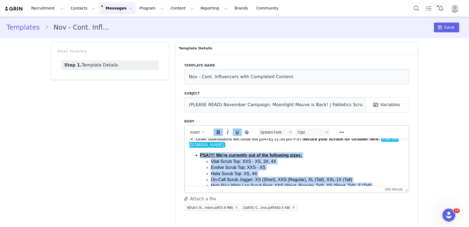
drag, startPoint x: 220, startPoint y: 157, endPoint x: 201, endPoint y: 157, distance: 19.0
click at [201, 157] on ul "PSA!!!! We're currently out of the following sizes: Vital Scrub Top: XXS - XS, …" at bounding box center [296, 185] width 215 height 67
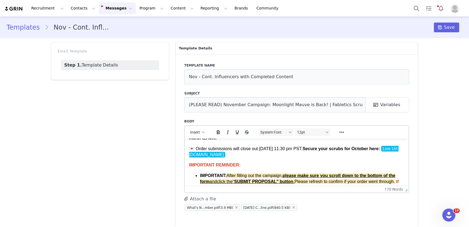
scroll to position [29, 0]
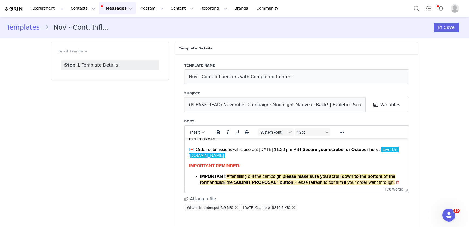
click at [341, 150] on strong "Secure your scrubs for October here" at bounding box center [341, 149] width 76 height 5
click at [107, 149] on div "Email Template Step 1. Template Details" at bounding box center [110, 135] width 124 height 192
click at [341, 109] on div "Templates Nov - Cont. Influencers with Completed Content Save Email Template St…" at bounding box center [234, 124] width 469 height 215
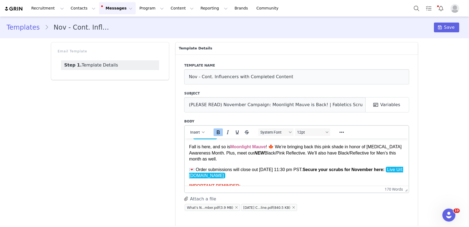
scroll to position [0, 0]
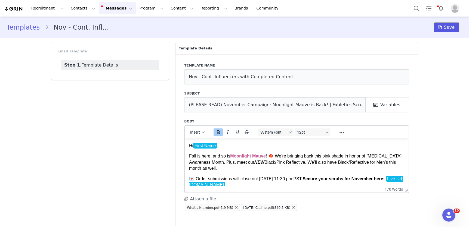
click at [341, 26] on icon at bounding box center [440, 27] width 4 height 4
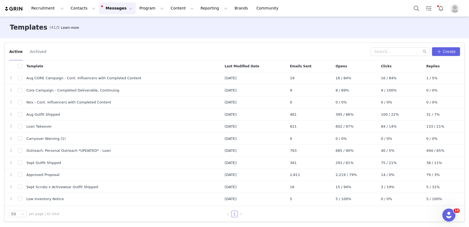
click at [325, 35] on div "Templates (41/50) Learn more" at bounding box center [234, 28] width 469 height 22
click at [21, 9] on img at bounding box center [13, 8] width 19 height 5
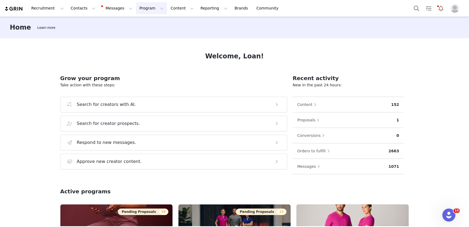
click at [143, 12] on button "Program Program" at bounding box center [151, 8] width 31 height 12
click at [143, 26] on p "Activations" at bounding box center [142, 24] width 21 height 6
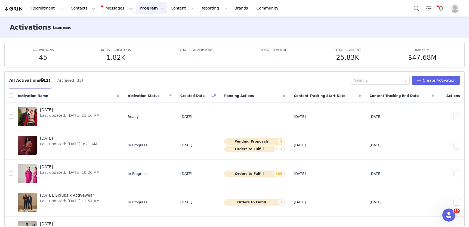
click at [123, 25] on div "Activations Learn more" at bounding box center [234, 28] width 469 height 22
click at [162, 30] on div "Activations Learn more" at bounding box center [234, 28] width 469 height 22
click at [129, 32] on div "Activations Learn more" at bounding box center [234, 28] width 469 height 22
click at [117, 14] on button "Messages Messages" at bounding box center [117, 8] width 37 height 12
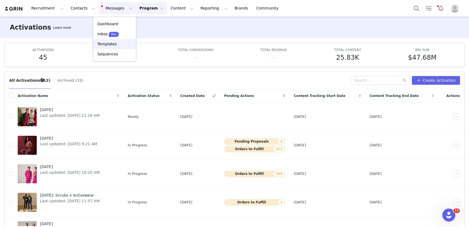
click at [118, 44] on div "Templates" at bounding box center [114, 44] width 36 height 6
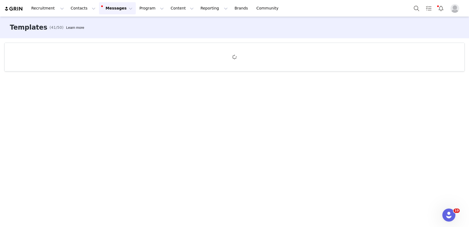
click at [341, 31] on div "Templates (41/50) Learn more" at bounding box center [234, 28] width 469 height 22
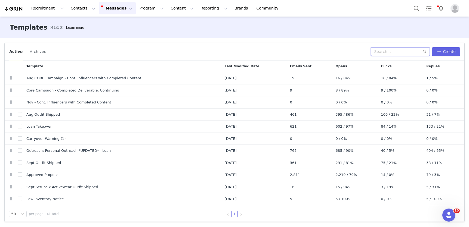
click at [341, 51] on input "text" at bounding box center [400, 51] width 59 height 9
click at [184, 46] on div "Active Archived Create" at bounding box center [235, 52] width 460 height 18
click at [87, 33] on div "Templates (41/50) Learn more" at bounding box center [234, 28] width 469 height 22
click at [146, 11] on button "Program Program" at bounding box center [151, 8] width 31 height 12
click at [145, 21] on link "Activations" at bounding box center [149, 24] width 43 height 10
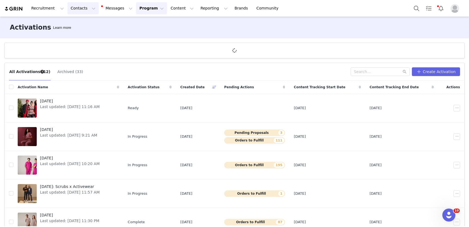
click at [73, 9] on button "Contacts Contacts" at bounding box center [82, 8] width 31 height 12
click at [76, 9] on button "Contacts Contacts" at bounding box center [82, 8] width 31 height 12
click at [103, 14] on button "Messages Messages" at bounding box center [117, 8] width 37 height 12
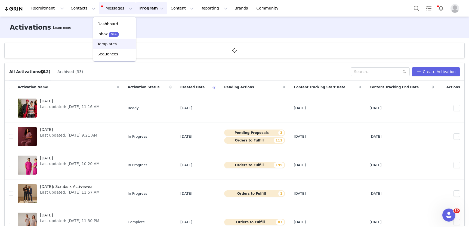
click at [108, 45] on p "Templates" at bounding box center [106, 44] width 19 height 6
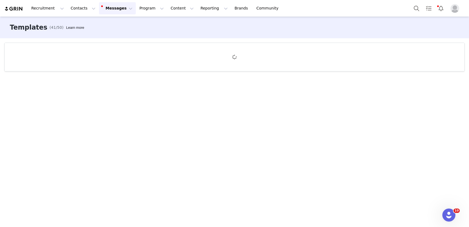
click at [215, 26] on div "Templates (41/50) Learn more" at bounding box center [234, 28] width 469 height 22
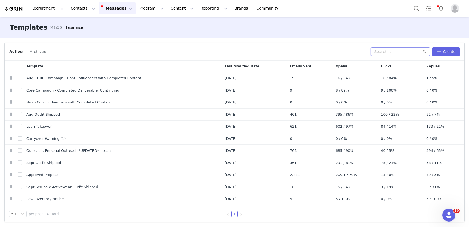
click at [341, 50] on input "text" at bounding box center [400, 51] width 59 height 9
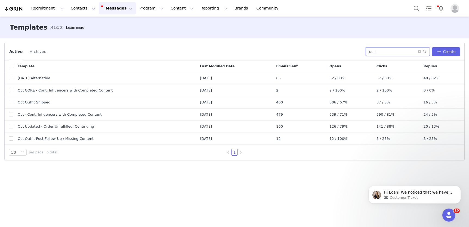
drag, startPoint x: 371, startPoint y: 51, endPoint x: 366, endPoint y: 51, distance: 5.7
click at [341, 51] on div "Active Archived oct Create" at bounding box center [234, 51] width 451 height 9
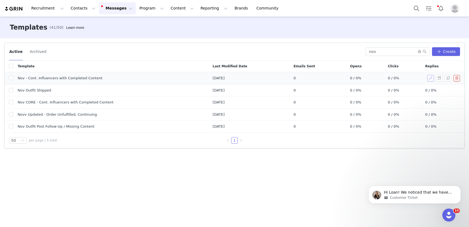
click at [341, 79] on button "button" at bounding box center [430, 78] width 7 height 7
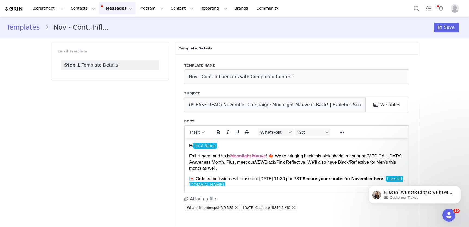
click at [221, 113] on div "Template name Nov - Cont. Influencers with Completed Content Subject (PLEASE RE…" at bounding box center [296, 140] width 242 height 173
drag, startPoint x: 219, startPoint y: 107, endPoint x: 187, endPoint y: 103, distance: 31.8
click at [187, 103] on input "(PLEASE READ) November Campaign: Moonlight Mauve is Back! | Fabletics Scrubs" at bounding box center [274, 104] width 181 height 15
drag, startPoint x: 218, startPoint y: 104, endPoint x: 167, endPoint y: 104, distance: 51.4
click at [167, 104] on div "Email Template Step 1. Template Details Template Details Template name Nov - Co…" at bounding box center [234, 135] width 373 height 192
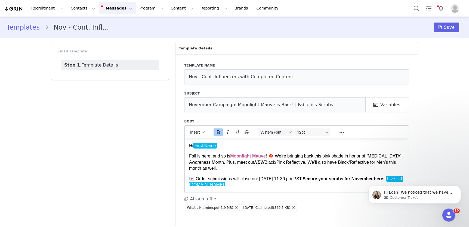
click at [244, 153] on p "Fall is here, and so is Moonlight Mauve ! 🍁 We’re bringing back this pink shade…" at bounding box center [296, 162] width 215 height 18
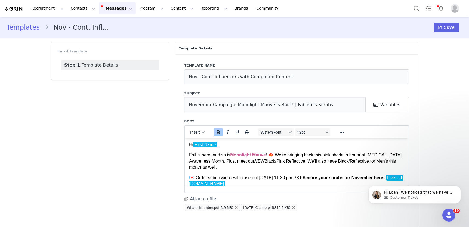
click at [239, 153] on strong "Moonlight Mauve" at bounding box center [248, 155] width 36 height 5
drag, startPoint x: 222, startPoint y: 165, endPoint x: 188, endPoint y: 156, distance: 35.7
click at [188, 156] on html "Hi First Name , Fall is here, and so is Moonlight Mauve ! 🍁 We’re bringing back…" at bounding box center [297, 214] width 224 height 155
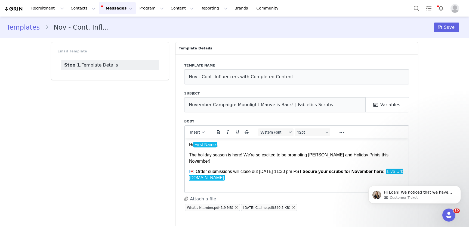
drag, startPoint x: 235, startPoint y: 143, endPoint x: 225, endPoint y: 158, distance: 17.8
click at [235, 143] on p "Hi First Name ," at bounding box center [296, 145] width 215 height 6
drag, startPoint x: 243, startPoint y: 155, endPoint x: 199, endPoint y: 152, distance: 44.7
click at [199, 152] on p "The holiday season is here! We're so excited to be promoting Holly Berry and Ho…" at bounding box center [296, 158] width 215 height 12
click at [246, 159] on p "The holiday season is here! We're so excited to be promoting Holly Berry and Ho…" at bounding box center [296, 158] width 215 height 12
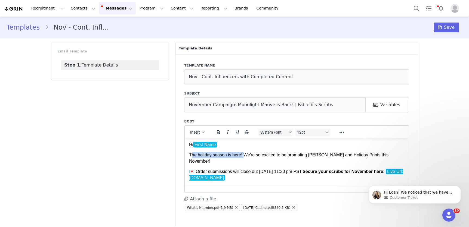
drag, startPoint x: 244, startPoint y: 154, endPoint x: 190, endPoint y: 154, distance: 53.1
click at [190, 154] on p "The holiday season is here! We're so excited to be promoting Holly Berry and Ho…" at bounding box center [296, 158] width 215 height 12
click at [251, 155] on p "In spirit of the holiday season, We're so excited to be promoting Holly Berry a…" at bounding box center [296, 158] width 215 height 12
click at [246, 161] on p "In spirit of the holiday season, we're so excited to be promoting Holly Berry a…" at bounding box center [296, 158] width 215 height 12
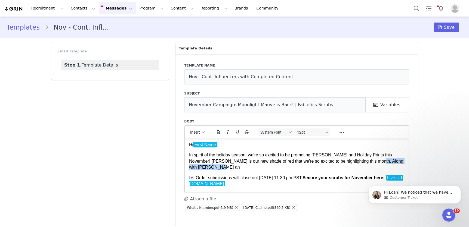
drag, startPoint x: 237, startPoint y: 166, endPoint x: 383, endPoint y: 162, distance: 146.4
click at [341, 162] on p "In spirit of the holiday season, we're so excited to be promoting Holly Berry a…" at bounding box center [296, 161] width 215 height 18
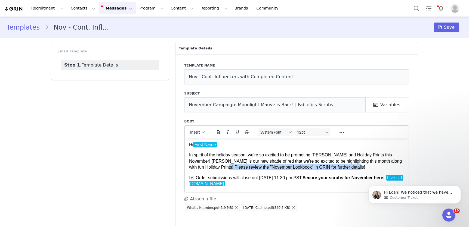
drag, startPoint x: 374, startPoint y: 168, endPoint x: 237, endPoint y: 168, distance: 137.4
click at [237, 168] on p "In spirit of the holiday season, we're so excited to be promoting Holly Berry a…" at bounding box center [296, 161] width 215 height 18
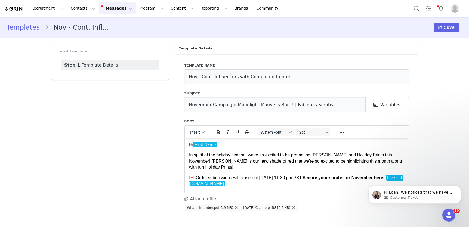
click at [211, 162] on p "In spirit of the holiday season, we're so excited to be promoting Holly Berry a…" at bounding box center [296, 161] width 215 height 18
click at [217, 163] on p "In spirit of the holiday season, we're so excited to be promoting Holly Berry a…" at bounding box center [296, 161] width 215 height 18
click at [315, 150] on body "Hi First Name , In spirit of the holiday season, we're so excited to be promoti…" at bounding box center [296, 215] width 215 height 146
click at [236, 170] on p "In spirit of the holiday season, we're so excited to be promoting Holly Berry a…" at bounding box center [296, 161] width 215 height 18
click at [321, 168] on p "In spirit of the holiday season, we're so excited to be promoting Holly Berry a…" at bounding box center [296, 161] width 215 height 18
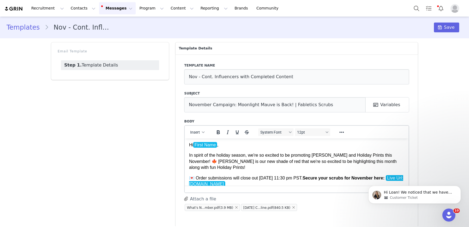
scroll to position [0, 0]
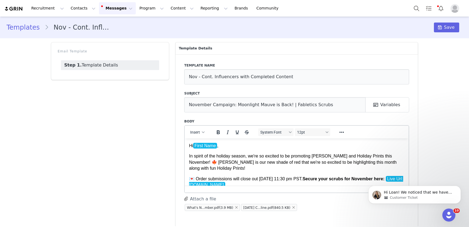
click at [297, 159] on p "In spirit of the holiday season, we're so excited to be promoting Holly Berry a…" at bounding box center [296, 162] width 215 height 18
drag, startPoint x: 336, startPoint y: 156, endPoint x: 315, endPoint y: 154, distance: 21.9
click at [315, 154] on p "In spirit of the holiday season, we're so excited to be promoting Holly Berry a…" at bounding box center [296, 162] width 215 height 18
click at [215, 132] on icon "Bold" at bounding box center [218, 132] width 7 height 7
click at [341, 134] on icon "Reveal or hide additional toolbar items" at bounding box center [341, 132] width 7 height 7
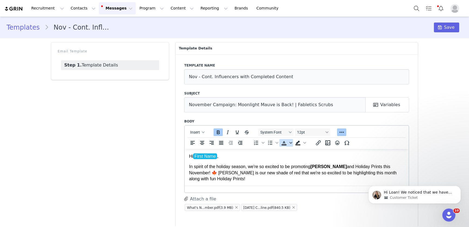
click at [290, 144] on span "Text color" at bounding box center [291, 143] width 4 height 8
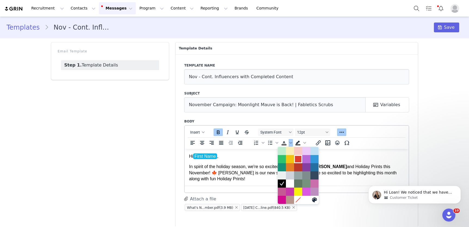
click at [298, 162] on div at bounding box center [298, 159] width 7 height 7
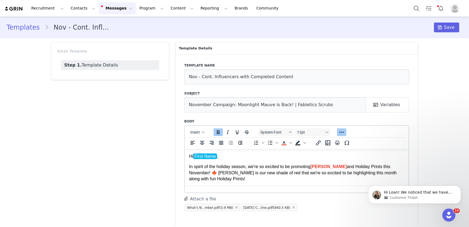
click at [317, 170] on p "In spirit of the holiday season, we're so excited to be promoting Holly Berry a…" at bounding box center [296, 173] width 215 height 18
drag, startPoint x: 338, startPoint y: 166, endPoint x: 315, endPoint y: 168, distance: 23.2
click at [315, 168] on p "In spirit of the holiday season, we're so excited to be promoting Holly Berry a…" at bounding box center [296, 173] width 215 height 18
click at [290, 144] on icon "Text color" at bounding box center [290, 143] width 3 height 3
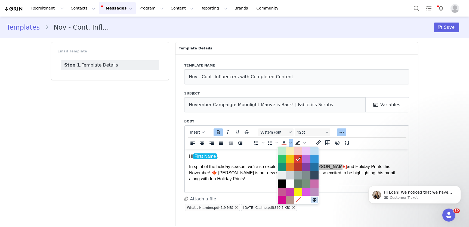
click at [313, 182] on icon at bounding box center [315, 200] width 4 height 4
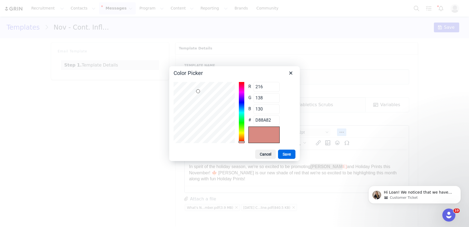
click at [198, 91] on div at bounding box center [204, 112] width 61 height 61
drag, startPoint x: 241, startPoint y: 128, endPoint x: 240, endPoint y: 78, distance: 49.8
click at [240, 78] on div "R 217 Range 0 to 255 G 130 Range 0 to 255 B 134 Range 0 to 255 # D98286" at bounding box center [234, 113] width 131 height 70
click at [227, 82] on div at bounding box center [204, 112] width 61 height 61
drag, startPoint x: 288, startPoint y: 155, endPoint x: 109, endPoint y: 6, distance: 233.0
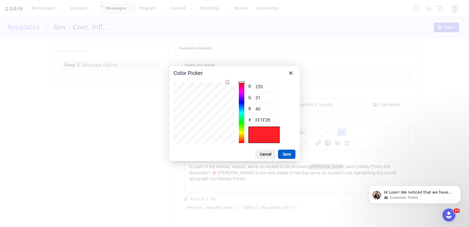
click at [288, 155] on button "Save" at bounding box center [286, 154] width 17 height 9
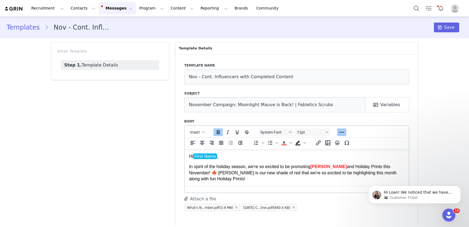
click at [341, 138] on div "Template Details Template name Nov - Cont. Influencers with Completed Content S…" at bounding box center [296, 135] width 249 height 192
click at [341, 166] on p "In spirit of the holiday season, we're so excited to be promoting Holly Berry a…" at bounding box center [296, 173] width 215 height 18
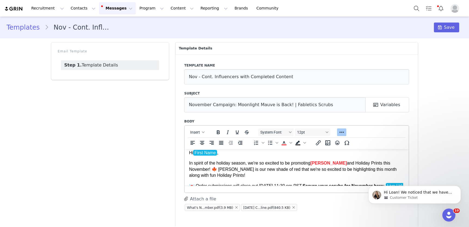
scroll to position [8, 0]
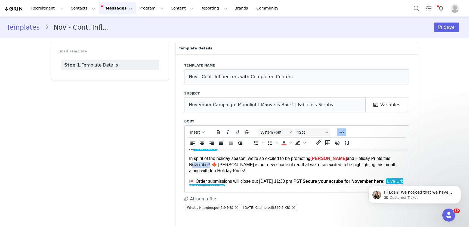
drag, startPoint x: 203, startPoint y: 164, endPoint x: 448, endPoint y: 287, distance: 273.8
click at [185, 165] on html "Hi First Name , In spirit of the holiday season, we're so excited to be promoti…" at bounding box center [297, 218] width 224 height 155
click at [215, 132] on icon "Bold" at bounding box center [218, 132] width 7 height 7
click at [266, 169] on p "In spirit of the holiday season, we're so excited to be promoting Holly Berry a…" at bounding box center [296, 165] width 215 height 18
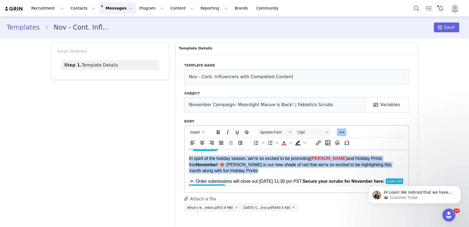
drag, startPoint x: 241, startPoint y: 169, endPoint x: 184, endPoint y: 160, distance: 57.1
click at [185, 160] on html "Hi First Name , In spirit of the holiday season, we're so excited to be promoti…" at bounding box center [297, 218] width 224 height 155
click at [305, 163] on p "In spirit of the holiday season, we're so excited to be promoting Holly Berry a…" at bounding box center [296, 165] width 215 height 18
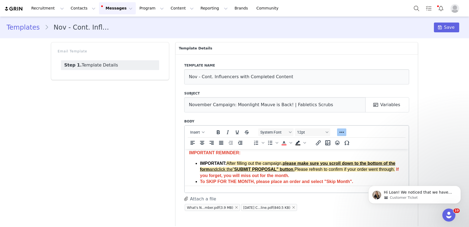
scroll to position [0, 0]
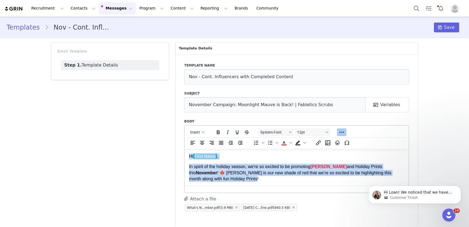
drag, startPoint x: 242, startPoint y: 180, endPoint x: 182, endPoint y: 156, distance: 64.7
click at [185, 156] on html "Hi First Name , In spirit of the holiday season, we're so excited to be promoti…" at bounding box center [297, 226] width 224 height 155
copy body "Hi First Name , In spirit of the holiday season, we're so excited to be promoti…"
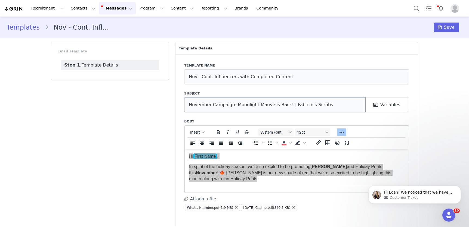
drag, startPoint x: 265, startPoint y: 107, endPoint x: 278, endPoint y: 107, distance: 12.3
click at [265, 107] on input "November Campaign: Moonlight Mauve is Back! | Fabletics Scrubs" at bounding box center [274, 104] width 181 height 15
drag, startPoint x: 282, startPoint y: 105, endPoint x: 232, endPoint y: 106, distance: 49.8
click at [232, 106] on input "November Campaign: Moonlight Mauve is Back! | Fabletics Scrubs" at bounding box center [274, 104] width 181 height 15
drag, startPoint x: 231, startPoint y: 106, endPoint x: 174, endPoint y: 105, distance: 57.4
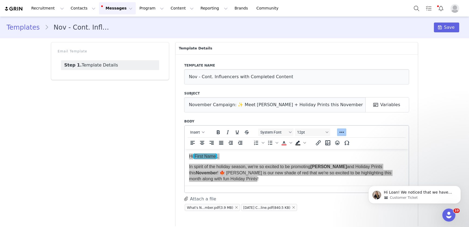
click at [175, 105] on div "Template name Nov - Cont. Influencers with Completed Content Subject November C…" at bounding box center [296, 140] width 242 height 173
click at [162, 115] on div "Email Template Step 1. Template Details" at bounding box center [110, 135] width 124 height 192
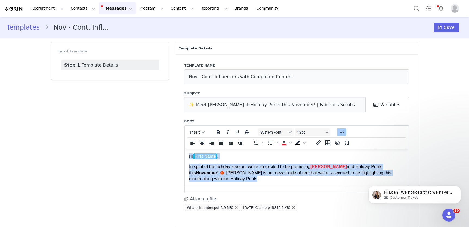
click at [260, 179] on p "In spirit of the holiday season, we're so excited to be promoting Holly Berry a…" at bounding box center [296, 173] width 215 height 18
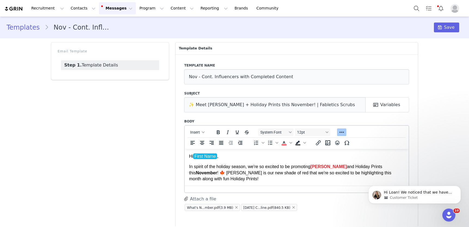
click at [258, 179] on p "In spirit of the holiday season, we're so excited to be promoting Holly Berry a…" at bounding box center [296, 173] width 215 height 18
drag, startPoint x: 247, startPoint y: 173, endPoint x: 254, endPoint y: 173, distance: 6.8
click at [254, 173] on p "In spirit of the holiday season, we're so excited to be promoting Holly Berry a…" at bounding box center [296, 173] width 215 height 18
click at [286, 174] on p "In spirit of the holiday season, we're so excited to be promoting Holly Berry a…" at bounding box center [296, 173] width 215 height 18
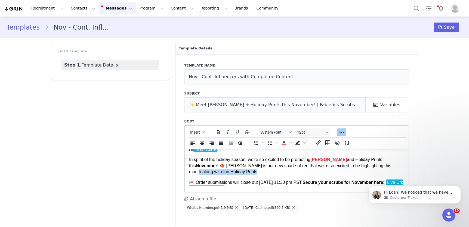
drag, startPoint x: 239, startPoint y: 179, endPoint x: 390, endPoint y: 168, distance: 151.6
click at [341, 168] on p "In spirit of the holiday season, we're so excited to be promoting Holly Berry a…" at bounding box center [296, 166] width 215 height 18
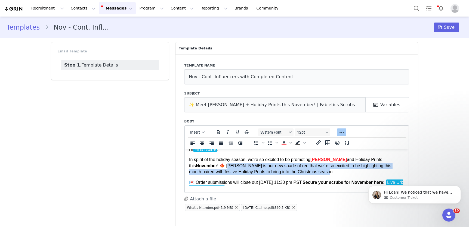
drag, startPoint x: 328, startPoint y: 173, endPoint x: 221, endPoint y: 167, distance: 107.1
click at [221, 167] on p "In spirit of the holiday season, we're so excited to be promoting Holly Berry a…" at bounding box center [296, 166] width 215 height 18
drag, startPoint x: 220, startPoint y: 166, endPoint x: 349, endPoint y: 178, distance: 129.3
click at [341, 178] on body "Hi First Name , In spirit of the holiday season, we're so excited to be promoti…" at bounding box center [296, 219] width 215 height 146
copy p "olly Berry is our new shade of red that we're so excited to be highlighting thi…"
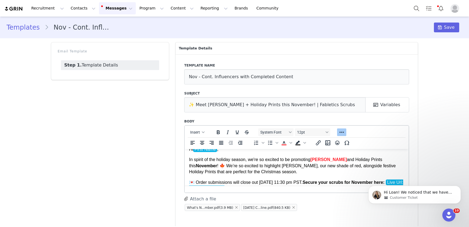
click at [310, 174] on p "In spirit of the holiday season, we're so excited to be promoting [PERSON_NAME]…" at bounding box center [296, 166] width 215 height 18
click at [288, 171] on p "In spirit of the holiday season, we're so excited to be promoting [PERSON_NAME]…" at bounding box center [296, 166] width 215 height 18
click at [299, 173] on p "In spirit of the holiday season, we're so excited to be promoting [PERSON_NAME]…" at bounding box center [296, 166] width 215 height 18
click at [341, 144] on div "Templates Nov - Cont. Influencers with Completed Content Save Email Template St…" at bounding box center [234, 124] width 469 height 215
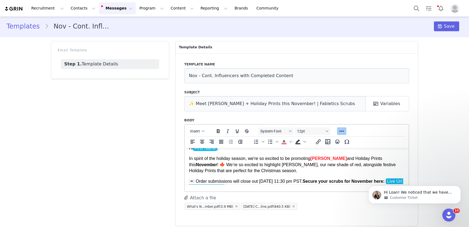
click at [248, 172] on p "In spirit of the holiday season, we're so excited to be promoting [PERSON_NAME]…" at bounding box center [296, 165] width 215 height 18
drag, startPoint x: 223, startPoint y: 11, endPoint x: 411, endPoint y: 157, distance: 238.1
click at [341, 157] on div "Template name Nov - Cont. Influencers with Completed Content Subject ✨ Meet Hol…" at bounding box center [296, 139] width 242 height 173
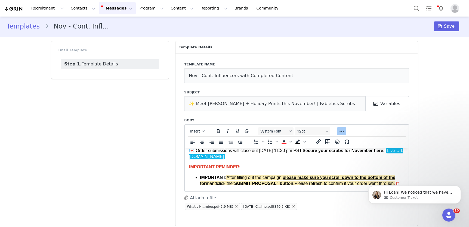
scroll to position [0, 0]
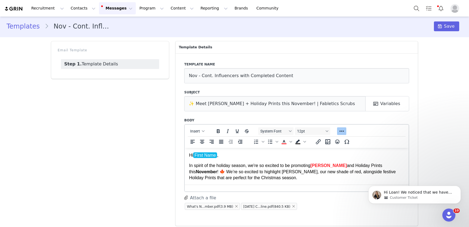
click at [341, 131] on div "Template Details Template name Nov - Cont. Influencers with Completed Content S…" at bounding box center [296, 134] width 249 height 192
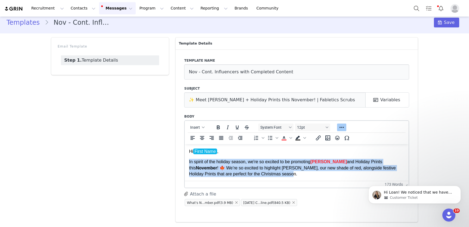
drag, startPoint x: 275, startPoint y: 173, endPoint x: 351, endPoint y: 296, distance: 144.8
click at [185, 165] on html "Hi First Name , In spirit of the holiday season, we're so excited to be promoti…" at bounding box center [297, 221] width 224 height 155
copy p "In spirit of the holiday season, we're so excited to be promoting [PERSON_NAME]…"
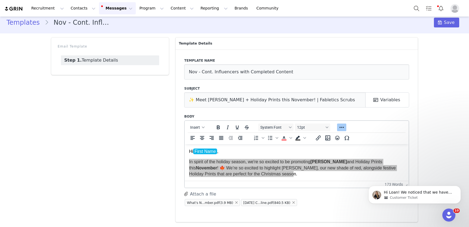
click at [110, 11] on button "Messages Messages" at bounding box center [117, 8] width 37 height 12
click at [82, 153] on div "Email Template Step 1. Template Details" at bounding box center [110, 130] width 124 height 192
click at [226, 101] on input "✨ Meet [PERSON_NAME] + Holiday Prints this November! | Fabletics Scrubs" at bounding box center [274, 100] width 181 height 15
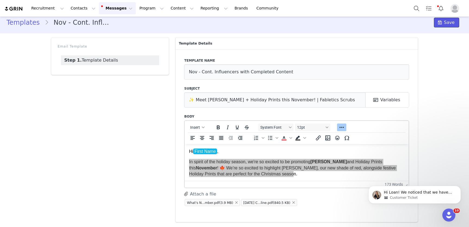
click at [341, 24] on icon at bounding box center [440, 22] width 4 height 4
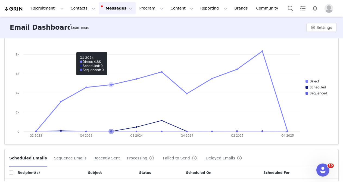
scroll to position [92, 0]
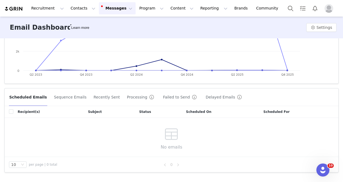
click at [76, 98] on button "Sequence Emails" at bounding box center [70, 97] width 33 height 9
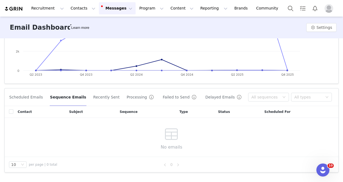
click at [100, 96] on button "Recently Sent" at bounding box center [106, 97] width 27 height 9
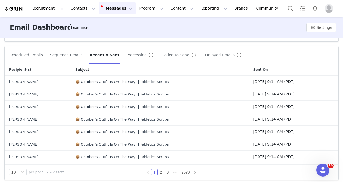
scroll to position [134, 0]
click at [135, 57] on button "Processing" at bounding box center [141, 54] width 30 height 9
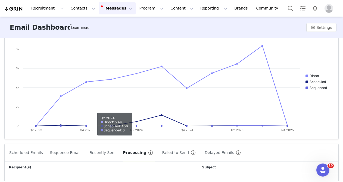
scroll to position [92, 0]
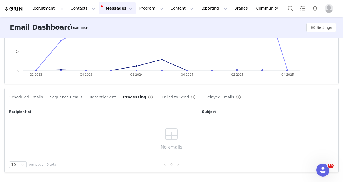
click at [162, 99] on button "Failed to Send" at bounding box center [180, 97] width 36 height 9
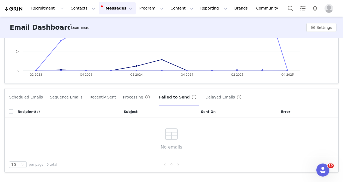
click at [210, 96] on button "Delayed Emails" at bounding box center [224, 97] width 39 height 9
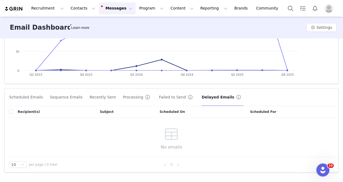
click at [27, 99] on button "Scheduled Emails" at bounding box center [26, 97] width 34 height 9
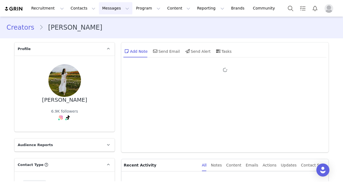
type input "+1 ([GEOGRAPHIC_DATA])"
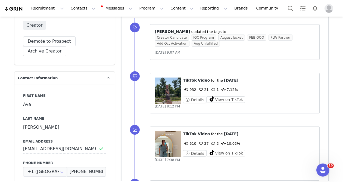
scroll to position [269, 0]
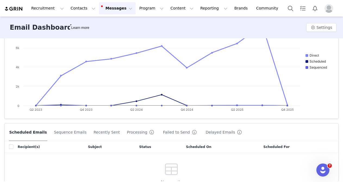
scroll to position [92, 0]
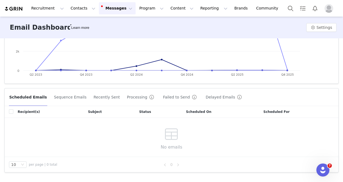
click at [66, 98] on button "Sequence Emails" at bounding box center [70, 97] width 33 height 9
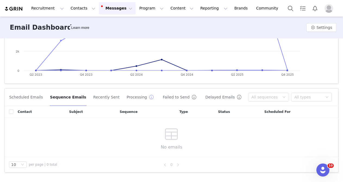
click at [147, 98] on button "button" at bounding box center [151, 97] width 9 height 9
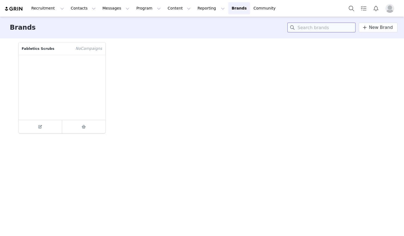
click at [314, 30] on input at bounding box center [321, 28] width 68 height 10
click at [75, 131] on link at bounding box center [83, 126] width 43 height 13
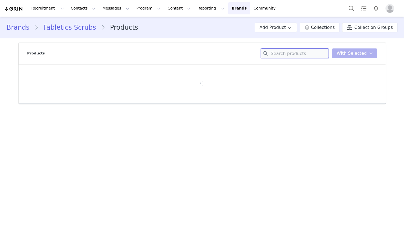
click at [290, 55] on input at bounding box center [294, 53] width 68 height 10
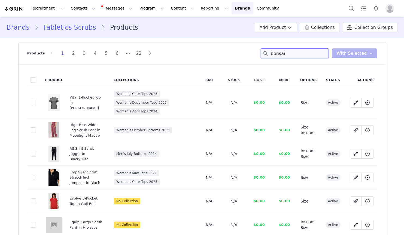
type input "bonsai"
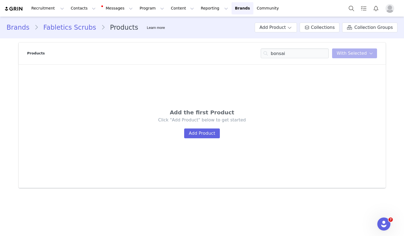
click at [14, 8] on img at bounding box center [13, 8] width 19 height 5
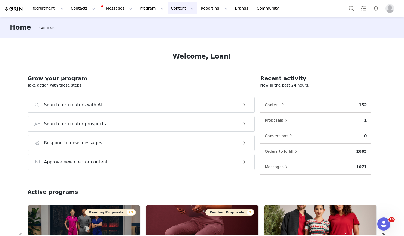
click at [172, 8] on button "Content Content" at bounding box center [182, 8] width 30 height 12
click at [181, 25] on p "Creator Content" at bounding box center [176, 24] width 30 height 6
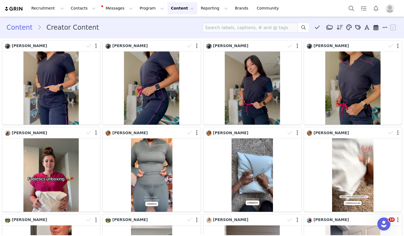
click at [146, 30] on div "Content Creator Content Media Library (5416) [DATE] (0) [DATE] (0) [DATE] (414)…" at bounding box center [202, 28] width 390 height 10
drag, startPoint x: 161, startPoint y: 26, endPoint x: 159, endPoint y: 22, distance: 4.5
click at [160, 24] on div "Content Creator Content Media Library (5416) [DATE] (0) [DATE] (0) [DATE] (414)…" at bounding box center [202, 28] width 390 height 10
drag, startPoint x: 146, startPoint y: 9, endPoint x: 149, endPoint y: 11, distance: 3.5
click at [146, 9] on button "Program Program" at bounding box center [151, 8] width 31 height 12
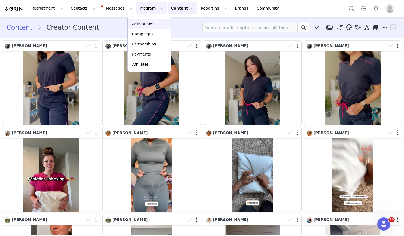
click at [152, 22] on div "Activations" at bounding box center [149, 24] width 36 height 6
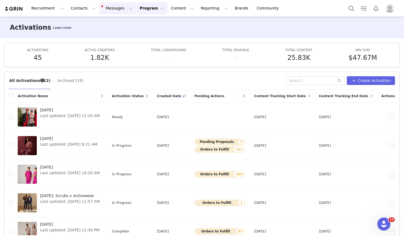
click at [112, 10] on button "Messages Messages" at bounding box center [117, 8] width 37 height 12
drag, startPoint x: 144, startPoint y: 8, endPoint x: 127, endPoint y: 7, distance: 17.5
click at [144, 8] on button "Program Program" at bounding box center [151, 8] width 31 height 12
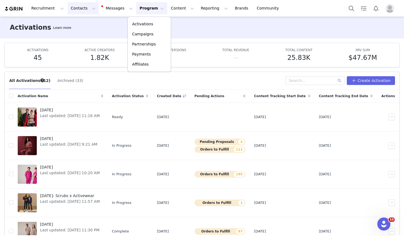
click at [72, 9] on button "Contacts Contacts" at bounding box center [82, 8] width 31 height 12
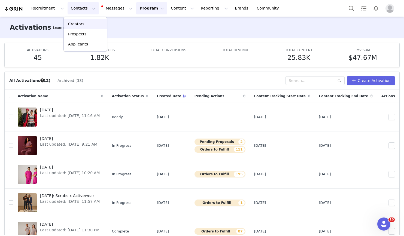
click at [79, 28] on link "Creators" at bounding box center [85, 24] width 43 height 10
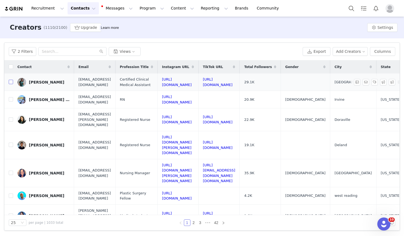
drag, startPoint x: 12, startPoint y: 81, endPoint x: 90, endPoint y: 71, distance: 78.7
click at [12, 81] on input "checkbox" at bounding box center [11, 82] width 4 height 4
checkbox input "true"
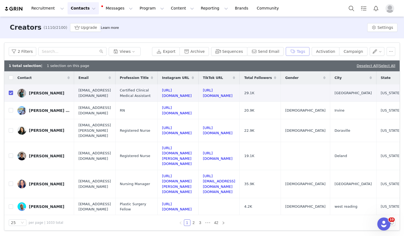
click at [308, 51] on button "Tags" at bounding box center [297, 51] width 24 height 9
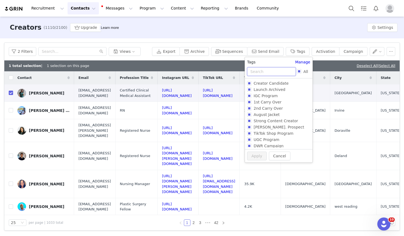
click at [273, 71] on input "text" at bounding box center [271, 71] width 49 height 9
click at [299, 62] on link "Manage" at bounding box center [302, 62] width 15 height 6
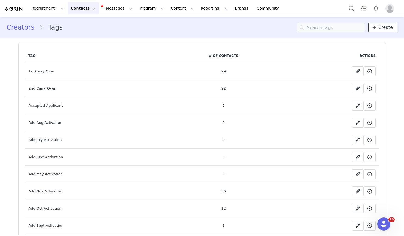
click at [374, 26] on span at bounding box center [374, 27] width 7 height 7
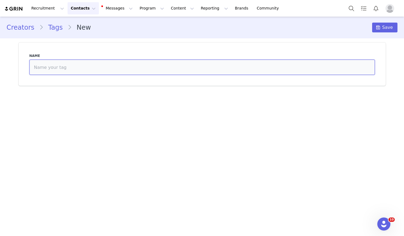
click at [105, 69] on input at bounding box center [201, 67] width 345 height 15
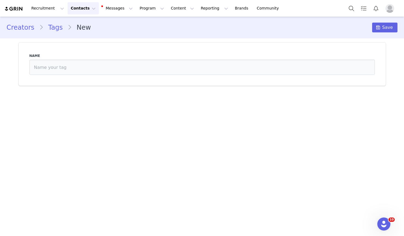
click at [61, 26] on link "Tags" at bounding box center [55, 28] width 24 height 10
click at [330, 27] on input at bounding box center [331, 28] width 68 height 10
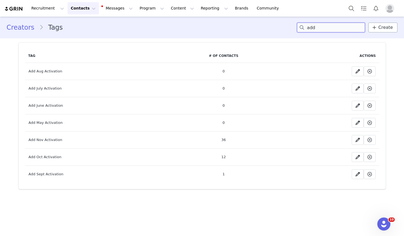
type input "add"
click at [375, 28] on icon at bounding box center [374, 27] width 4 height 4
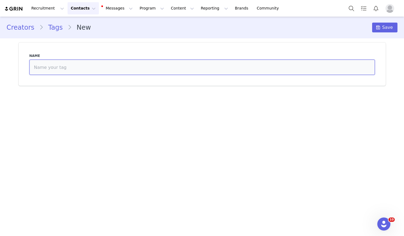
drag, startPoint x: 201, startPoint y: 66, endPoint x: 194, endPoint y: 70, distance: 8.1
click at [200, 66] on input at bounding box center [201, 67] width 345 height 15
type input "Add Dec Activation"
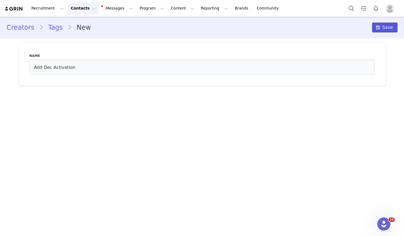
click at [383, 31] on button "Save" at bounding box center [384, 28] width 25 height 10
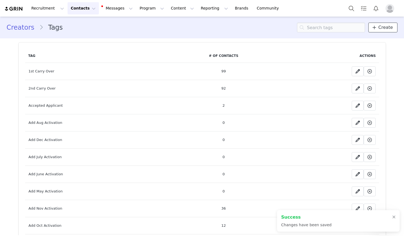
click at [379, 30] on span "Create" at bounding box center [385, 27] width 14 height 7
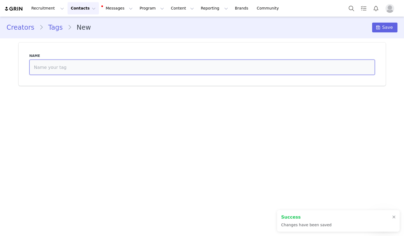
click at [156, 70] on input at bounding box center [201, 67] width 345 height 15
type input "Skip Nov"
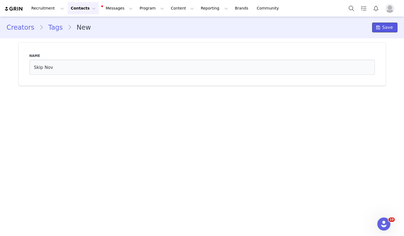
click at [381, 30] on span at bounding box center [377, 27] width 7 height 7
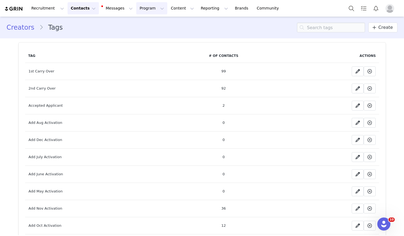
click at [152, 11] on button "Program Program" at bounding box center [151, 8] width 31 height 12
click at [152, 21] on div "Activations" at bounding box center [149, 24] width 36 height 6
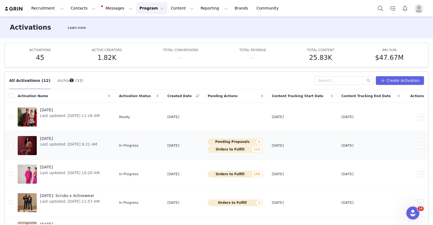
click at [59, 138] on span "OCTOBER 2025" at bounding box center [68, 139] width 57 height 6
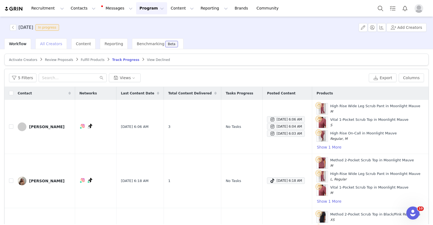
click at [49, 44] on span "All Creators" at bounding box center [51, 44] width 22 height 4
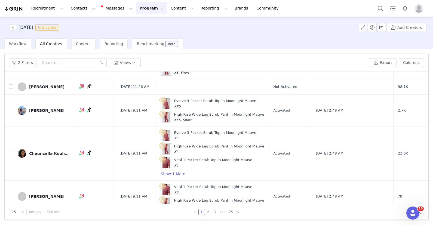
scroll to position [911, 0]
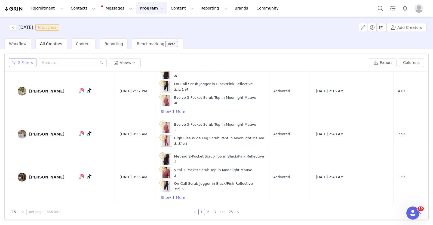
click at [24, 64] on button "2 Filters" at bounding box center [22, 62] width 27 height 9
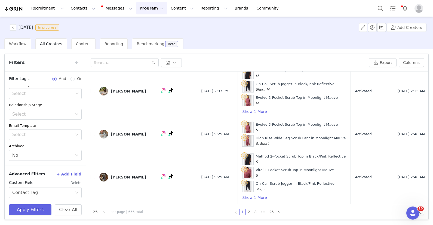
scroll to position [109, 0]
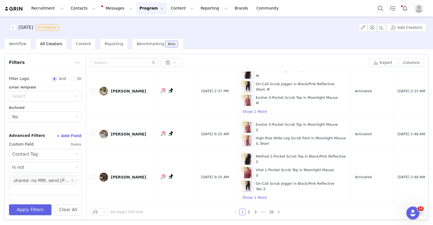
click at [70, 145] on button "Delete" at bounding box center [75, 144] width 11 height 9
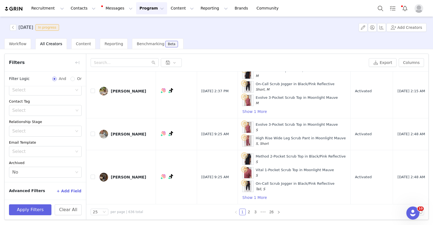
scroll to position [54, 0]
click at [29, 206] on button "Apply Filters" at bounding box center [30, 209] width 42 height 11
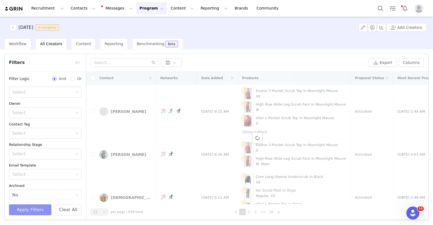
scroll to position [0, 0]
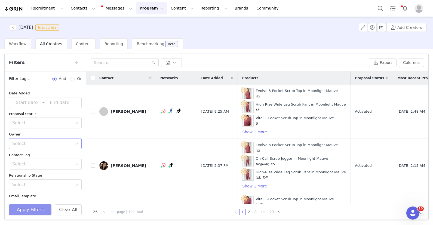
click at [44, 141] on div "Select" at bounding box center [42, 143] width 60 height 5
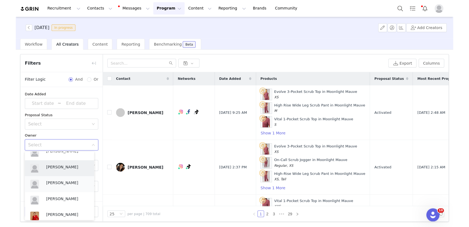
scroll to position [76, 0]
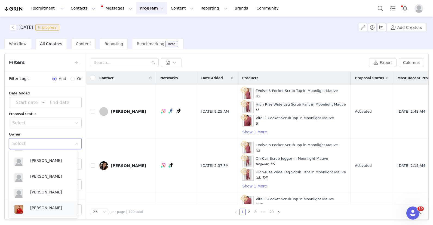
click at [47, 207] on p "Danna Reboredo" at bounding box center [51, 208] width 42 height 6
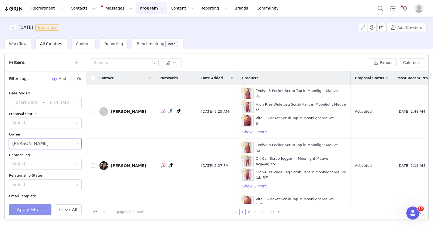
click at [25, 204] on button "Apply Filters" at bounding box center [30, 209] width 42 height 11
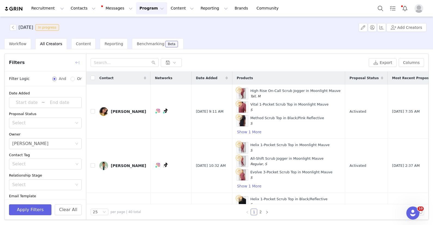
click at [76, 63] on button "button" at bounding box center [77, 62] width 9 height 9
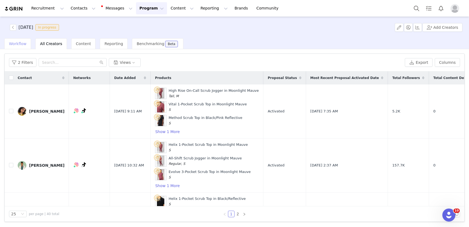
click at [20, 44] on span "Workflow" at bounding box center [17, 44] width 17 height 4
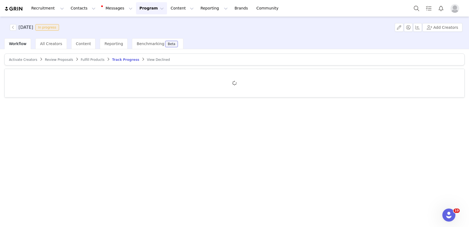
click at [30, 60] on span "Activate Creators" at bounding box center [23, 60] width 28 height 4
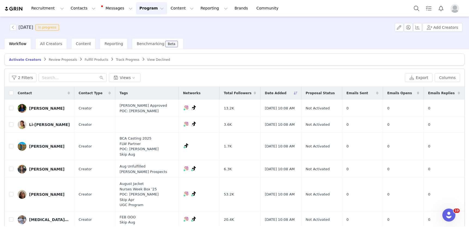
click at [61, 59] on span "Review Proposals" at bounding box center [63, 60] width 28 height 4
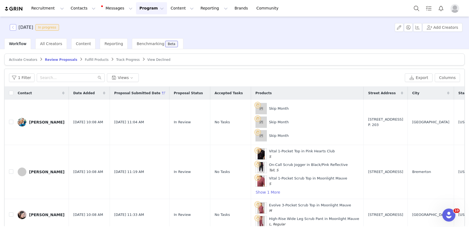
click at [13, 28] on button "button" at bounding box center [13, 27] width 7 height 7
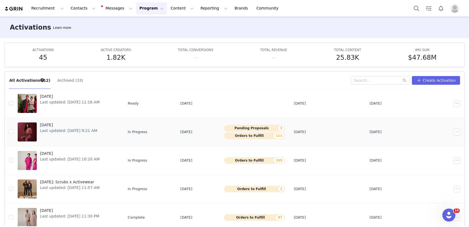
scroll to position [21, 0]
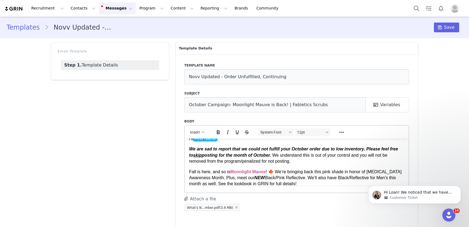
scroll to position [7, 0]
click at [198, 78] on input "Novv Updated - Order Unfulfilled, Continuing" at bounding box center [296, 76] width 225 height 15
click at [196, 78] on input "Novv Updated - Order Unfulfilled, Continuing" at bounding box center [296, 76] width 225 height 15
type input "Nov Updated - Order Unfulfilled, Continuing"
click at [440, 29] on button "Save" at bounding box center [446, 28] width 25 height 10
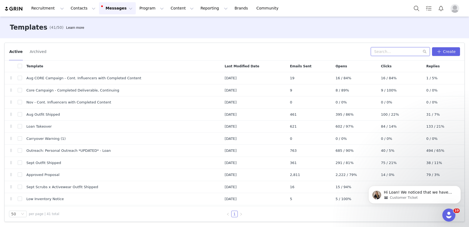
click at [382, 52] on input "text" at bounding box center [400, 51] width 59 height 9
type input "nov"
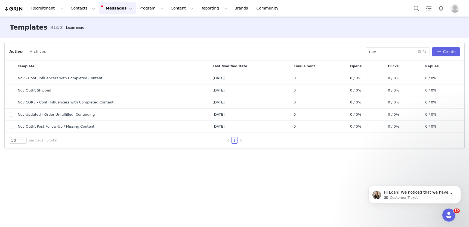
click at [104, 55] on div "Active Archived" at bounding box center [187, 51] width 357 height 9
click at [85, 11] on button "Contacts Contacts" at bounding box center [82, 8] width 31 height 12
click at [81, 21] on p "Creators" at bounding box center [76, 24] width 16 height 6
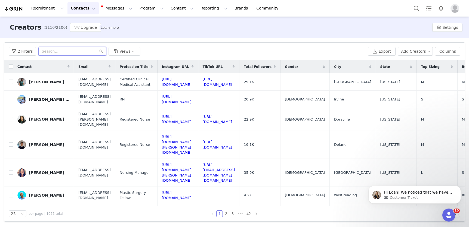
click at [81, 54] on input "text" at bounding box center [72, 51] width 68 height 9
type input "ayah"
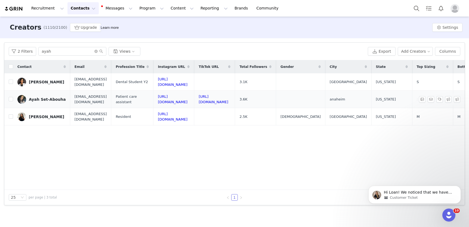
click at [51, 100] on div "Ayah Set-Abouha" at bounding box center [47, 99] width 37 height 4
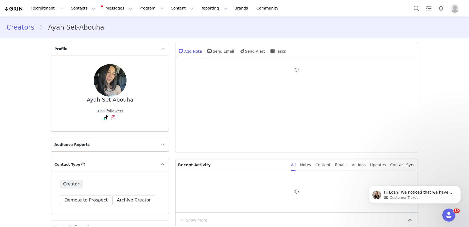
type input "+1 (United States)"
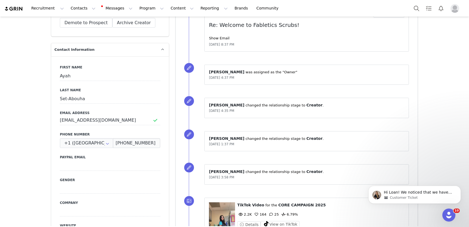
scroll to position [342, 0]
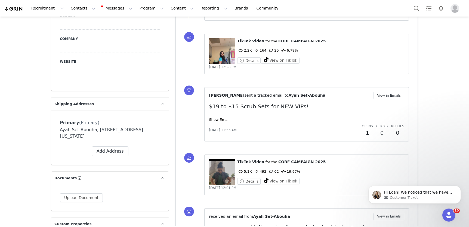
click at [328, 132] on div "Jul 15, 2025, 11:53 AM" at bounding box center [284, 130] width 150 height 5
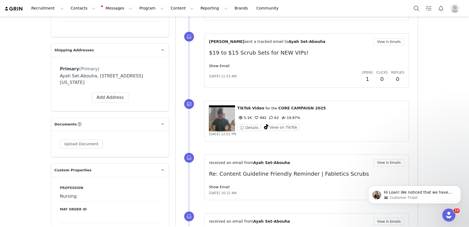
scroll to position [577, 0]
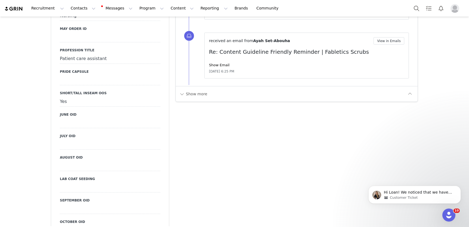
click at [204, 94] on div "Show more" at bounding box center [292, 94] width 227 height 9
click at [195, 95] on button "Show more" at bounding box center [193, 94] width 29 height 9
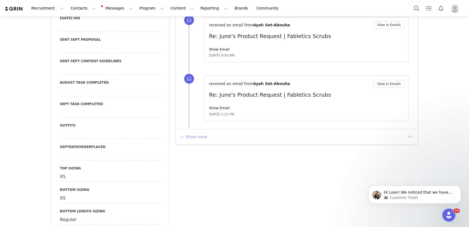
scroll to position [1061, 0]
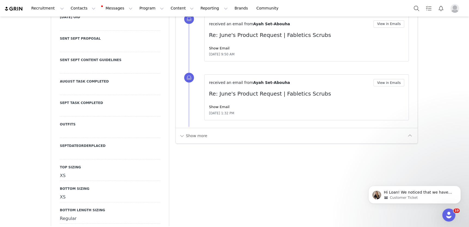
click at [207, 141] on div "Show more" at bounding box center [297, 136] width 242 height 16
click at [203, 140] on button "Show more" at bounding box center [193, 136] width 29 height 9
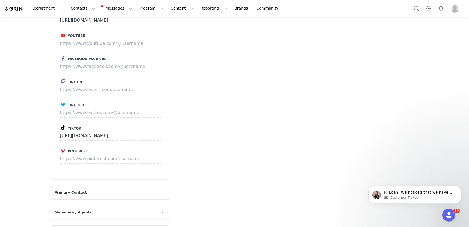
scroll to position [3024, 0]
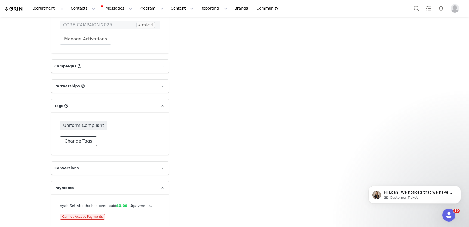
click at [79, 137] on button "Change Tags" at bounding box center [78, 142] width 37 height 10
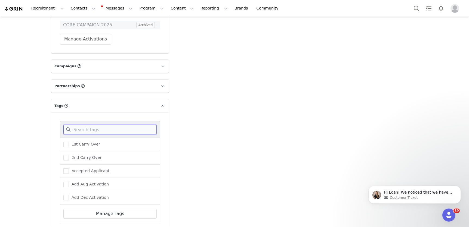
click at [94, 125] on input at bounding box center [109, 130] width 93 height 10
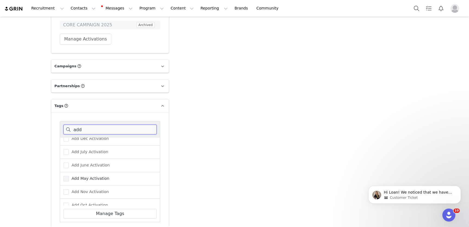
scroll to position [39, 0]
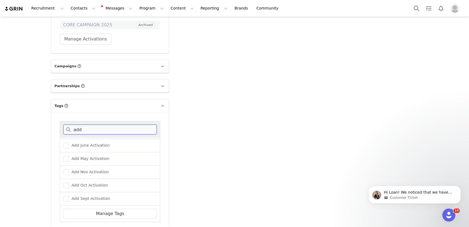
type input "add"
click at [90, 166] on div "Add Nov Activation" at bounding box center [110, 172] width 100 height 13
click at [85, 169] on label "Add Nov Activation" at bounding box center [85, 172] width 45 height 7
click at [69, 170] on input "Add Nov Activation" at bounding box center [69, 170] width 0 height 0
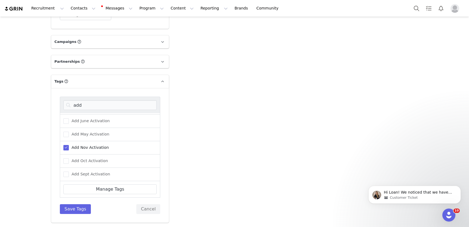
scroll to position [3074, 0]
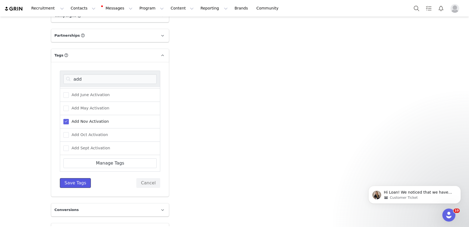
click at [84, 178] on button "Save Tags" at bounding box center [75, 183] width 31 height 10
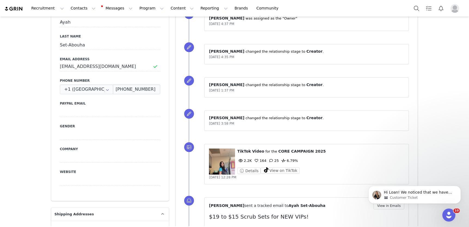
scroll to position [281, 0]
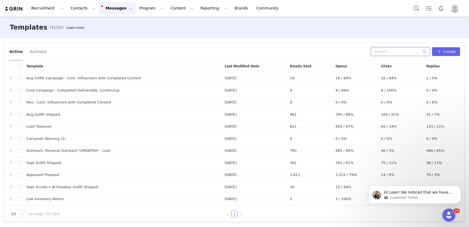
click at [402, 52] on input "text" at bounding box center [400, 51] width 59 height 9
click at [395, 51] on input "text" at bounding box center [400, 51] width 59 height 9
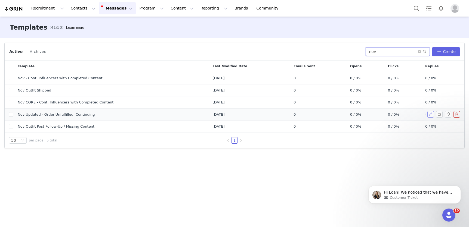
type input "nov"
click at [431, 116] on button "button" at bounding box center [430, 114] width 7 height 7
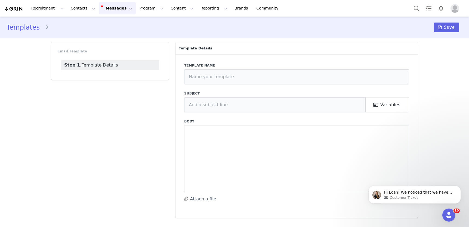
type input "Nov Updated - Order Unfulfilled, Continuing"
type input "October Campaign: Moonlight Mauve is Back! | Fabletics Scrubs"
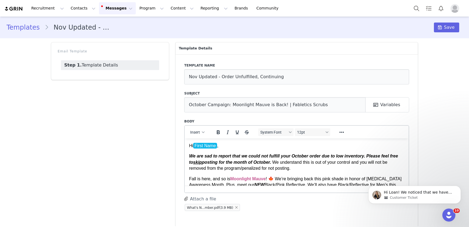
click at [216, 173] on body "Hi First Name , We are sad to report that we could not fulfill your October ord…" at bounding box center [296, 221] width 215 height 157
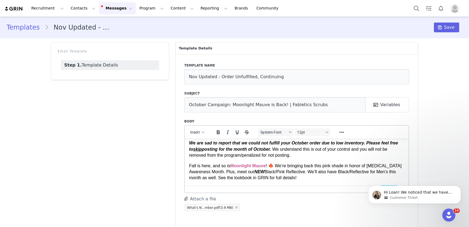
scroll to position [19, 0]
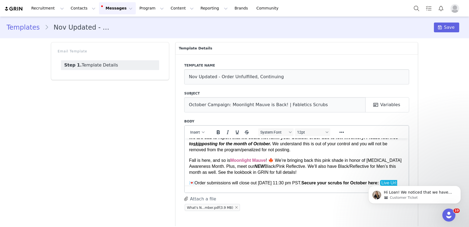
drag, startPoint x: 301, startPoint y: 174, endPoint x: 187, endPoint y: 160, distance: 114.5
click at [187, 160] on html "Hi First Name , We are sad to report that we could not fulfill your October ord…" at bounding box center [297, 202] width 224 height 165
paste body "Rich Text Area. Press ALT-0 for help."
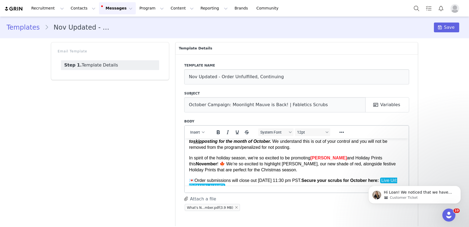
scroll to position [26, 0]
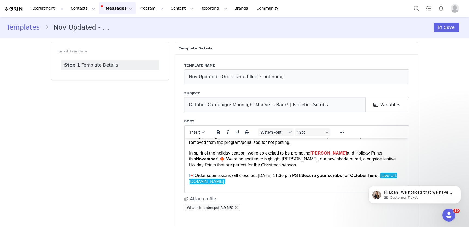
click at [263, 175] on span "💌 Order submissions will close out [DATE] 11:30 pm PST. Secure your scrubs for …" at bounding box center [293, 179] width 208 height 12
click at [363, 177] on body "Hi Loan! We noticed that we haven't receive any response from you. I'd like to …" at bounding box center [414, 194] width 104 height 34
click at [364, 176] on html "Hi Loan! We noticed that we haven't receive any response from you. I'd like to …" at bounding box center [414, 194] width 109 height 38
drag, startPoint x: 361, startPoint y: 175, endPoint x: 715, endPoint y: 351, distance: 395.0
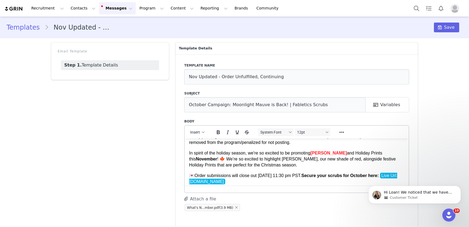
click at [361, 175] on html "Hi Loan! We noticed that we haven't receive any response from you. I'd like to …" at bounding box center [414, 194] width 109 height 38
click at [353, 175] on strong "Secure your scrubs for October here:" at bounding box center [340, 175] width 78 height 5
click at [229, 104] on input "October Campaign: Moonlight Mauve is Back! | Fabletics Scrubs" at bounding box center [274, 104] width 181 height 15
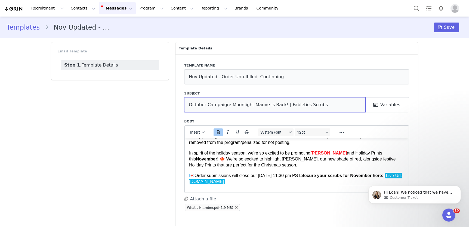
click at [229, 104] on input "October Campaign: Moonlight Mauve is Back! | Fabletics Scrubs" at bounding box center [274, 104] width 181 height 15
type input "✨ Meet [PERSON_NAME] + Holiday Prints this November! | Fabletics Scrubs"
click at [269, 166] on p "In spirit of the holiday season, we're so excited to be promoting [PERSON_NAME]…" at bounding box center [296, 159] width 215 height 18
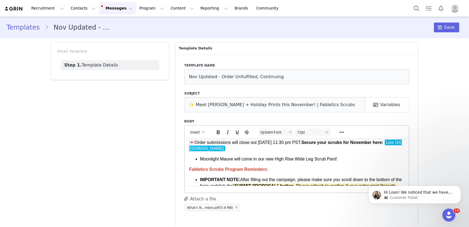
scroll to position [51, 0]
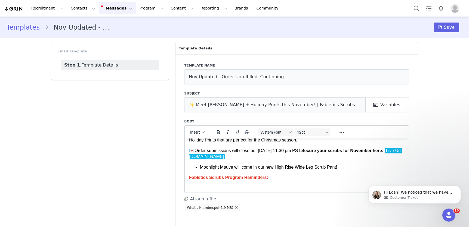
drag, startPoint x: 342, startPoint y: 168, endPoint x: 336, endPoint y: 163, distance: 7.5
click at [336, 163] on body "Hi First Name , We are sad to report that we could not fulfill your October ord…" at bounding box center [296, 170] width 215 height 157
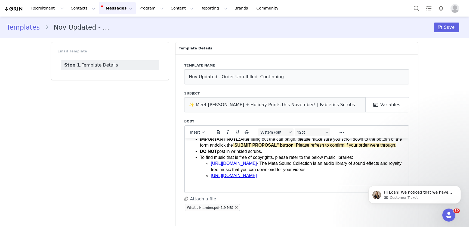
scroll to position [114, 0]
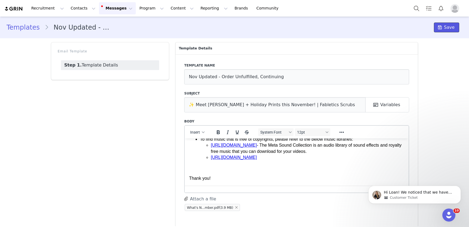
click at [444, 30] on span "Save" at bounding box center [449, 27] width 11 height 7
